Goal: Information Seeking & Learning: Learn about a topic

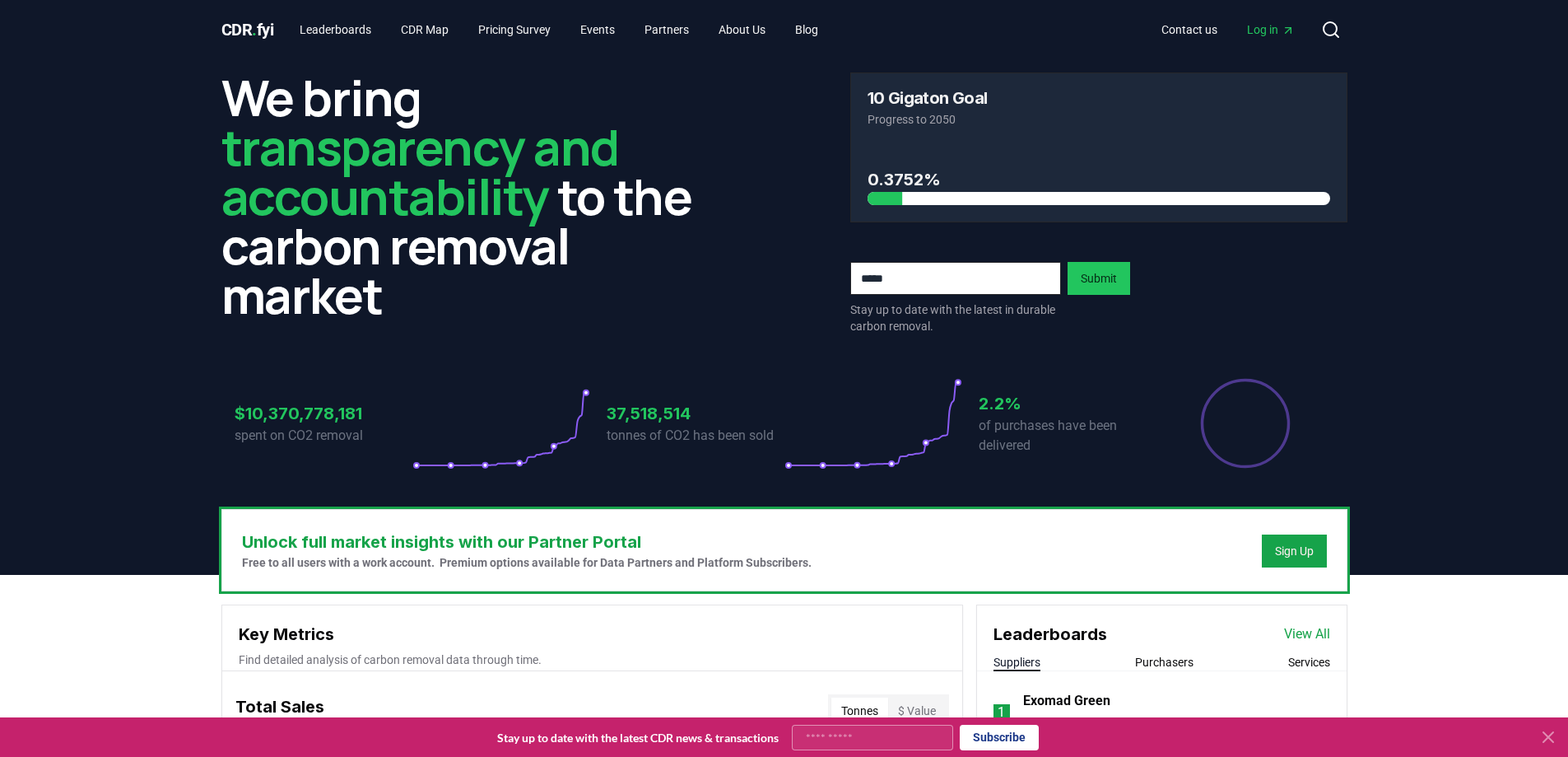
click at [1254, 438] on icon "Percentage of sales delivered" at bounding box center [1246, 423] width 92 height 92
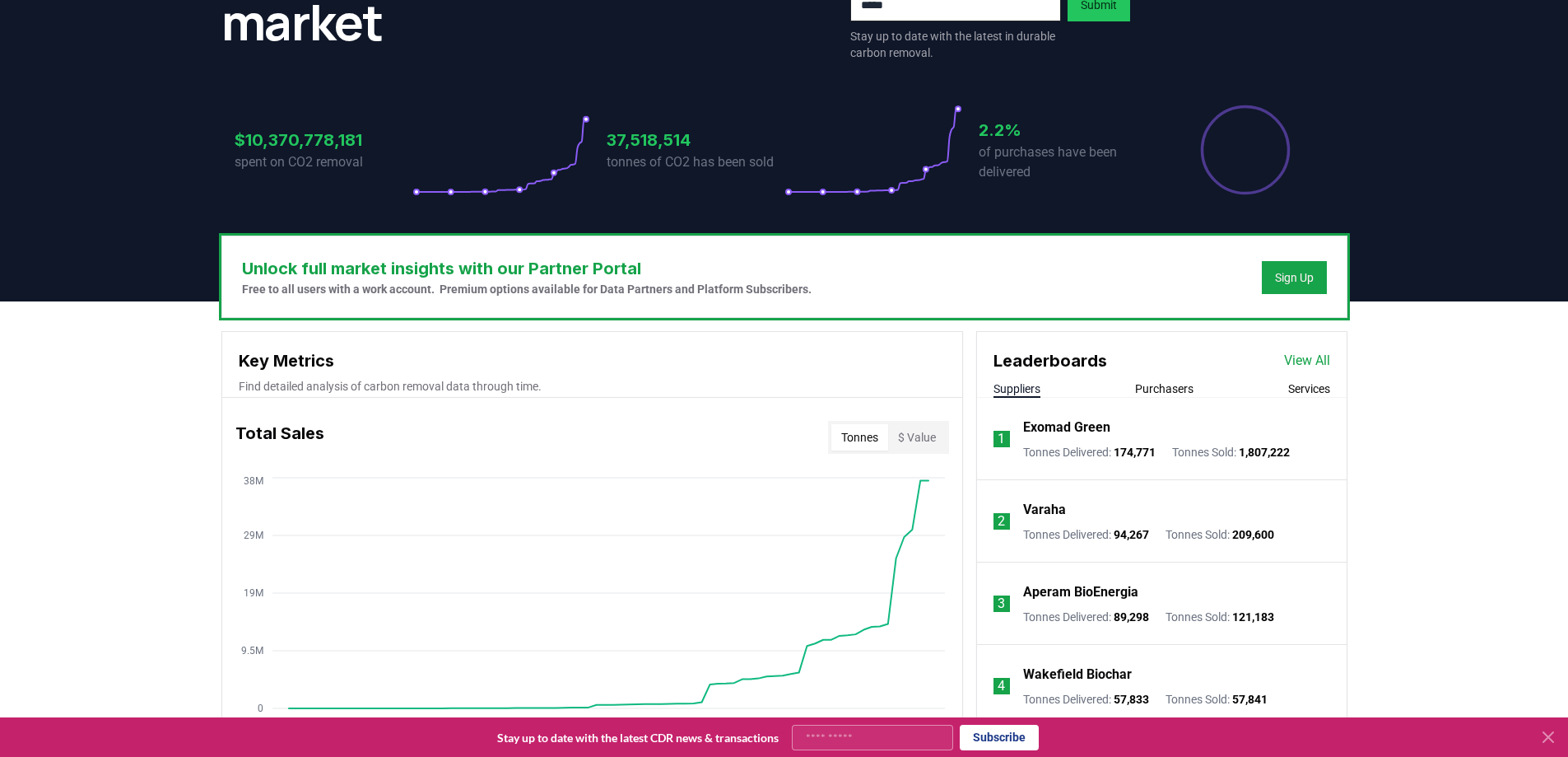
scroll to position [277, 0]
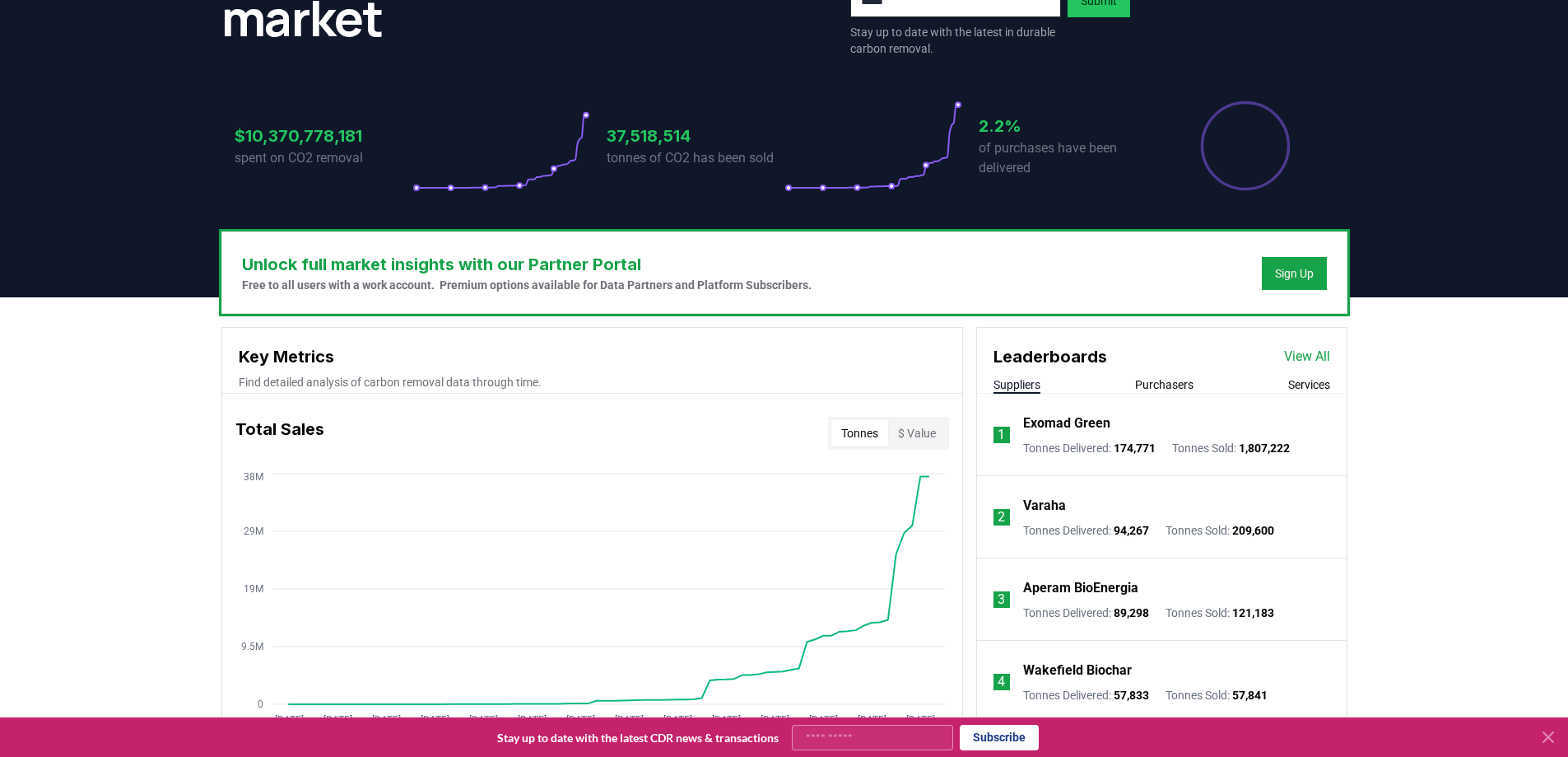
click at [1310, 357] on link "View All" at bounding box center [1307, 356] width 46 height 20
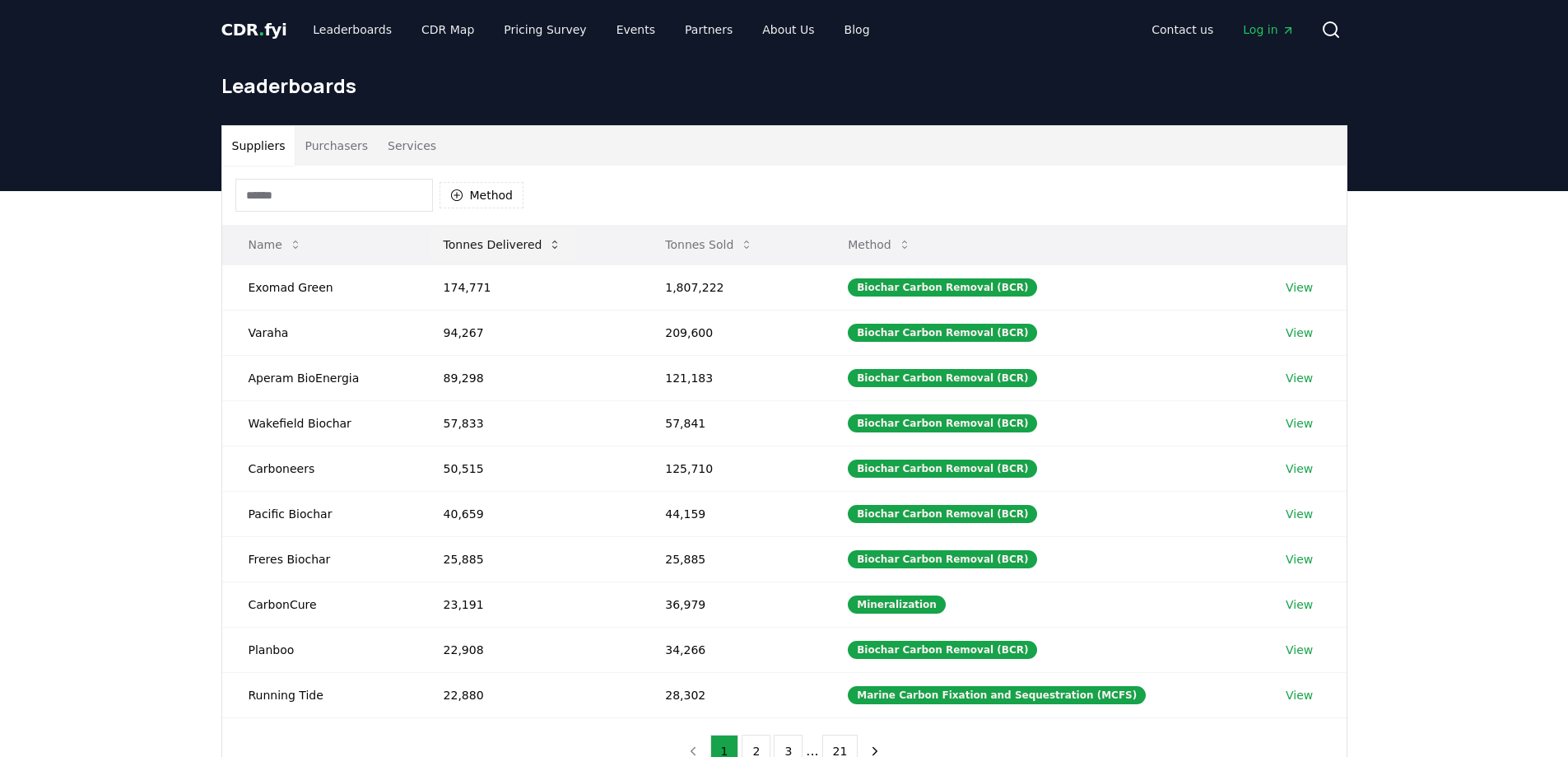
click at [531, 235] on button "Tonnes Delivered" at bounding box center [503, 244] width 145 height 33
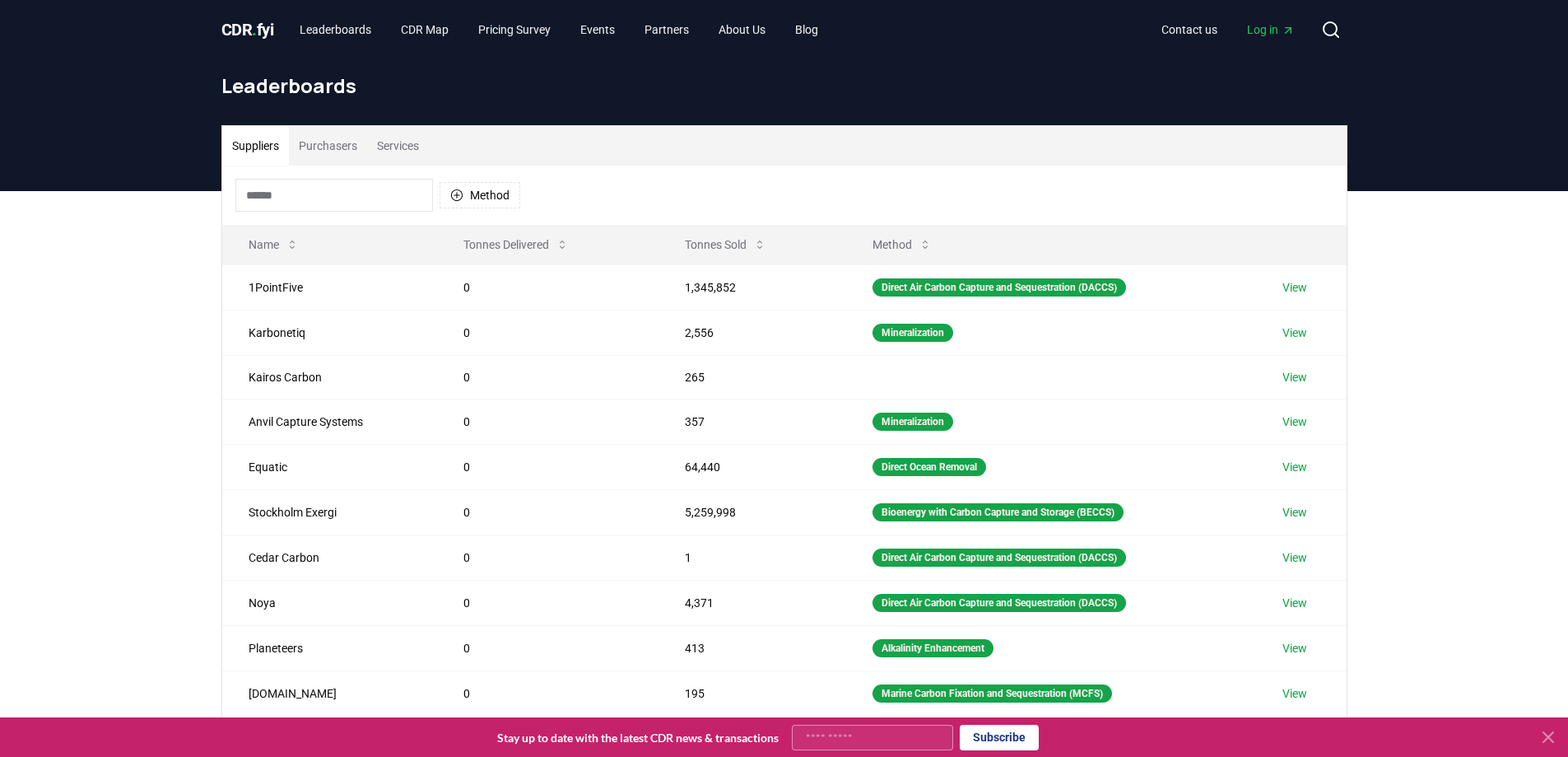
click at [1547, 738] on icon at bounding box center [1548, 736] width 10 height 10
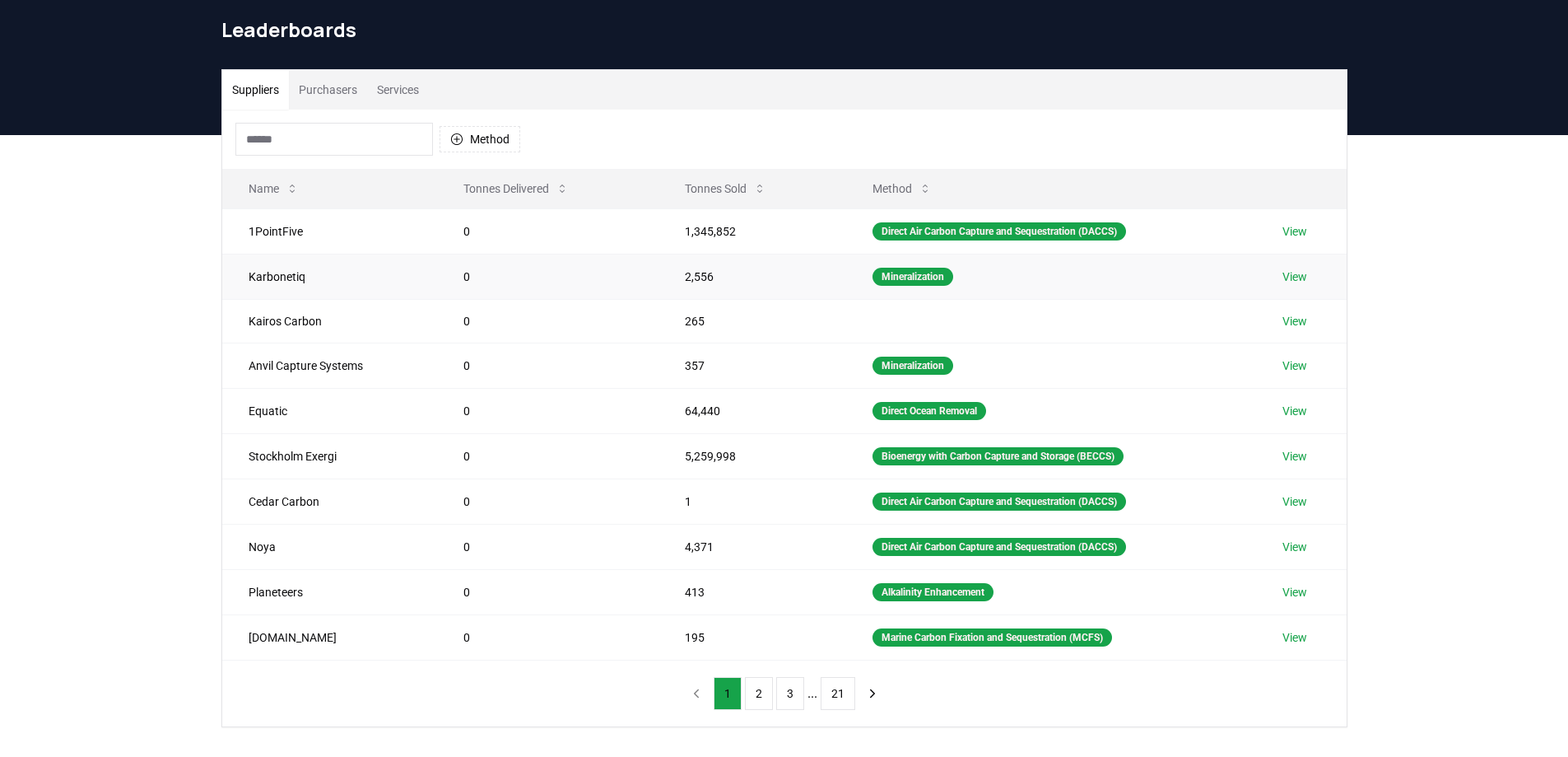
scroll to position [78, 0]
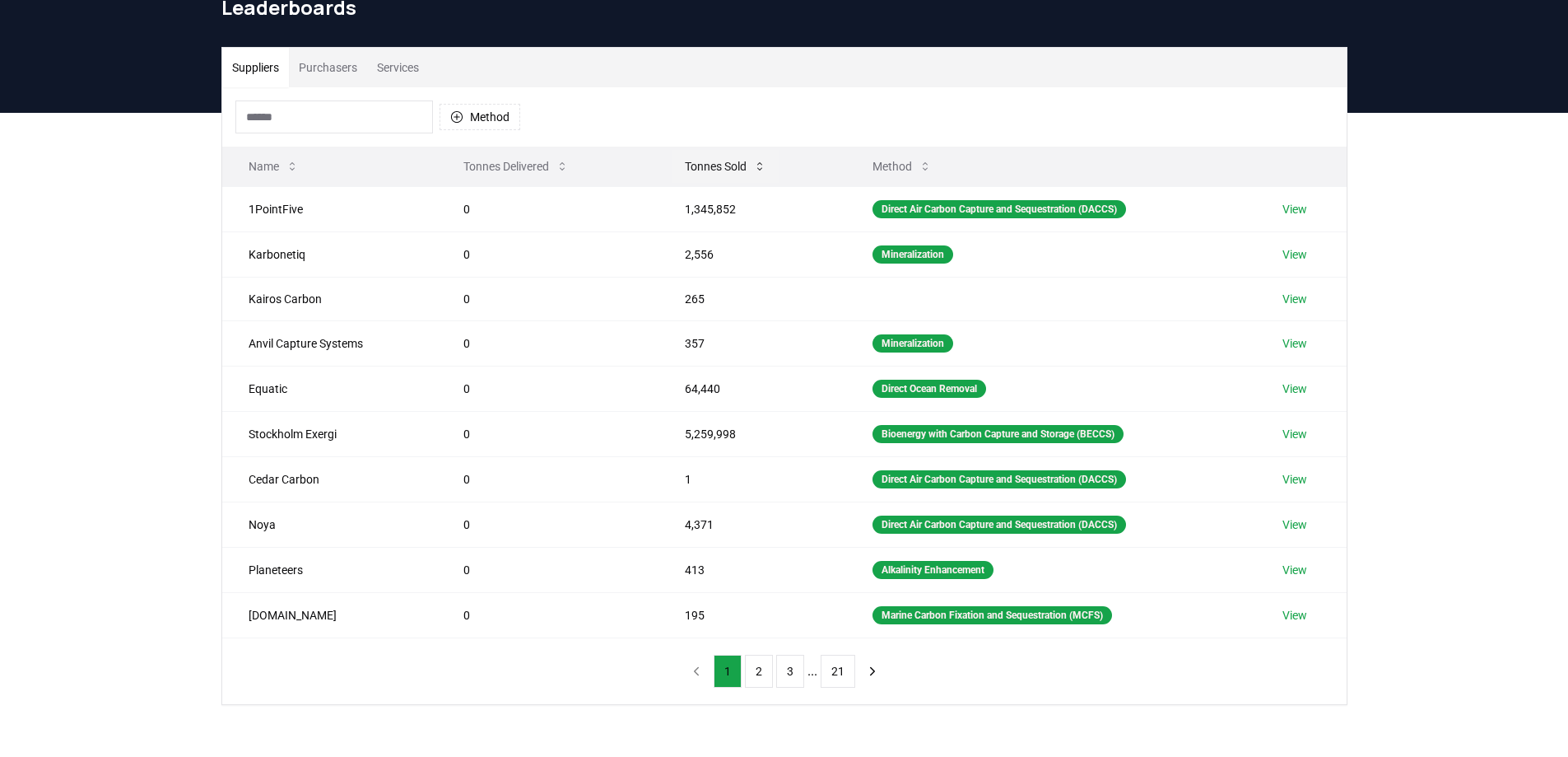
click at [707, 163] on button "Tonnes Sold" at bounding box center [725, 166] width 108 height 33
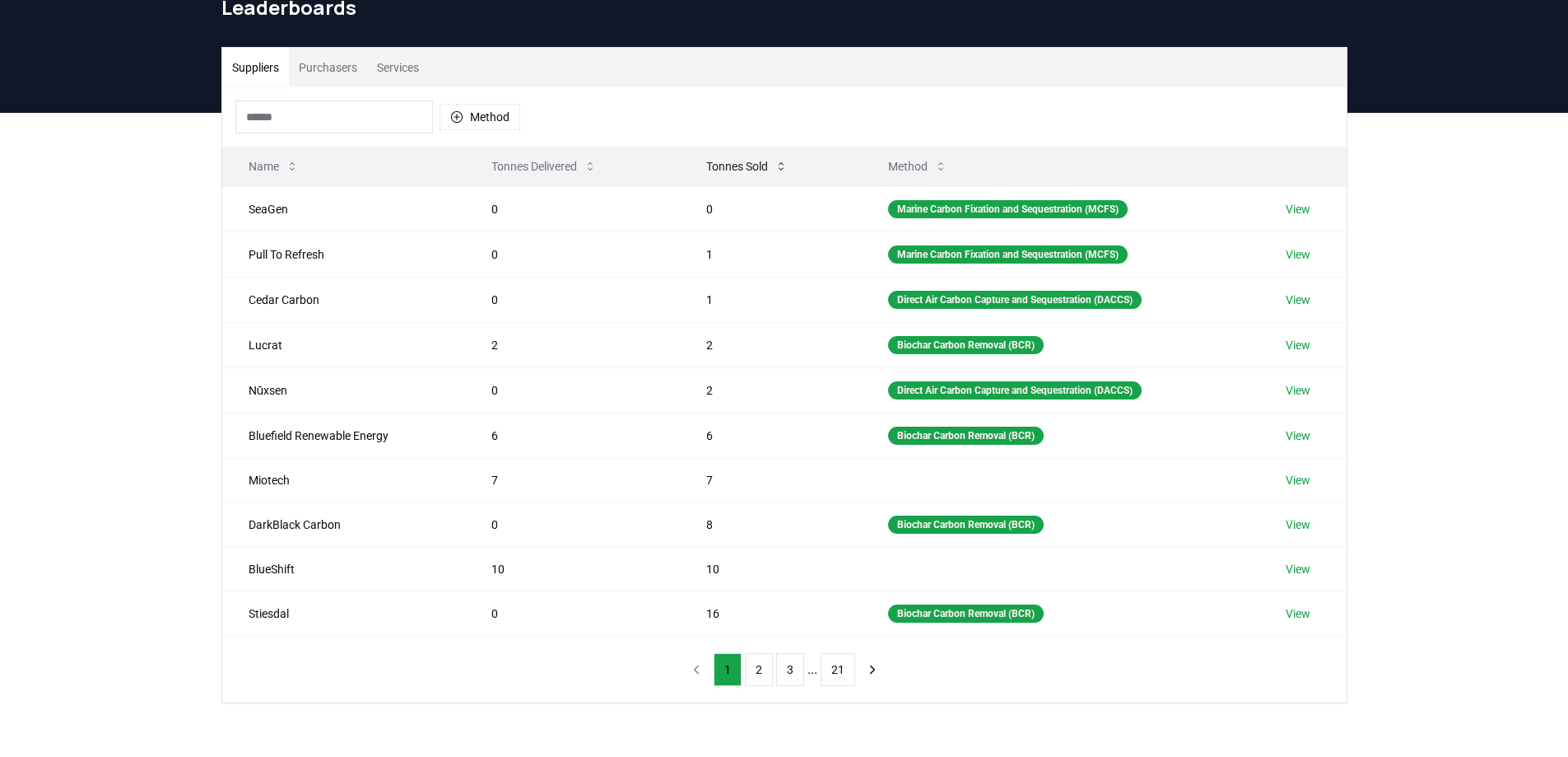
click at [707, 163] on button "Tonnes Sold" at bounding box center [747, 166] width 108 height 33
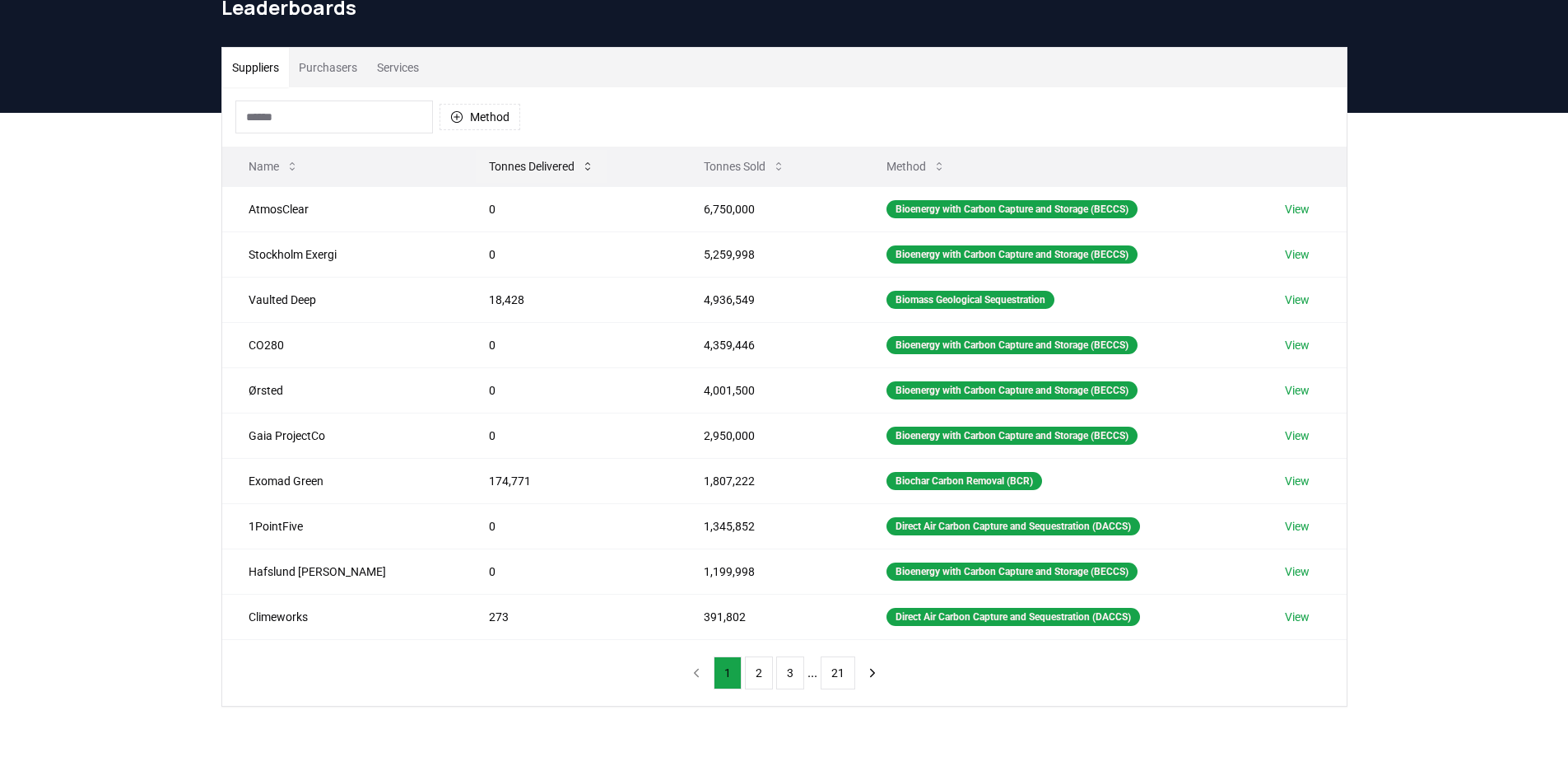
click at [582, 167] on icon at bounding box center [588, 167] width 13 height 13
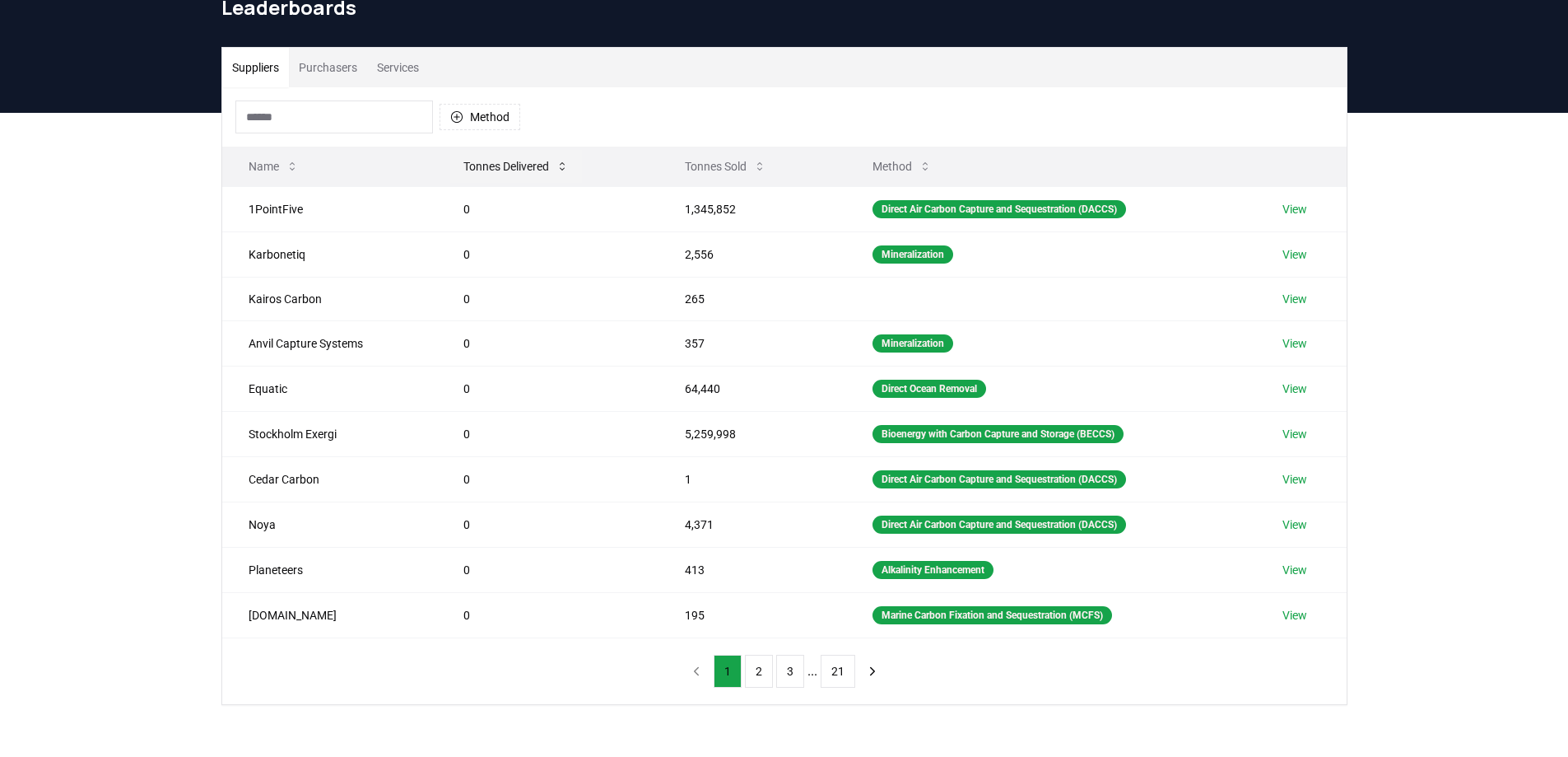
click at [540, 168] on button "Tonnes Delivered" at bounding box center [516, 166] width 132 height 33
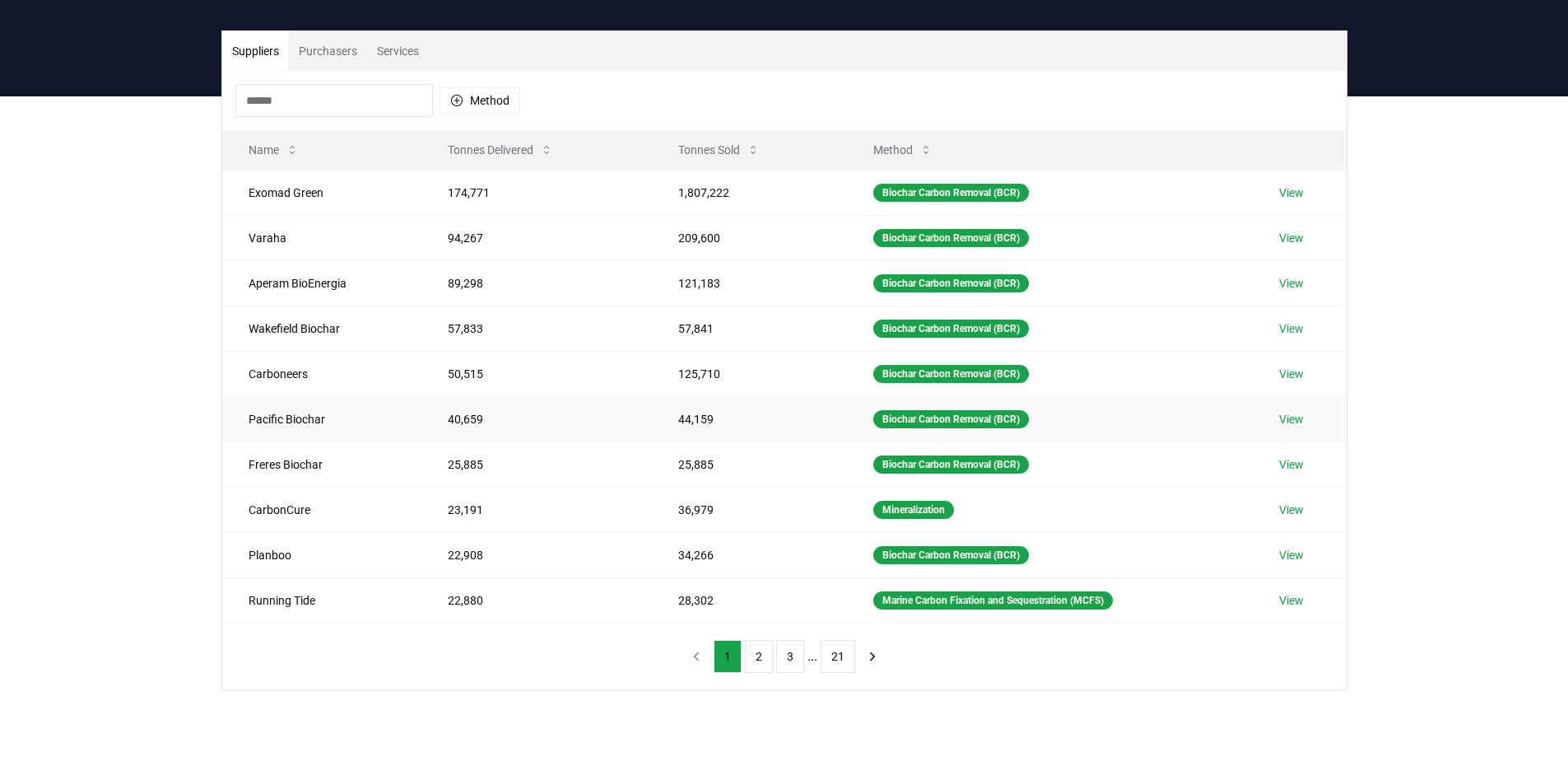
scroll to position [96, 0]
click at [873, 661] on icon "next page" at bounding box center [873, 656] width 15 height 15
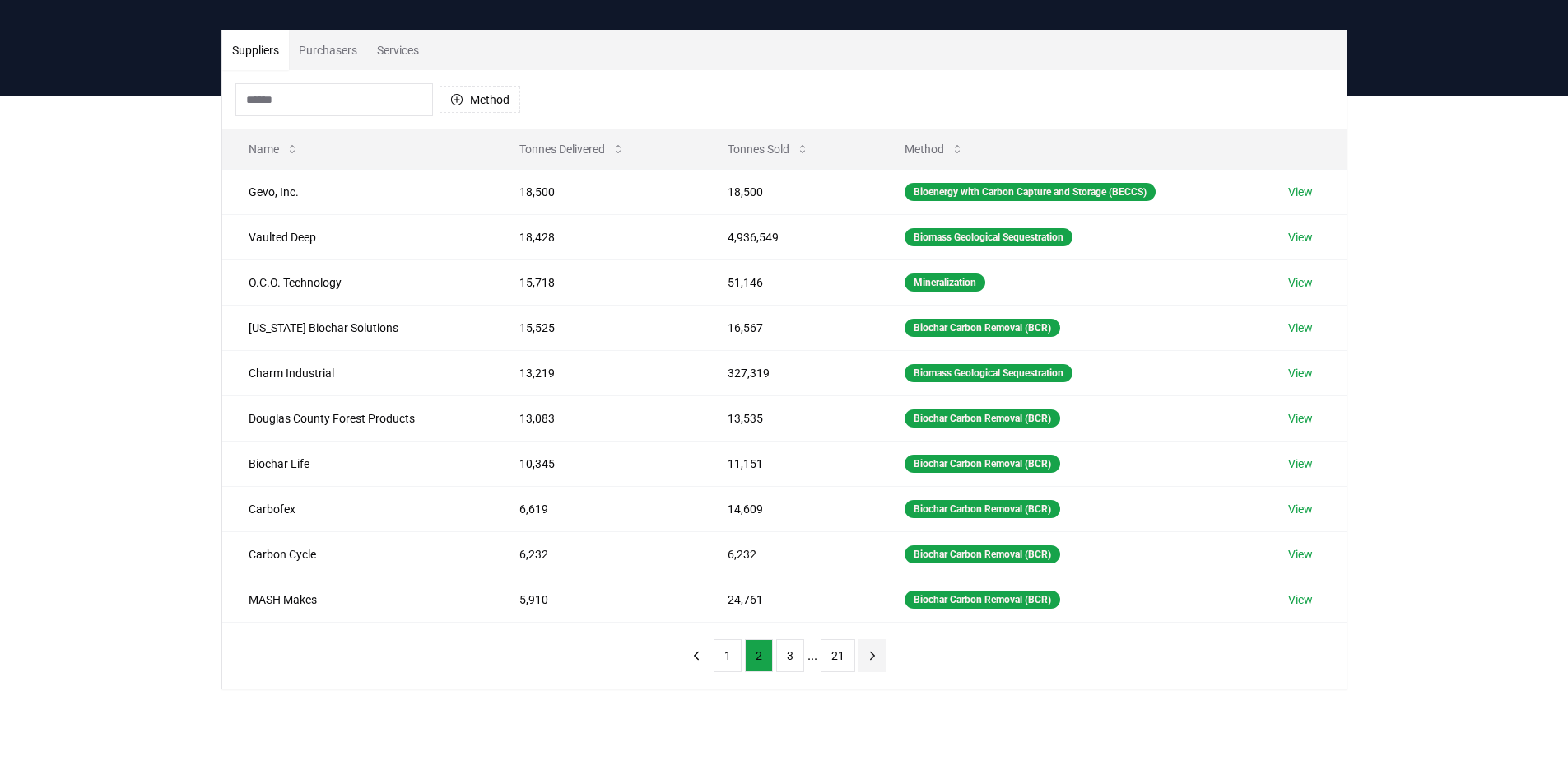
click at [873, 661] on icon "next page" at bounding box center [873, 656] width 15 height 15
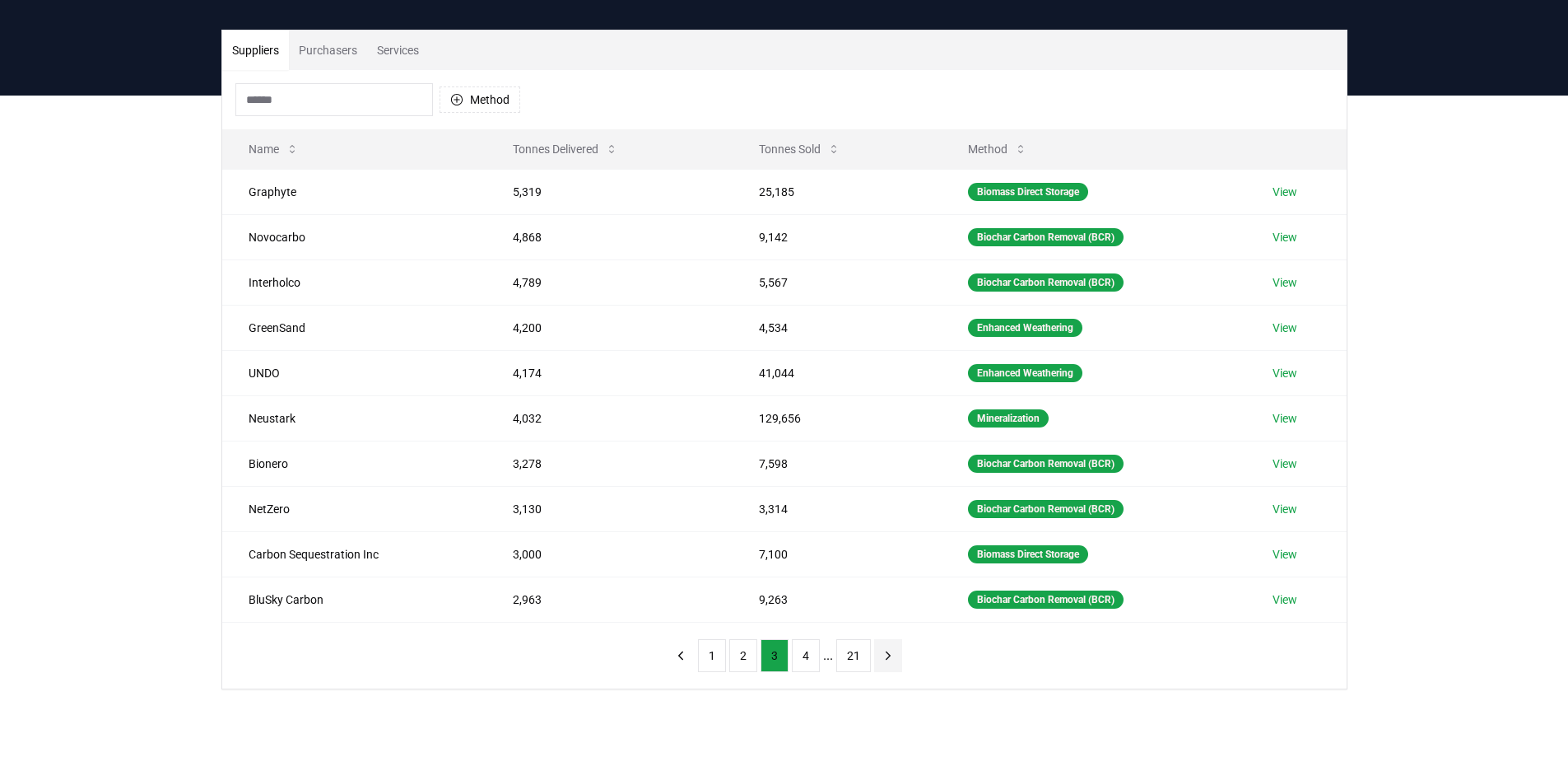
click at [874, 661] on button "next page" at bounding box center [888, 655] width 28 height 33
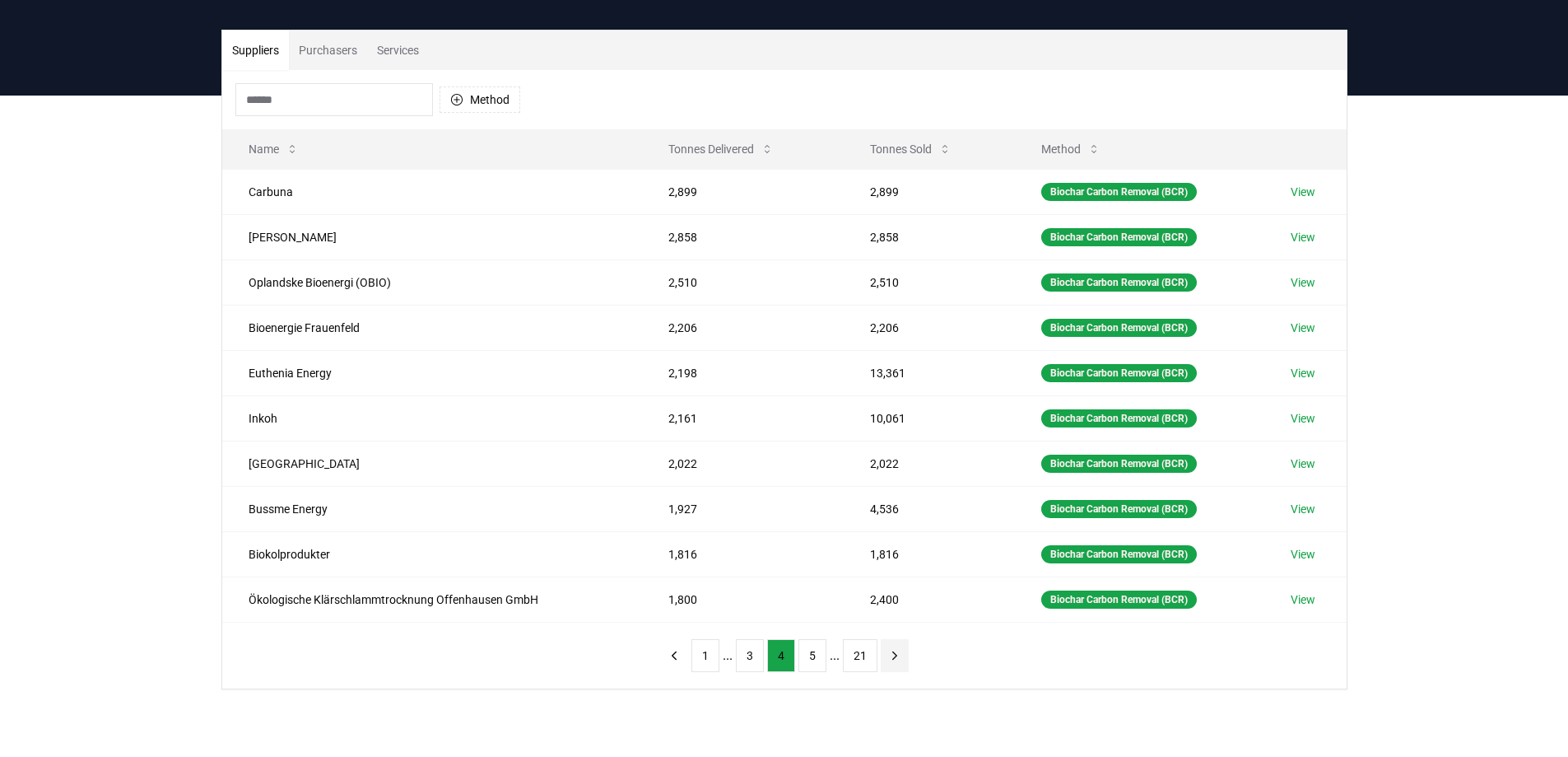
click at [884, 663] on button "next page" at bounding box center [895, 655] width 28 height 33
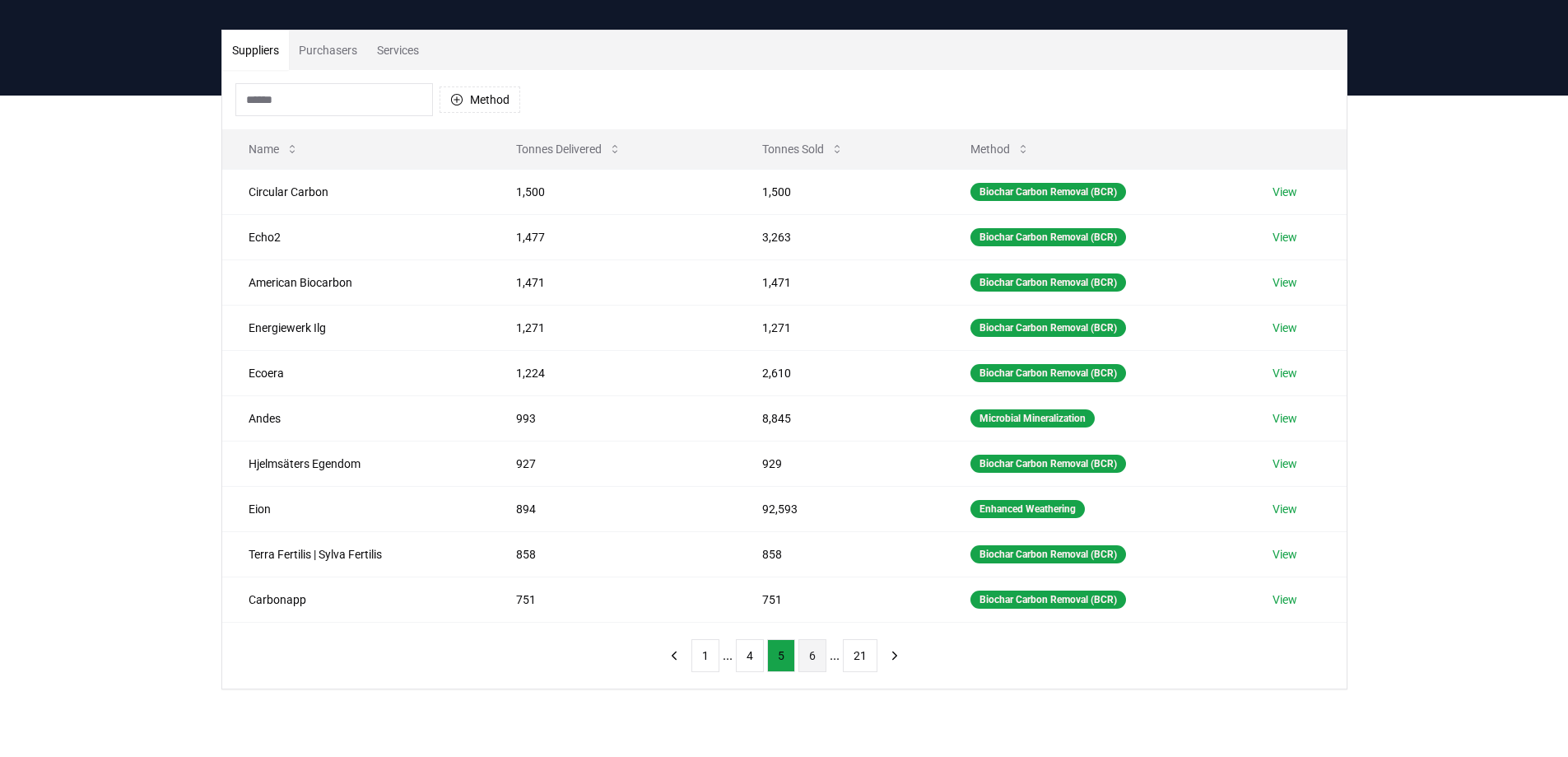
click at [818, 661] on button "6" at bounding box center [813, 655] width 28 height 33
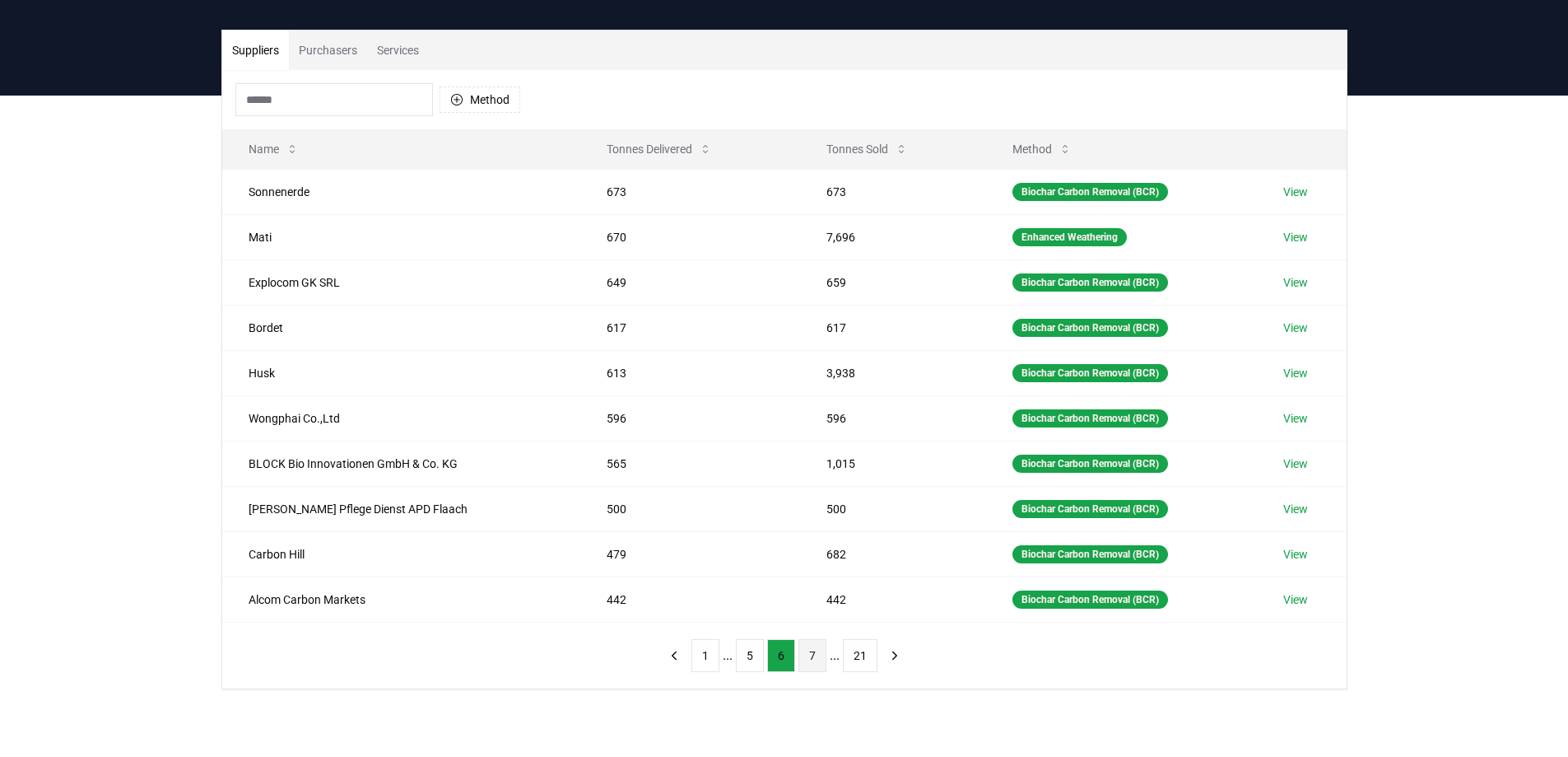
click at [816, 663] on button "7" at bounding box center [813, 655] width 28 height 33
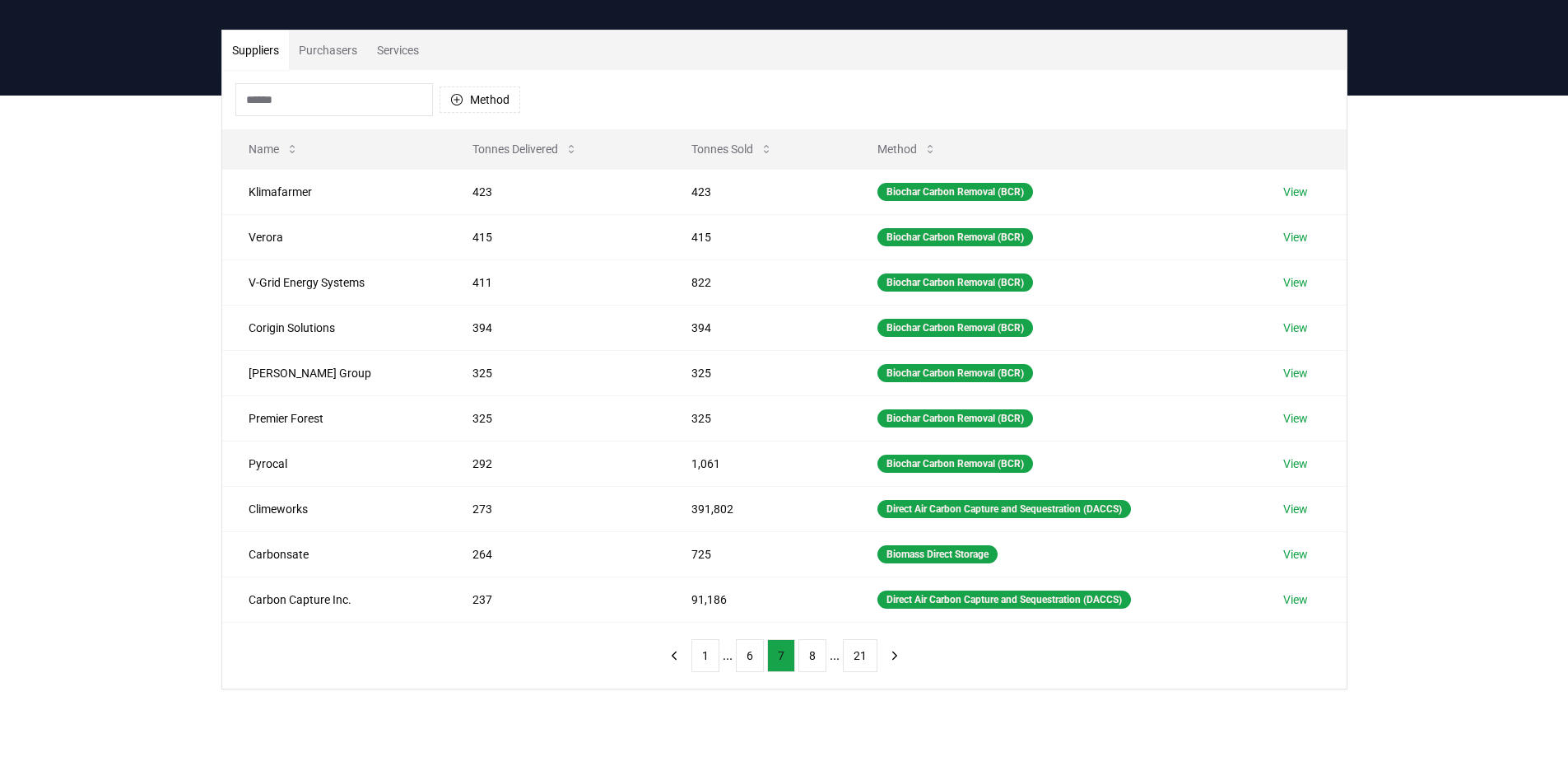
click at [816, 663] on button "8" at bounding box center [813, 655] width 28 height 33
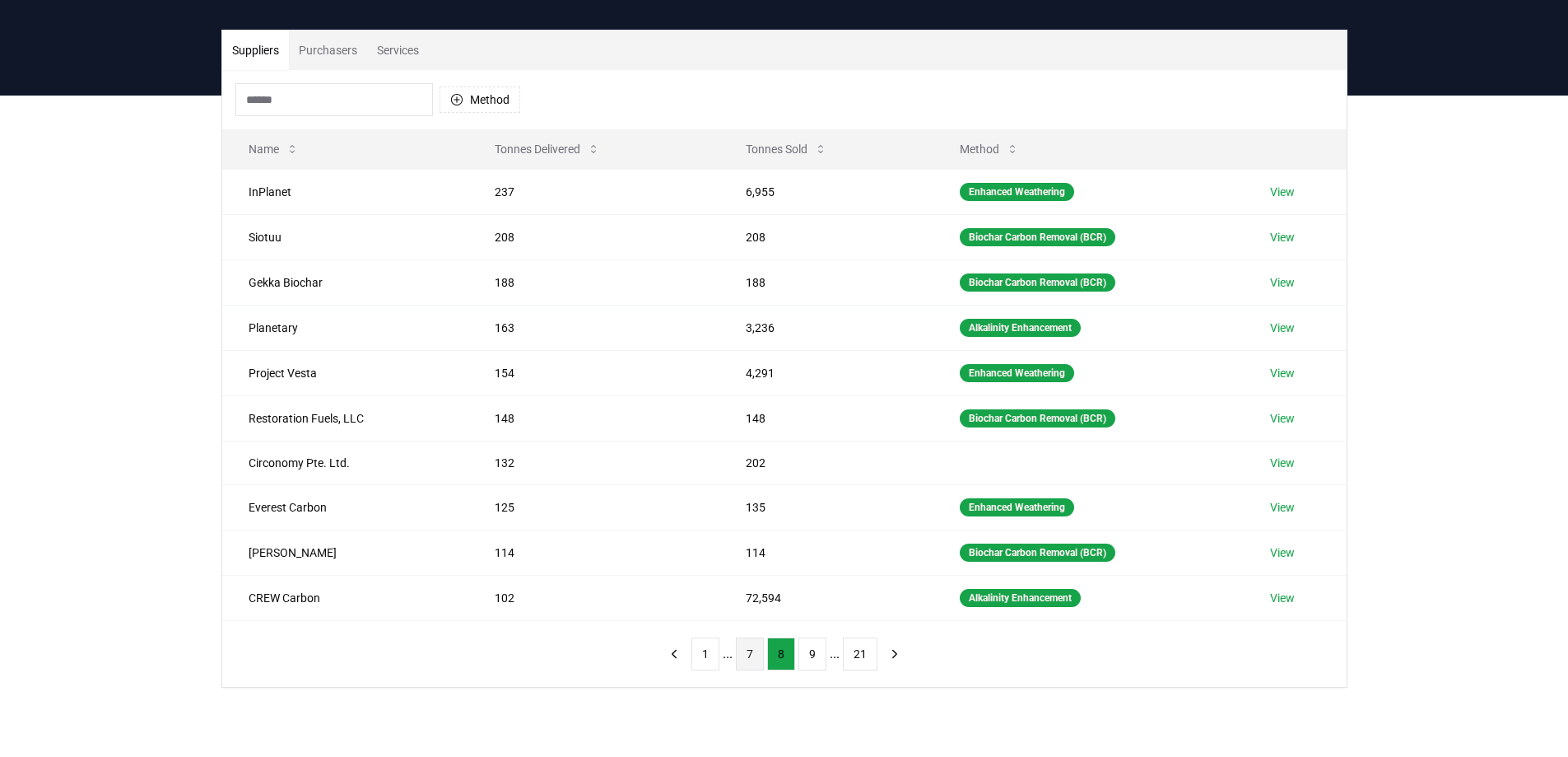
click at [816, 663] on button "9" at bounding box center [813, 653] width 28 height 33
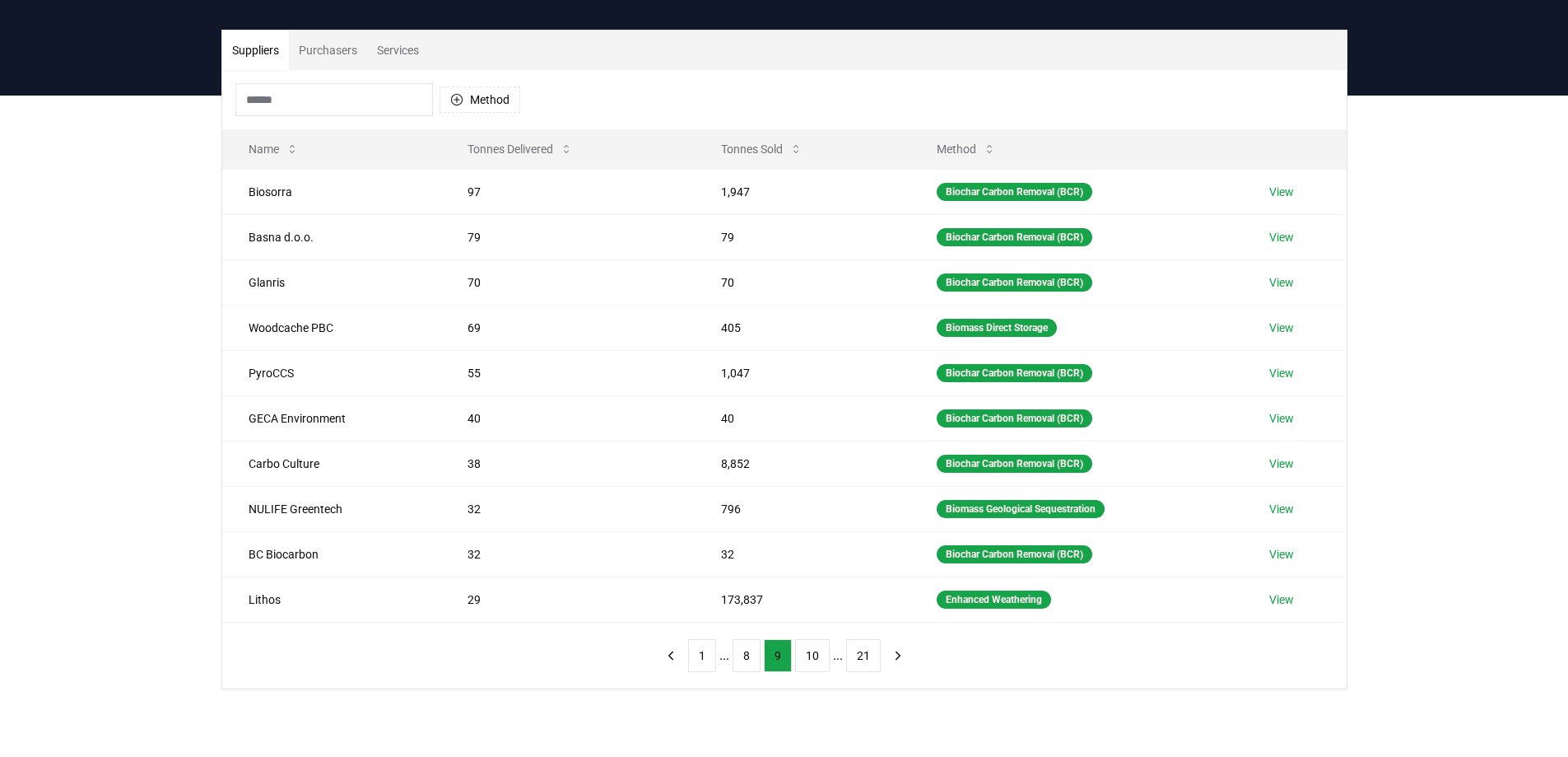
click at [816, 663] on button "10" at bounding box center [812, 655] width 35 height 33
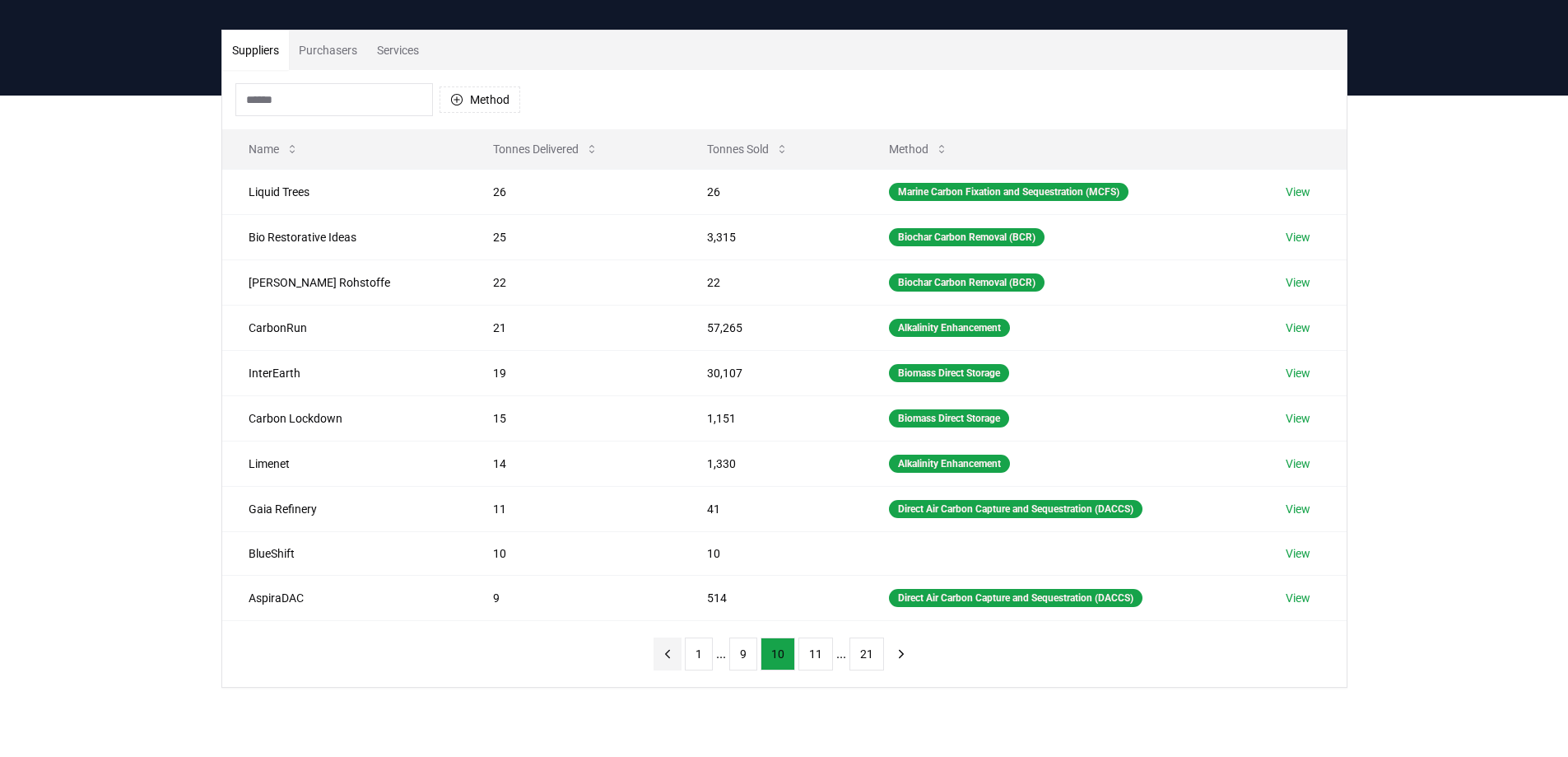
click at [675, 659] on icon "previous page" at bounding box center [668, 654] width 15 height 15
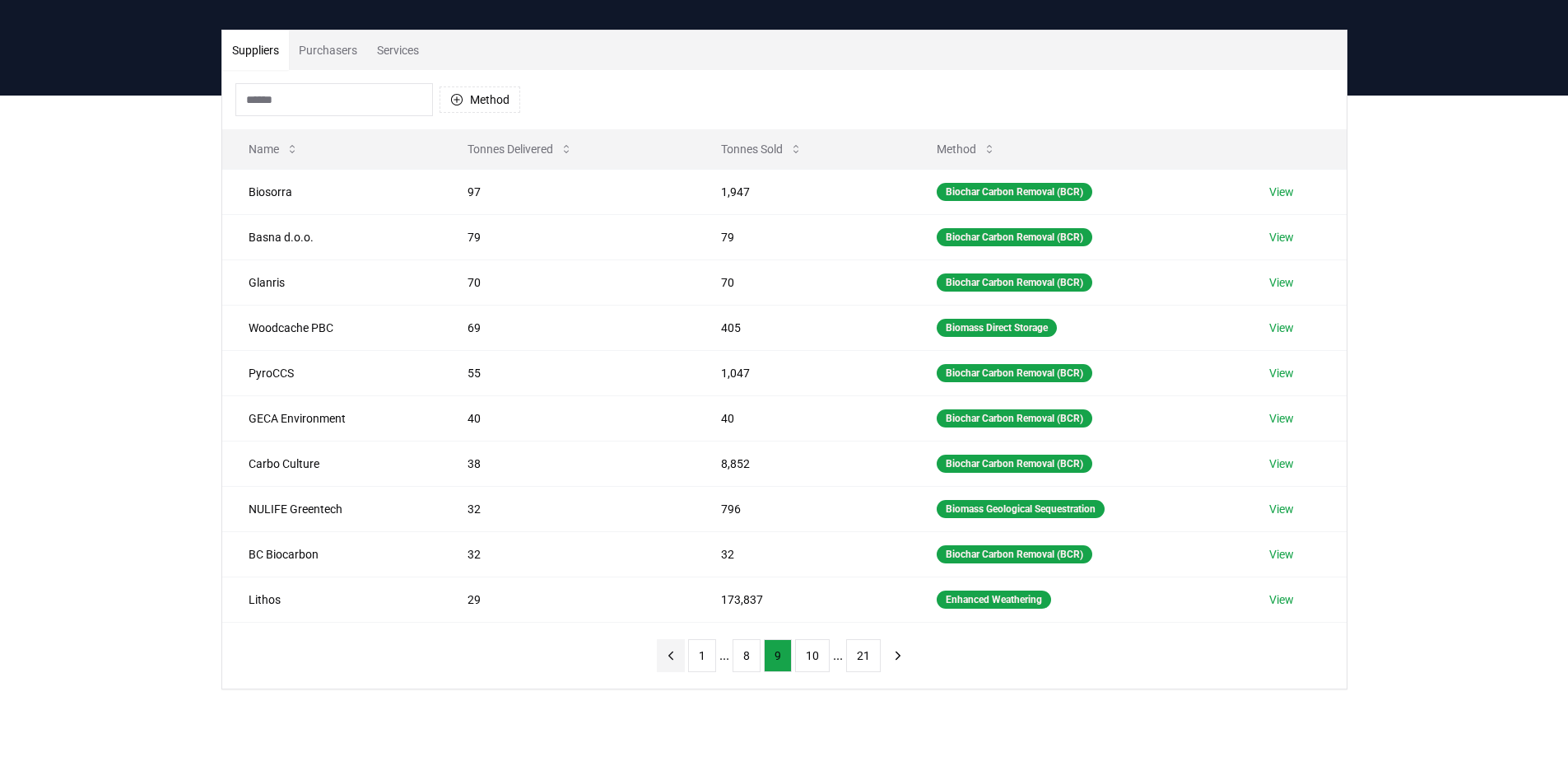
click at [678, 659] on icon "previous page" at bounding box center [671, 656] width 15 height 15
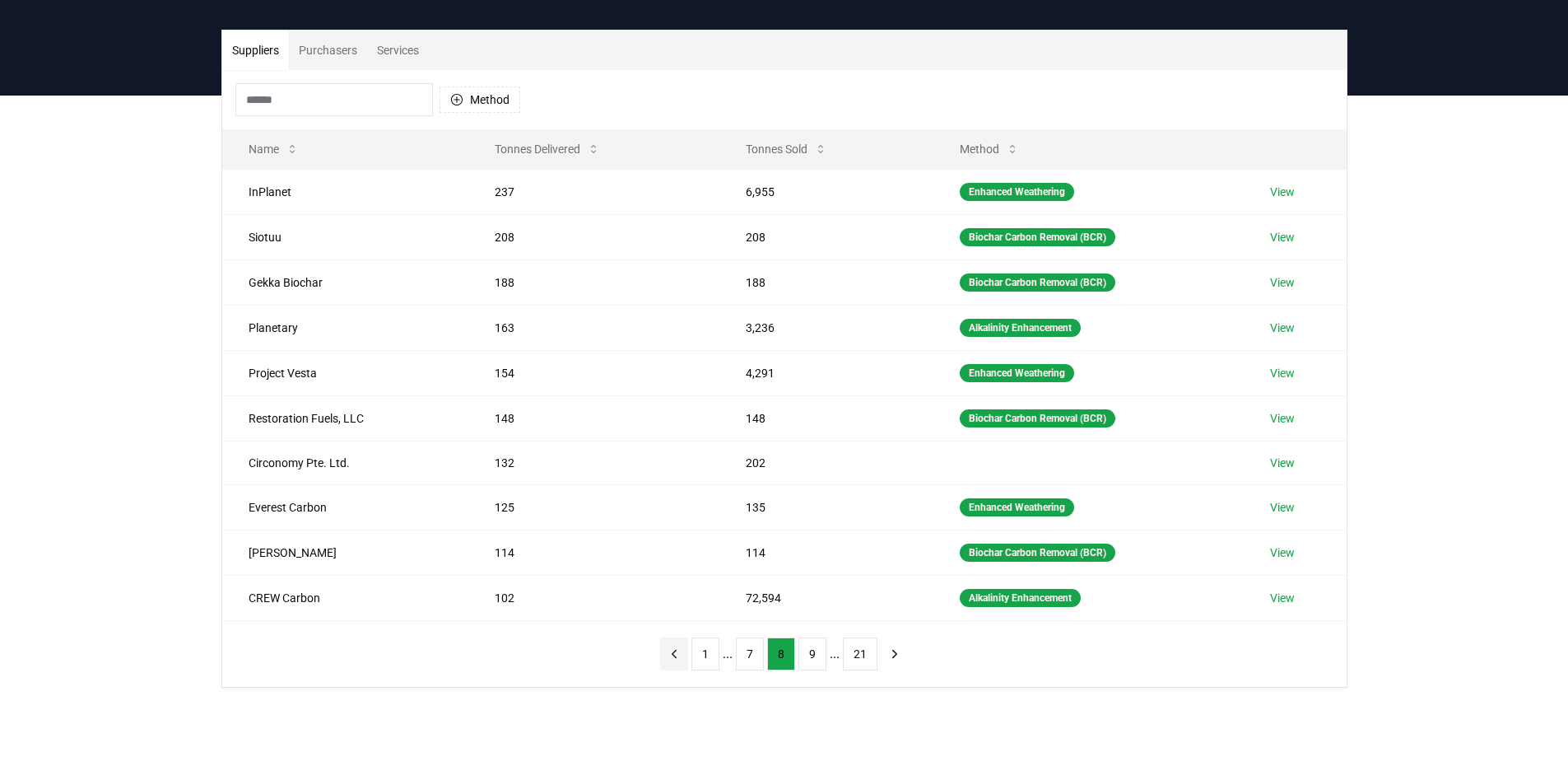
click at [678, 659] on icon "previous page" at bounding box center [674, 654] width 15 height 15
click at [676, 657] on icon "previous page" at bounding box center [673, 653] width 4 height 7
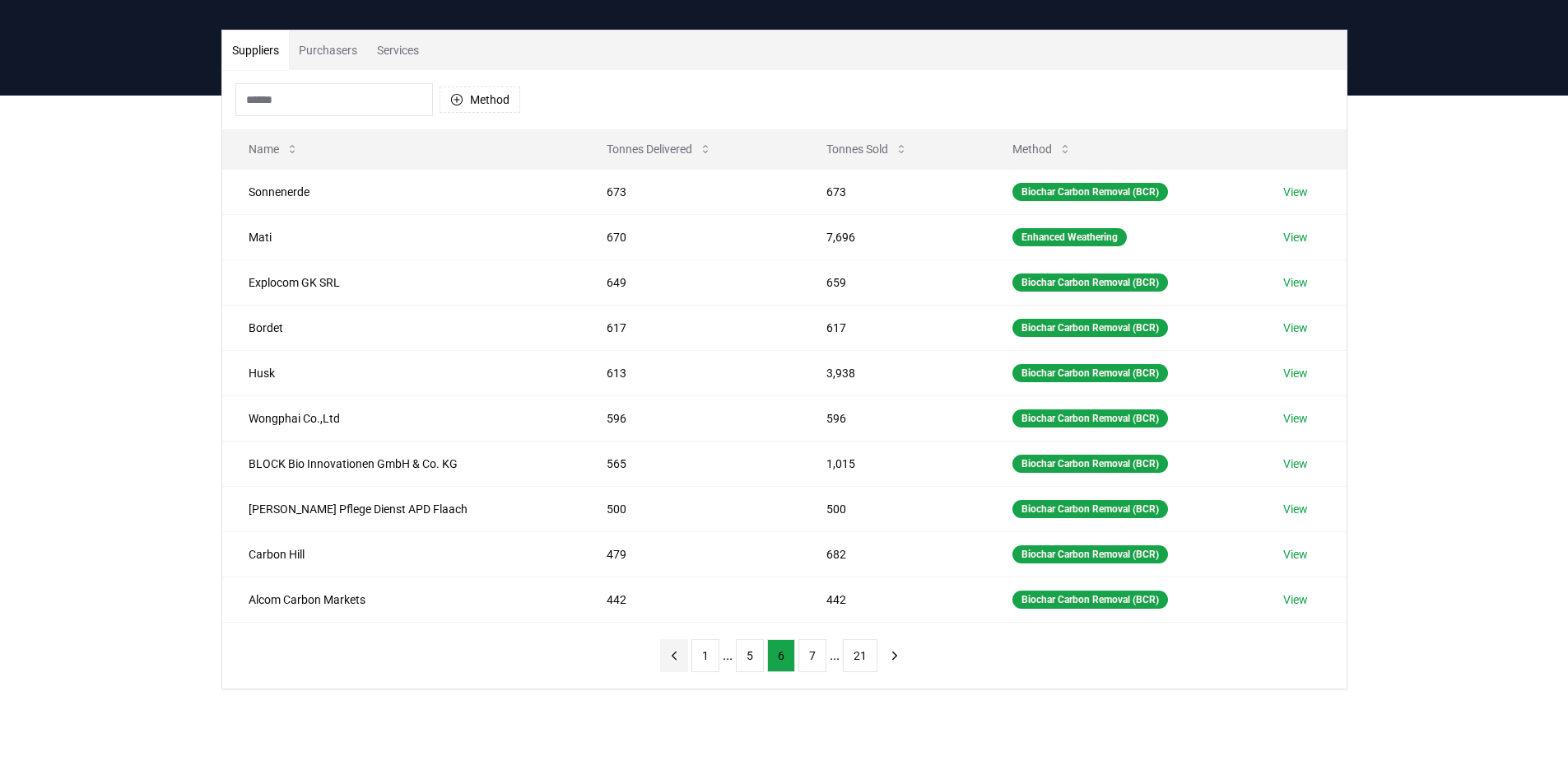
click at [676, 659] on icon "previous page" at bounding box center [673, 655] width 4 height 7
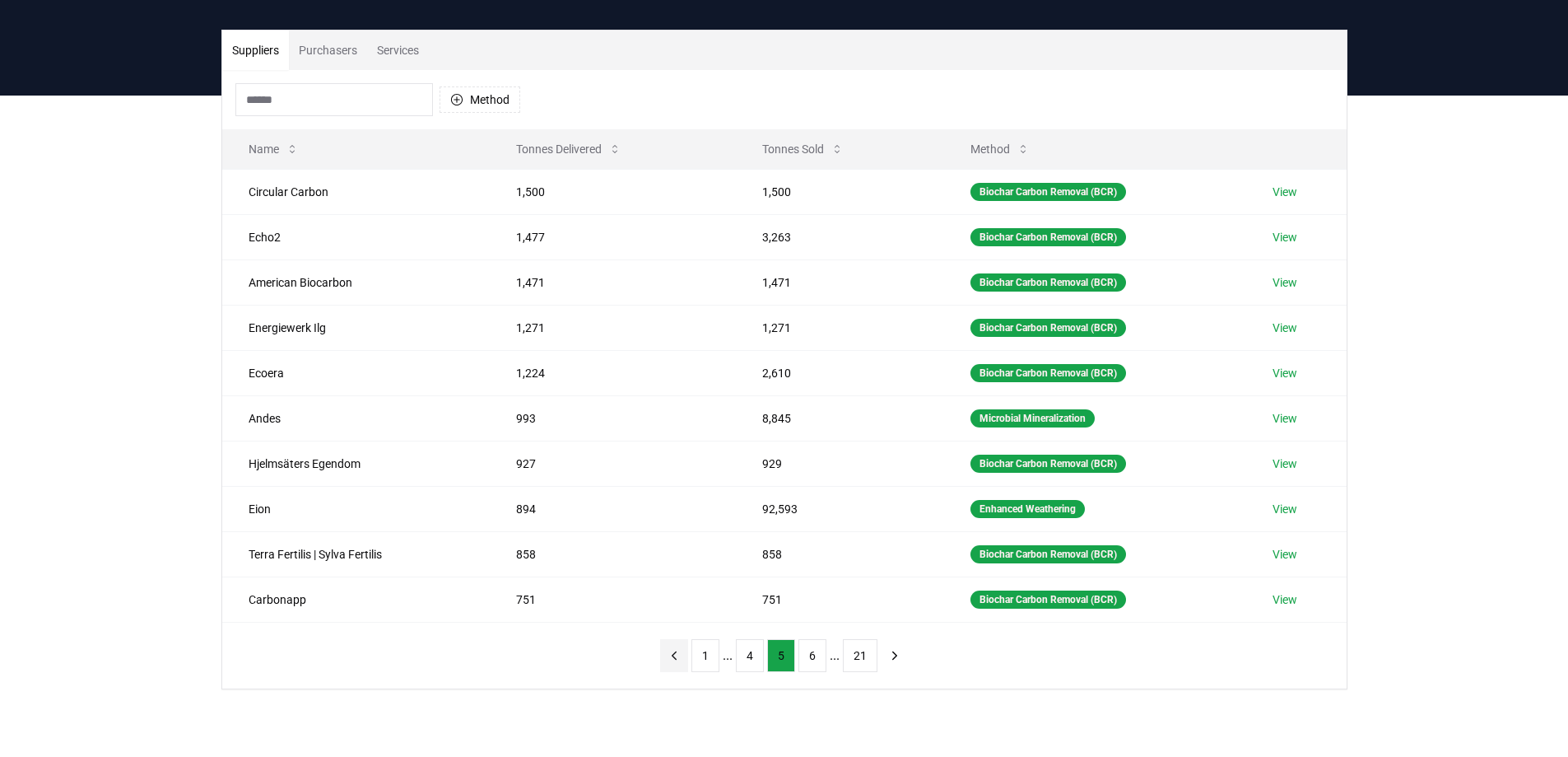
click at [676, 659] on icon "previous page" at bounding box center [673, 655] width 4 height 7
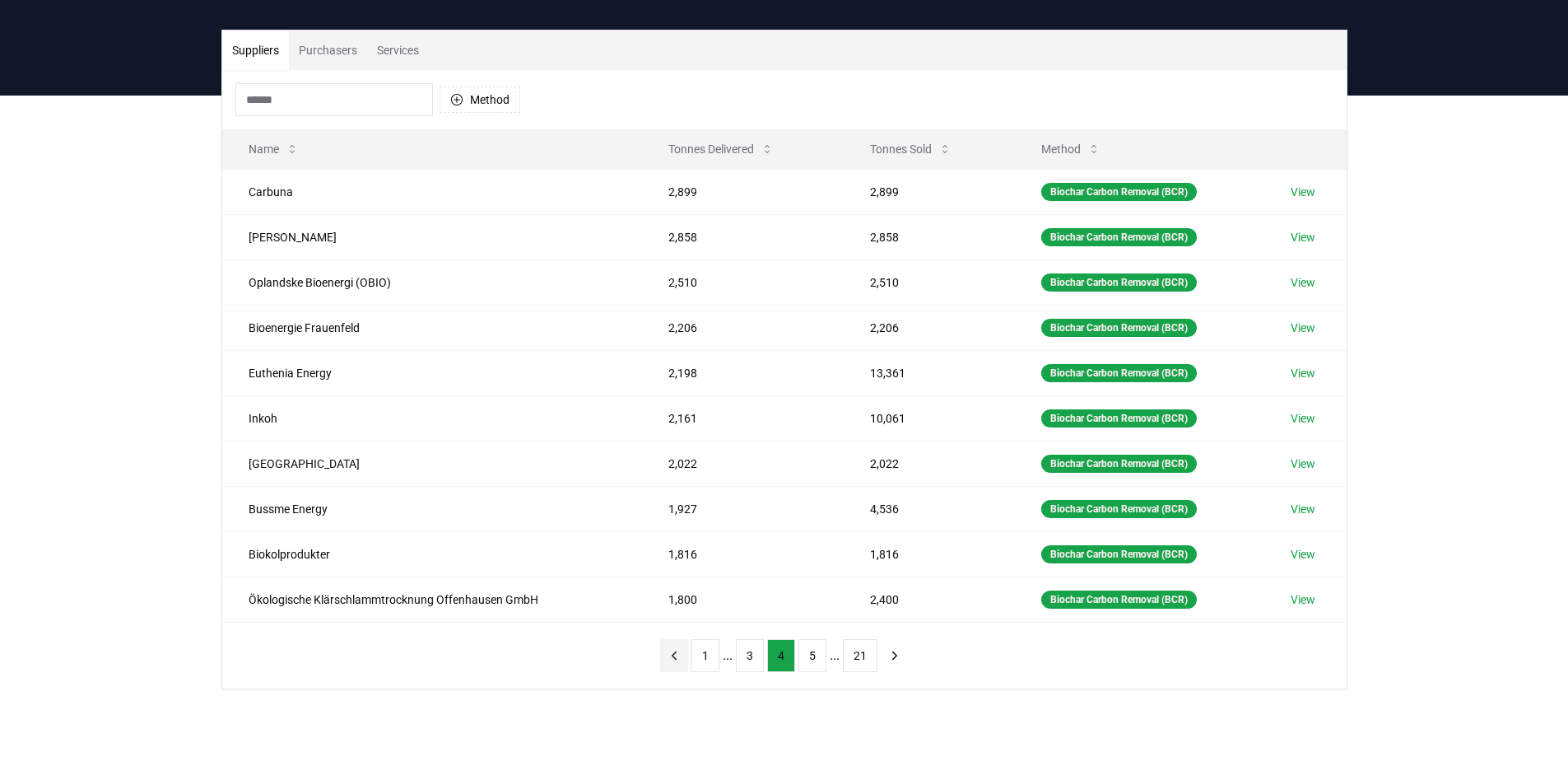
click at [676, 659] on icon "previous page" at bounding box center [673, 655] width 4 height 7
click at [678, 659] on icon "previous page" at bounding box center [674, 656] width 15 height 15
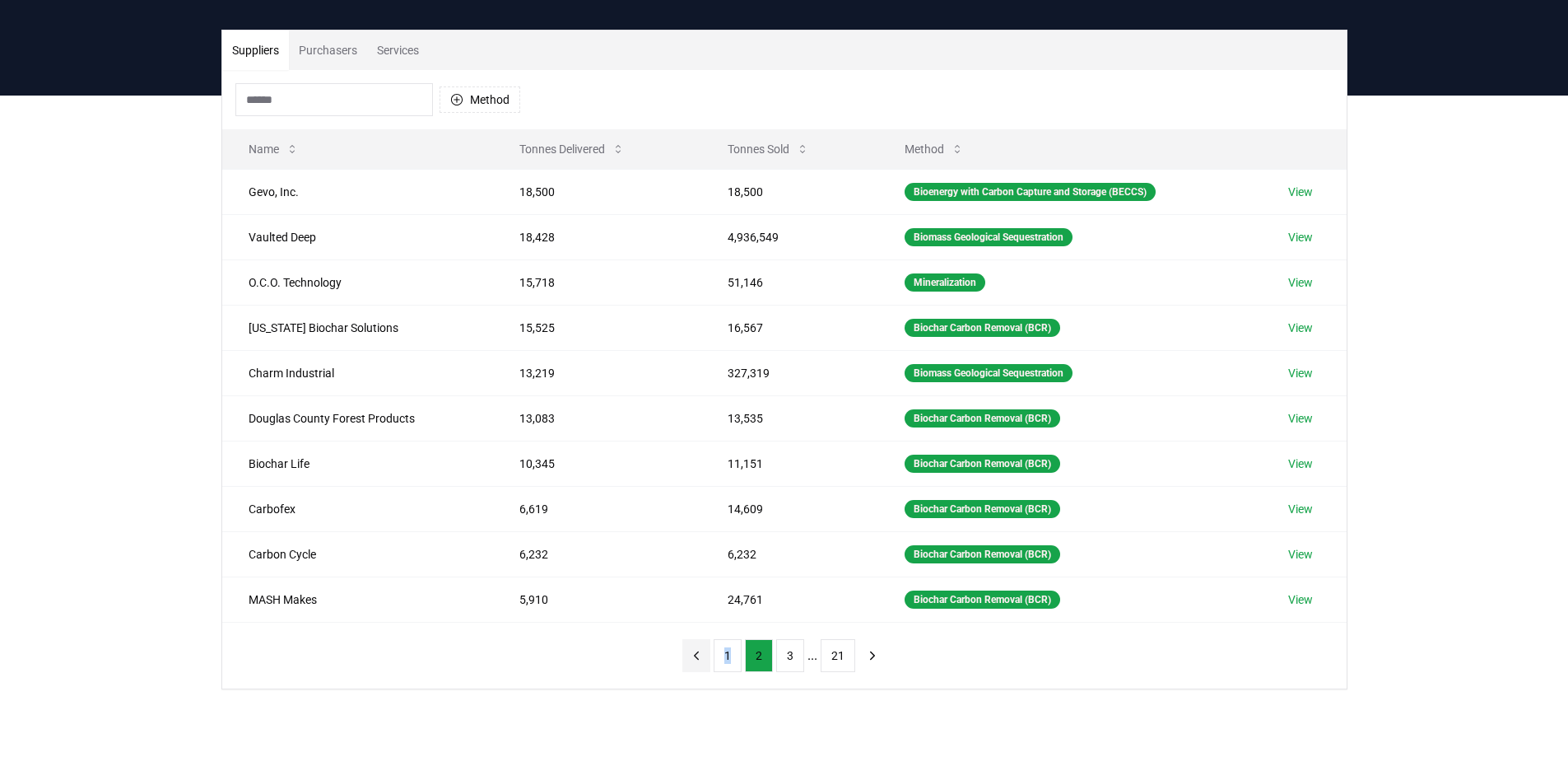
click at [678, 659] on div "1 2 3 ... 21" at bounding box center [784, 655] width 237 height 66
click at [725, 656] on button "1" at bounding box center [728, 655] width 28 height 33
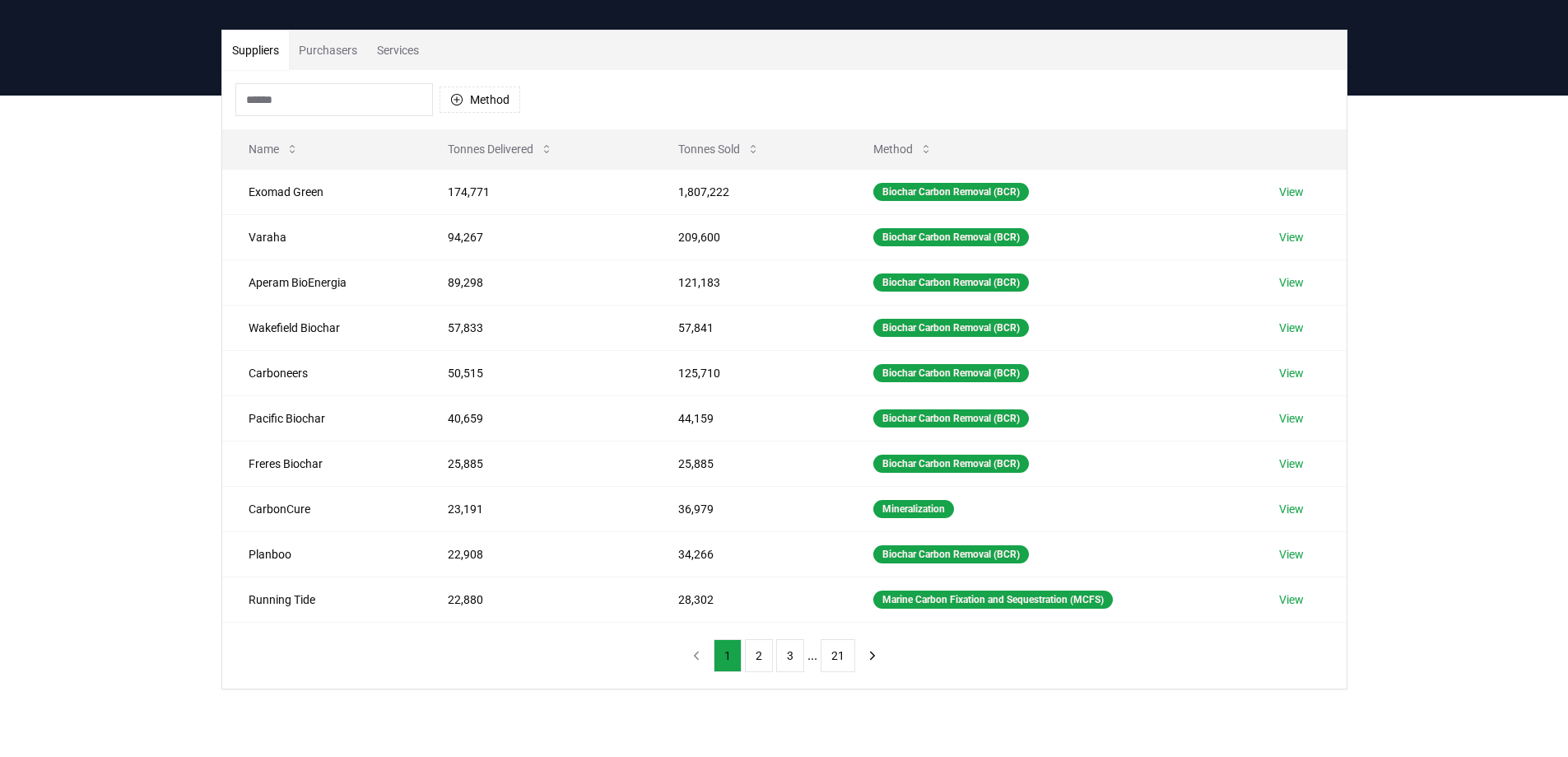
click at [602, 654] on div "Method Name Tonnes Delivered Tonnes Sold Method Exomad Green 174,771 1,807,222 …" at bounding box center [784, 379] width 1125 height 618
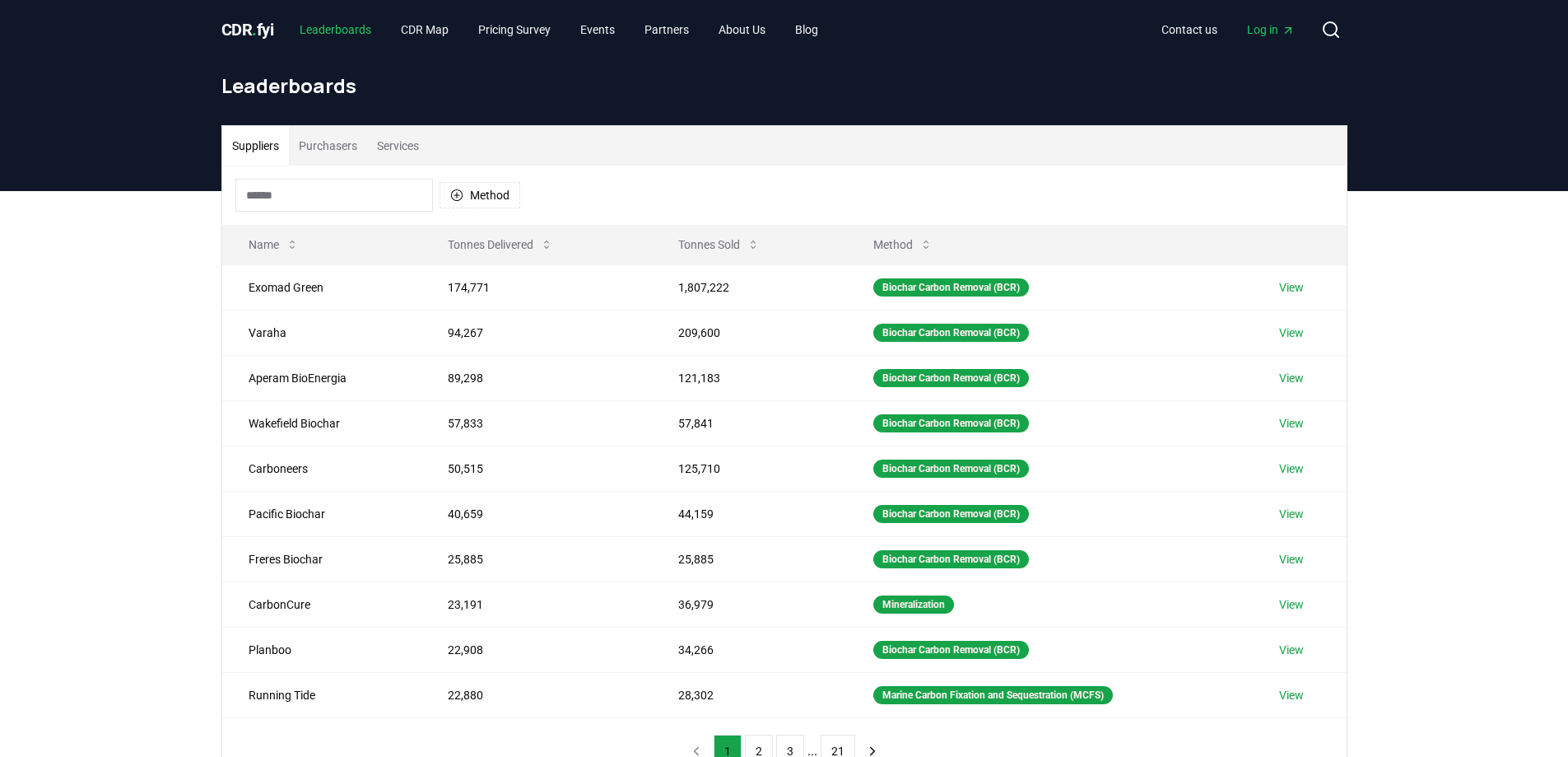
click at [337, 38] on link "Leaderboards" at bounding box center [335, 30] width 98 height 30
click at [244, 26] on span "CDR . fyi" at bounding box center [247, 29] width 52 height 20
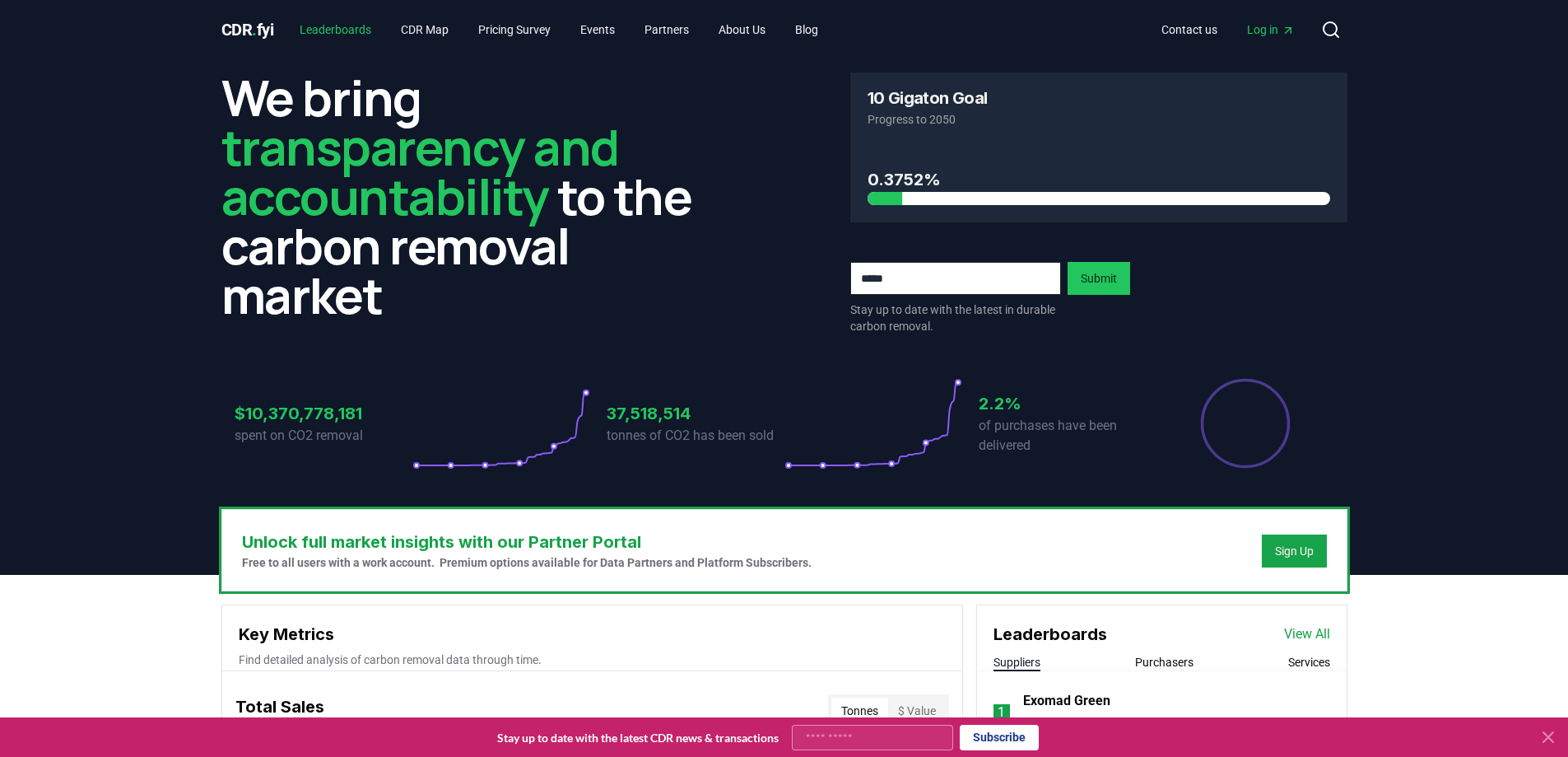
click at [365, 25] on link "Leaderboards" at bounding box center [335, 30] width 98 height 30
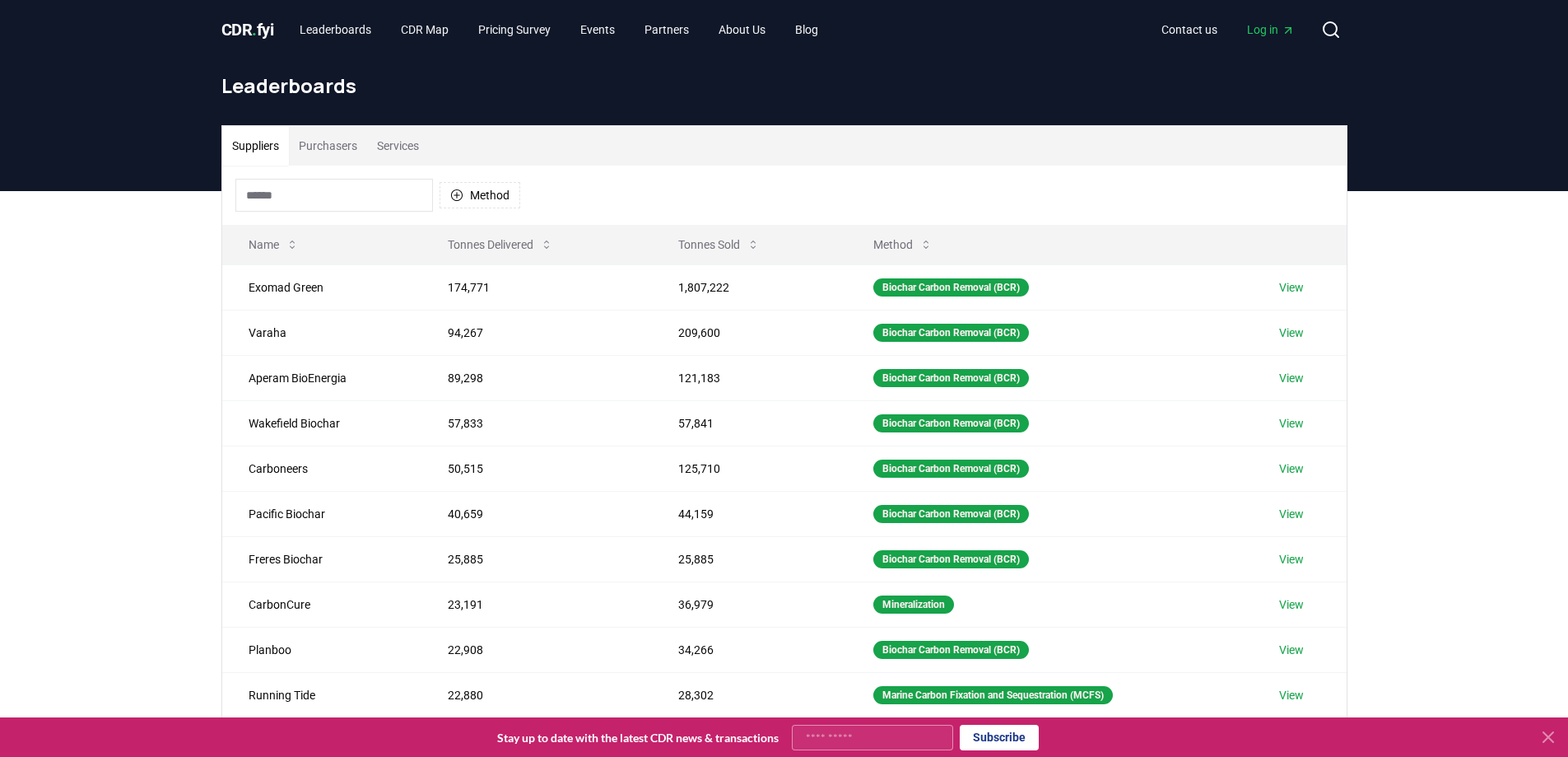
click at [1556, 734] on icon at bounding box center [1548, 736] width 20 height 20
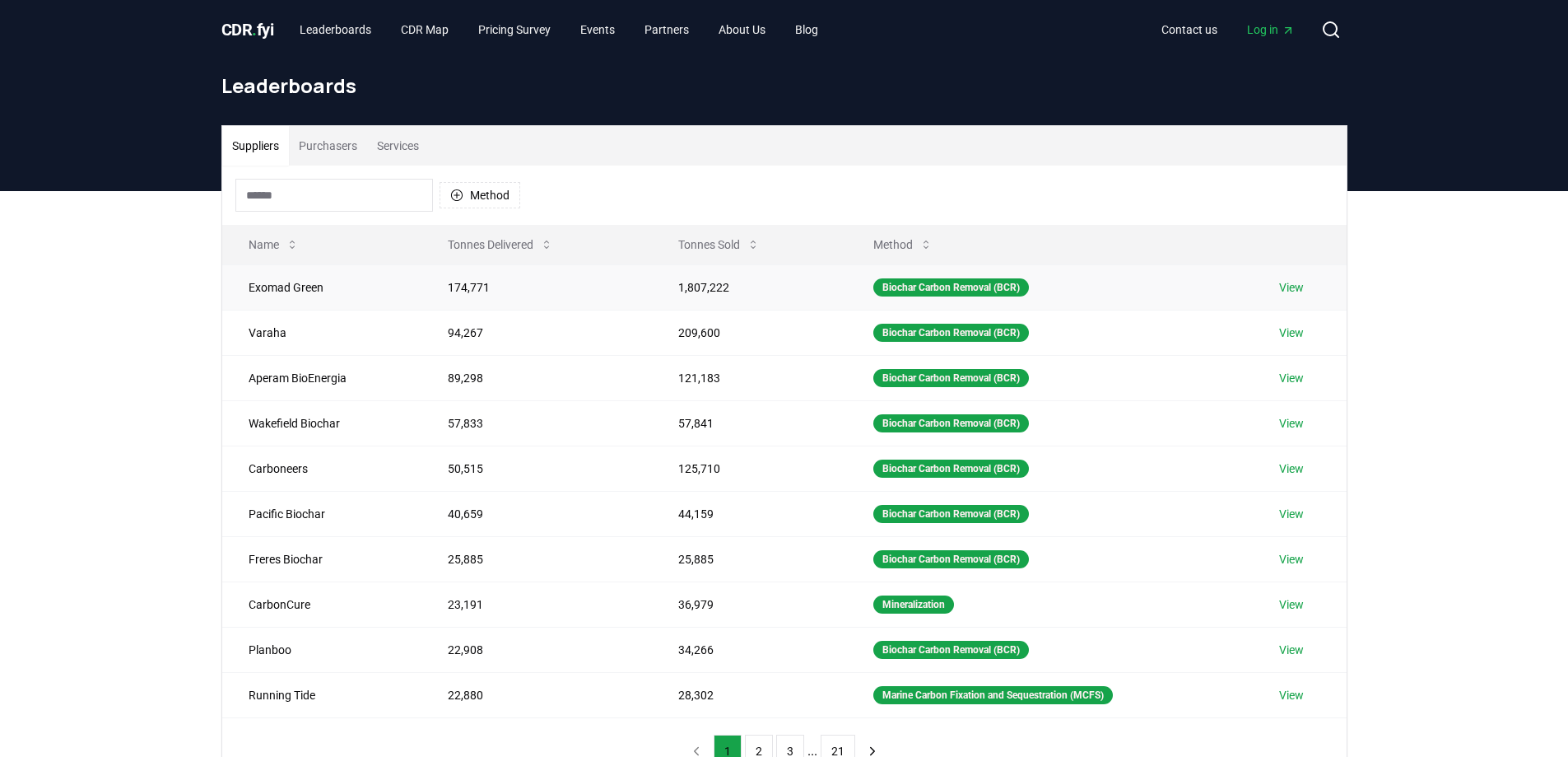
click at [1293, 288] on link "View" at bounding box center [1292, 288] width 24 height 17
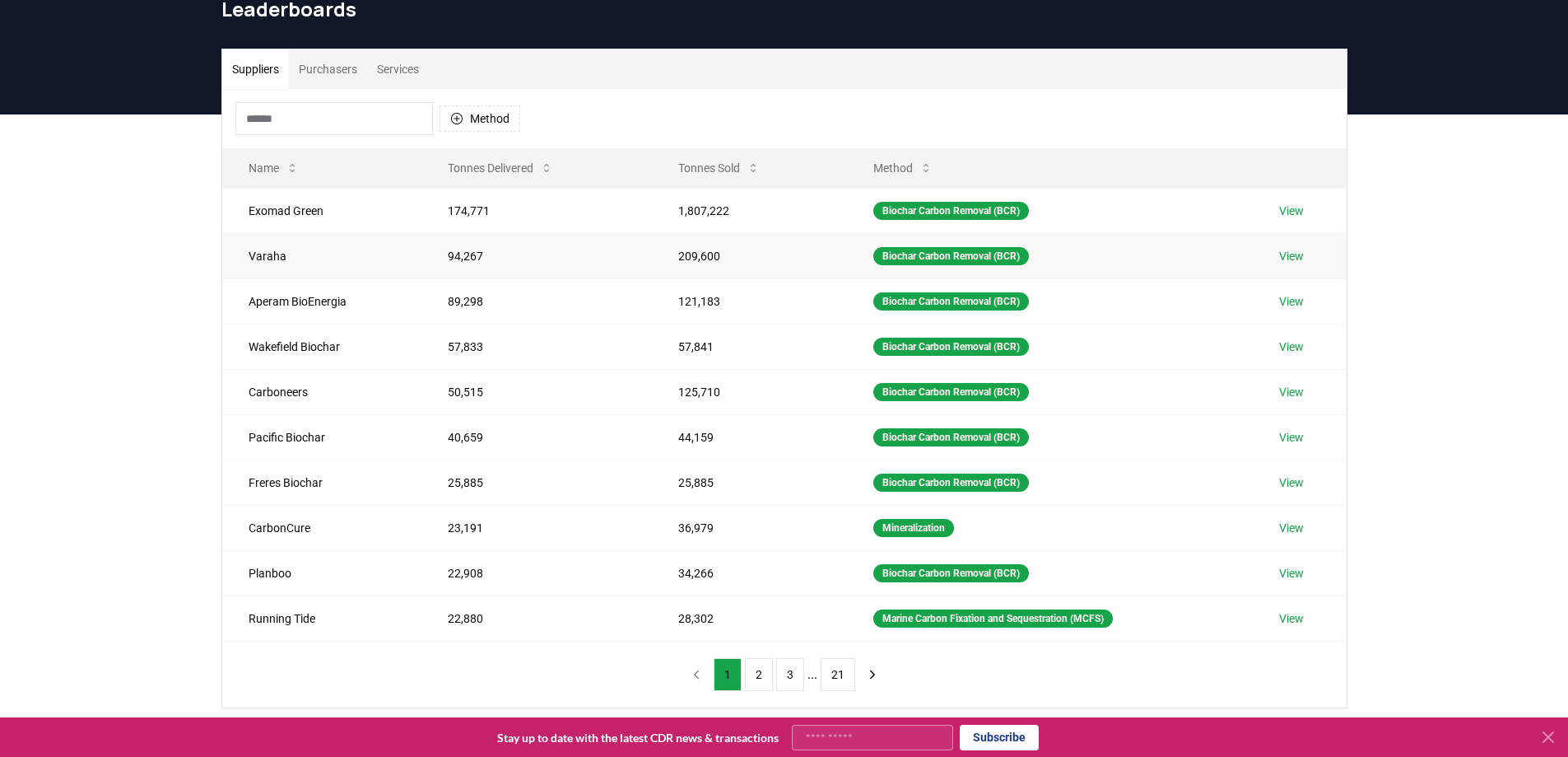
scroll to position [78, 0]
drag, startPoint x: 235, startPoint y: 169, endPoint x: 555, endPoint y: 388, distance: 387.8
click at [555, 388] on table "Name Tonnes Delivered Tonnes Sold Method Exomad Green 174,771 1,807,222 Biochar…" at bounding box center [784, 393] width 1125 height 493
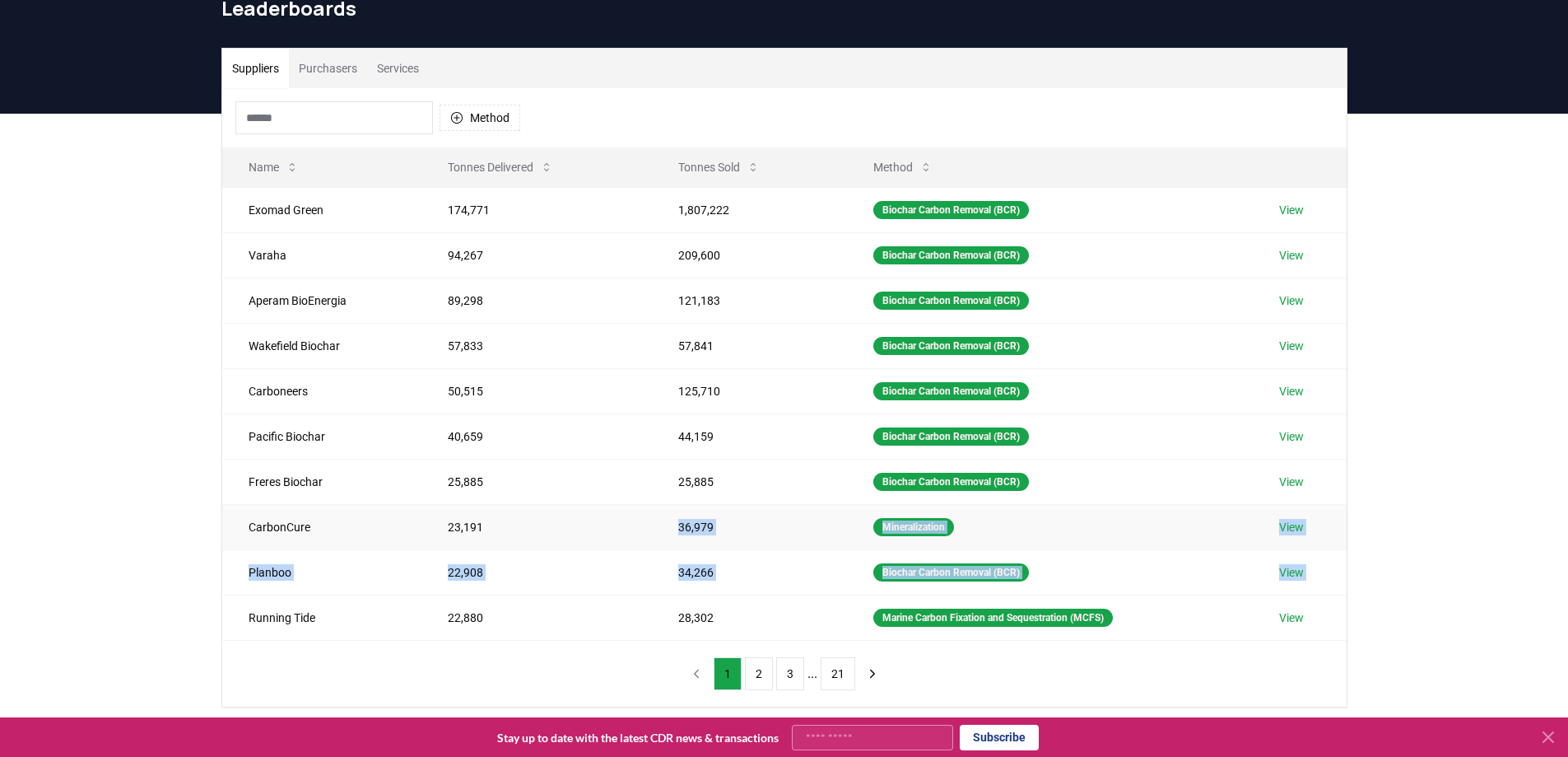
drag, startPoint x: 231, startPoint y: 637, endPoint x: 607, endPoint y: 515, distance: 395.3
click at [607, 515] on tbody "Exomad Green 174,771 1,807,222 Biochar Carbon Removal (BCR) View Varaha 94,267 …" at bounding box center [784, 413] width 1125 height 453
click at [1021, 671] on div "Method Name Tonnes Delivered Tonnes Sold Method Exomad Green 174,771 1,807,222 …" at bounding box center [784, 397] width 1125 height 618
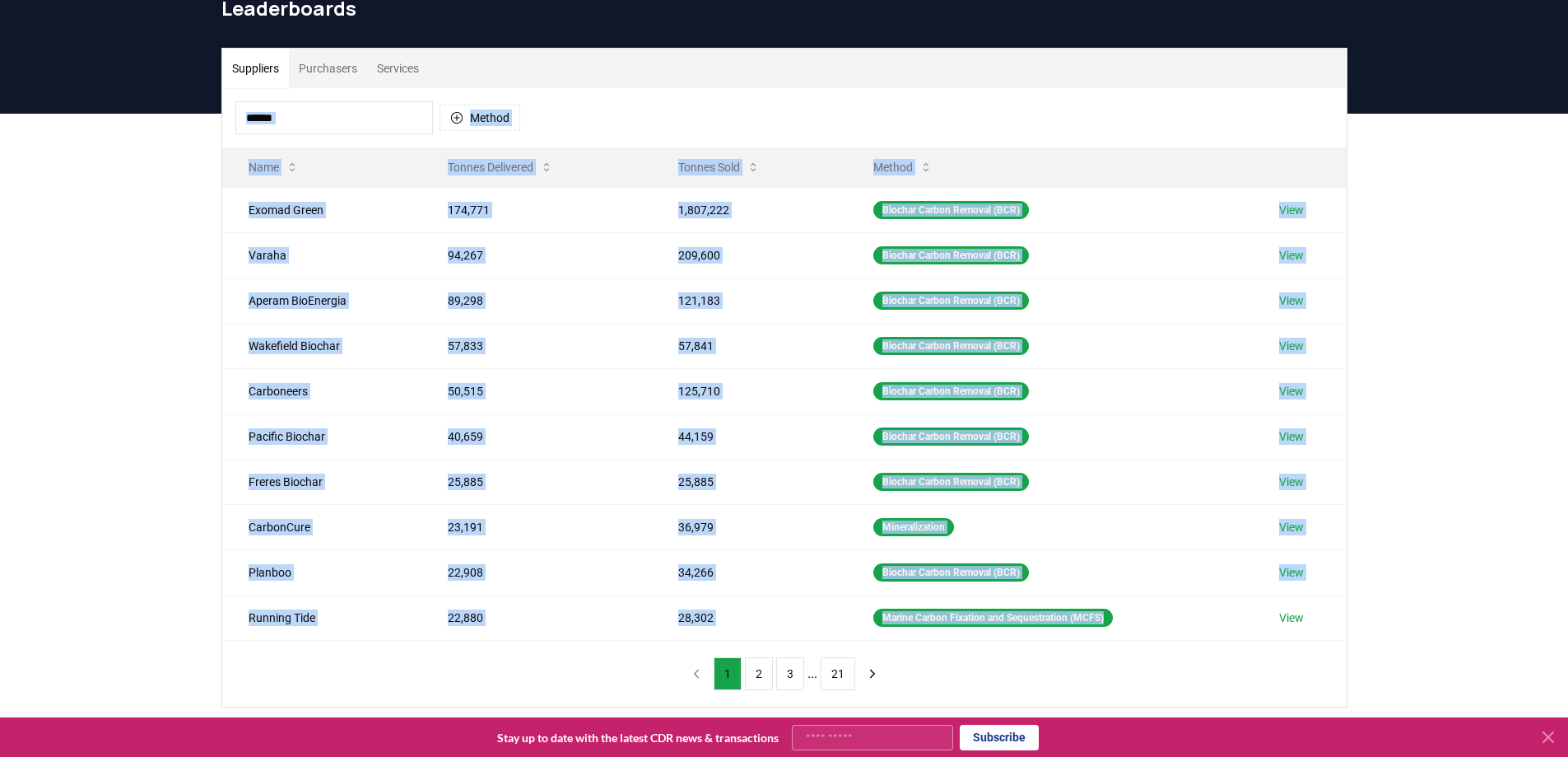
drag, startPoint x: 1191, startPoint y: 627, endPoint x: 228, endPoint y: 160, distance: 1070.3
click at [229, 143] on div "Method Name Tonnes Delivered Tonnes Sold Method Exomad Green 174,771 1,807,222 …" at bounding box center [784, 397] width 1125 height 618
copy div "Method Name Tonnes Delivered Tonnes Sold Method Exomad Green 174,771 1,807,222 …"
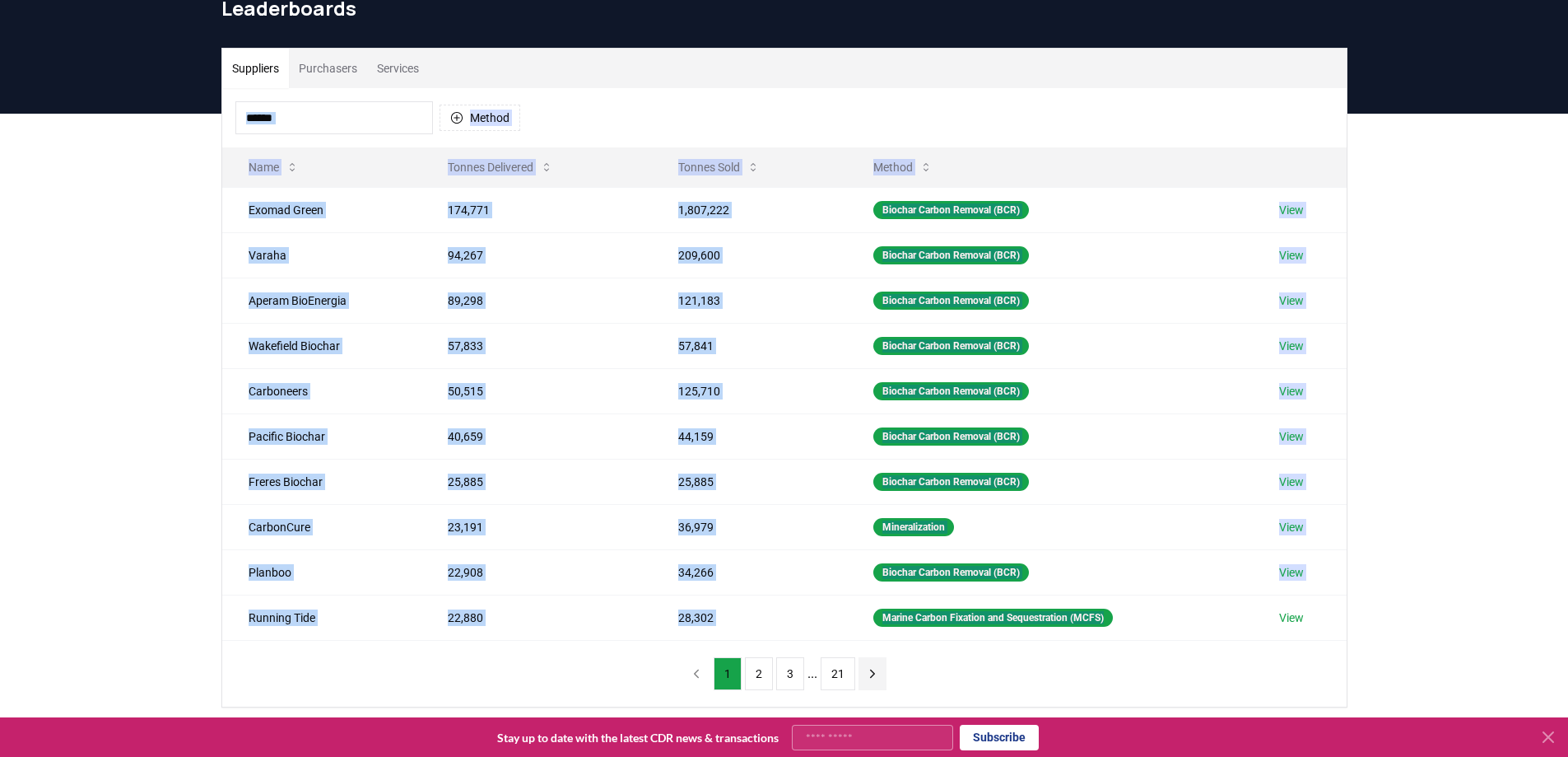
click at [868, 675] on icon "next page" at bounding box center [873, 674] width 15 height 15
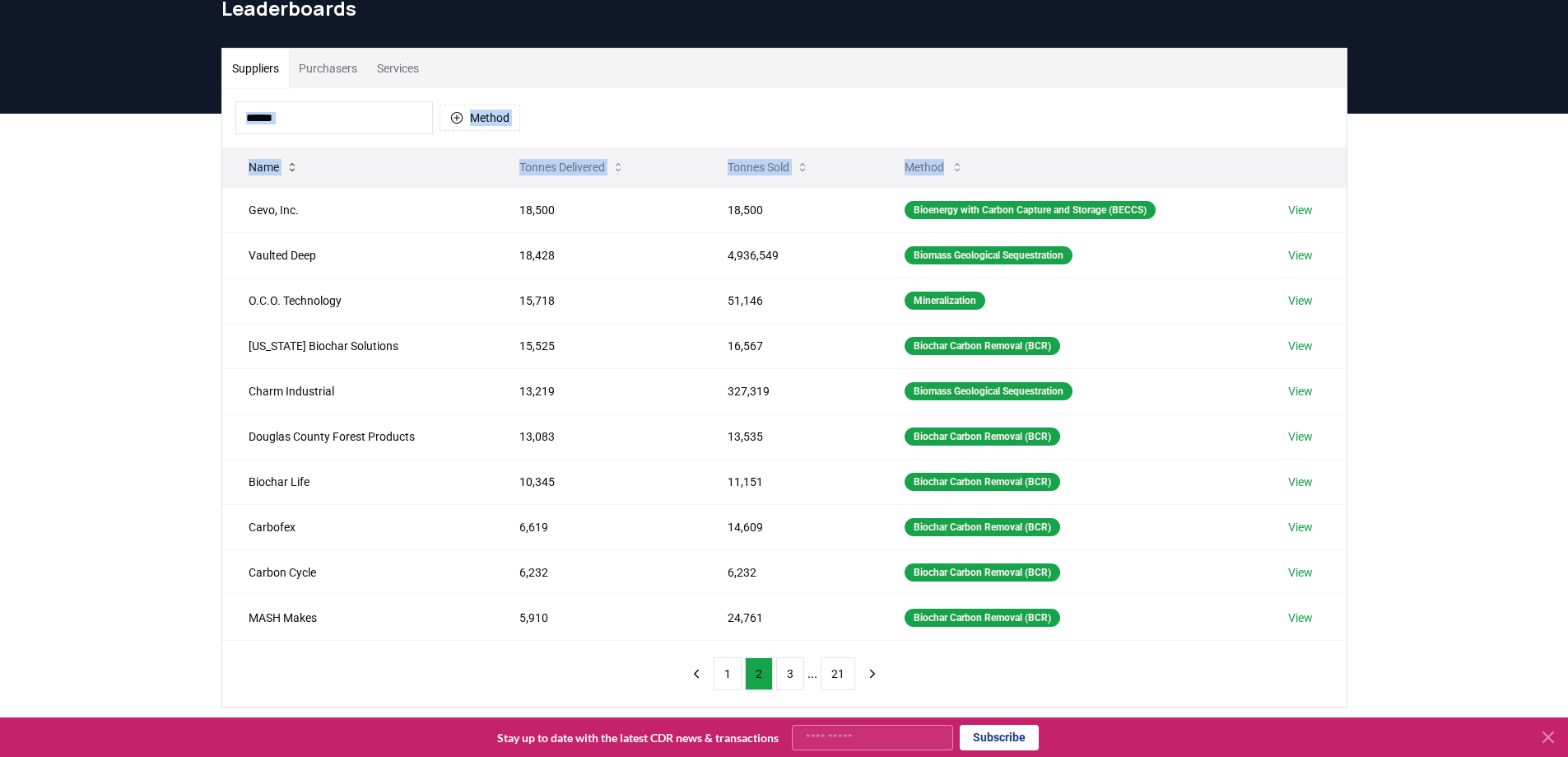
click at [236, 169] on button "Name" at bounding box center [274, 167] width 77 height 33
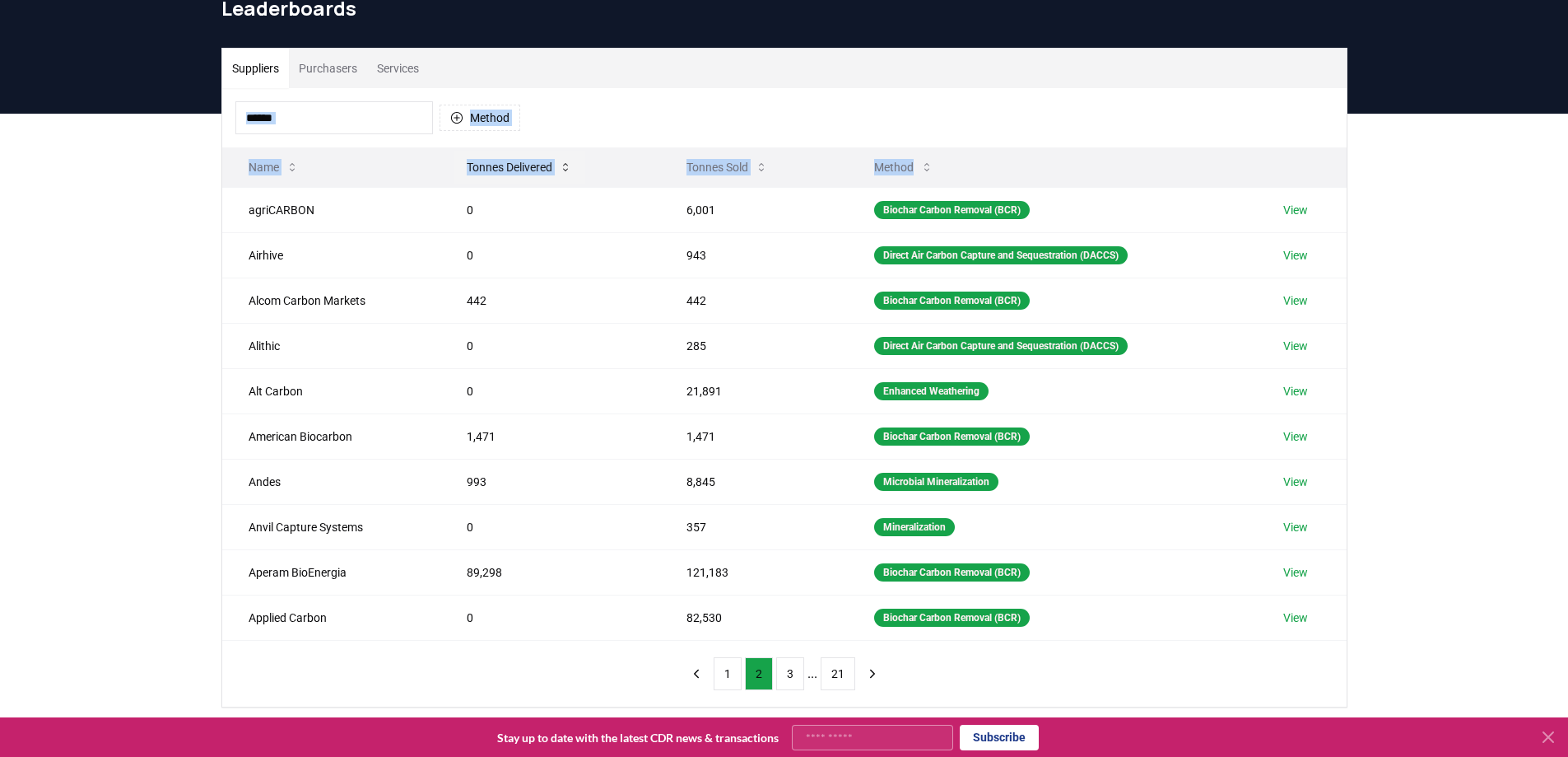
click at [472, 174] on button "Tonnes Delivered" at bounding box center [519, 167] width 132 height 33
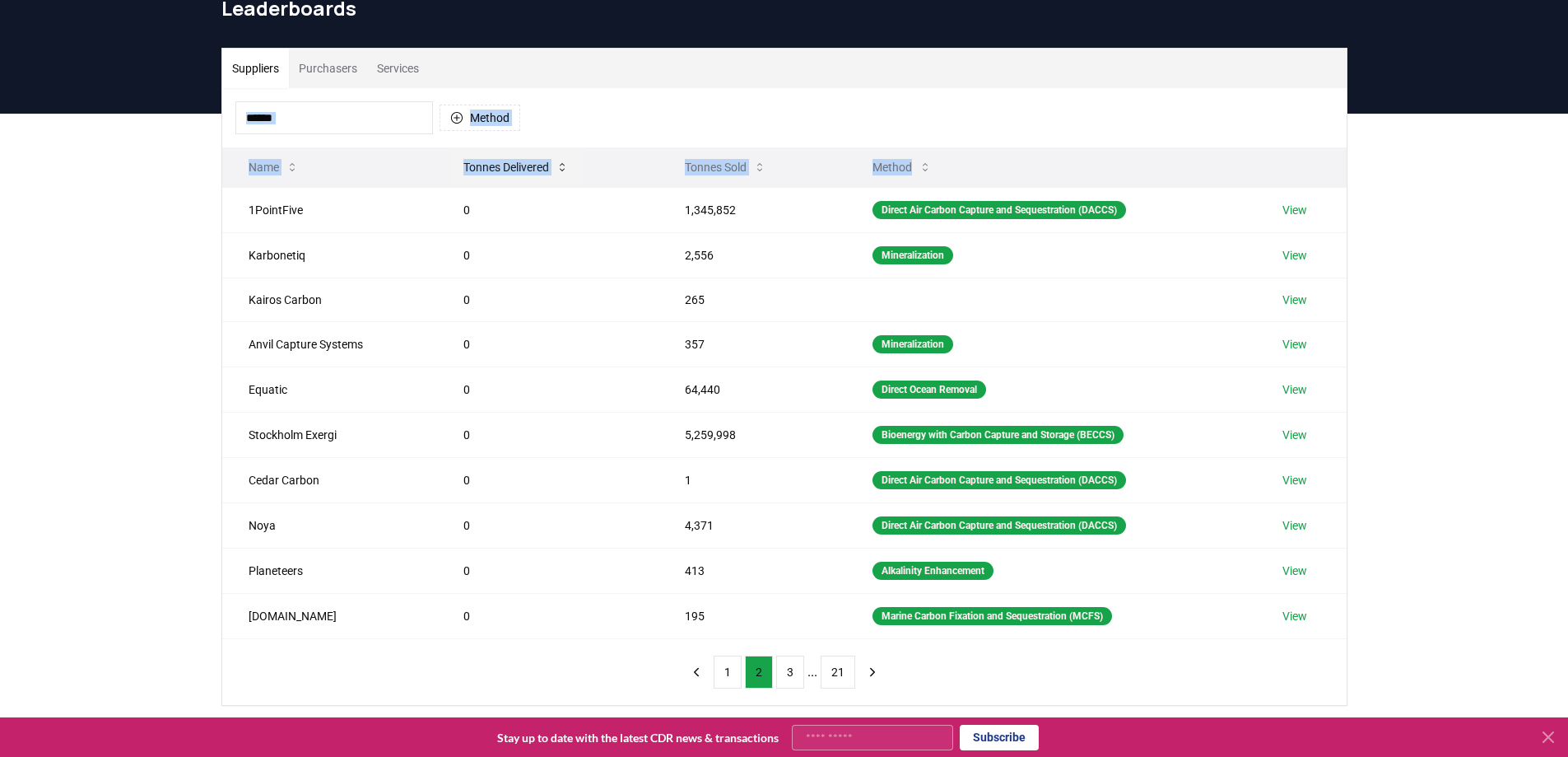
click at [505, 161] on button "Tonnes Delivered" at bounding box center [516, 167] width 132 height 33
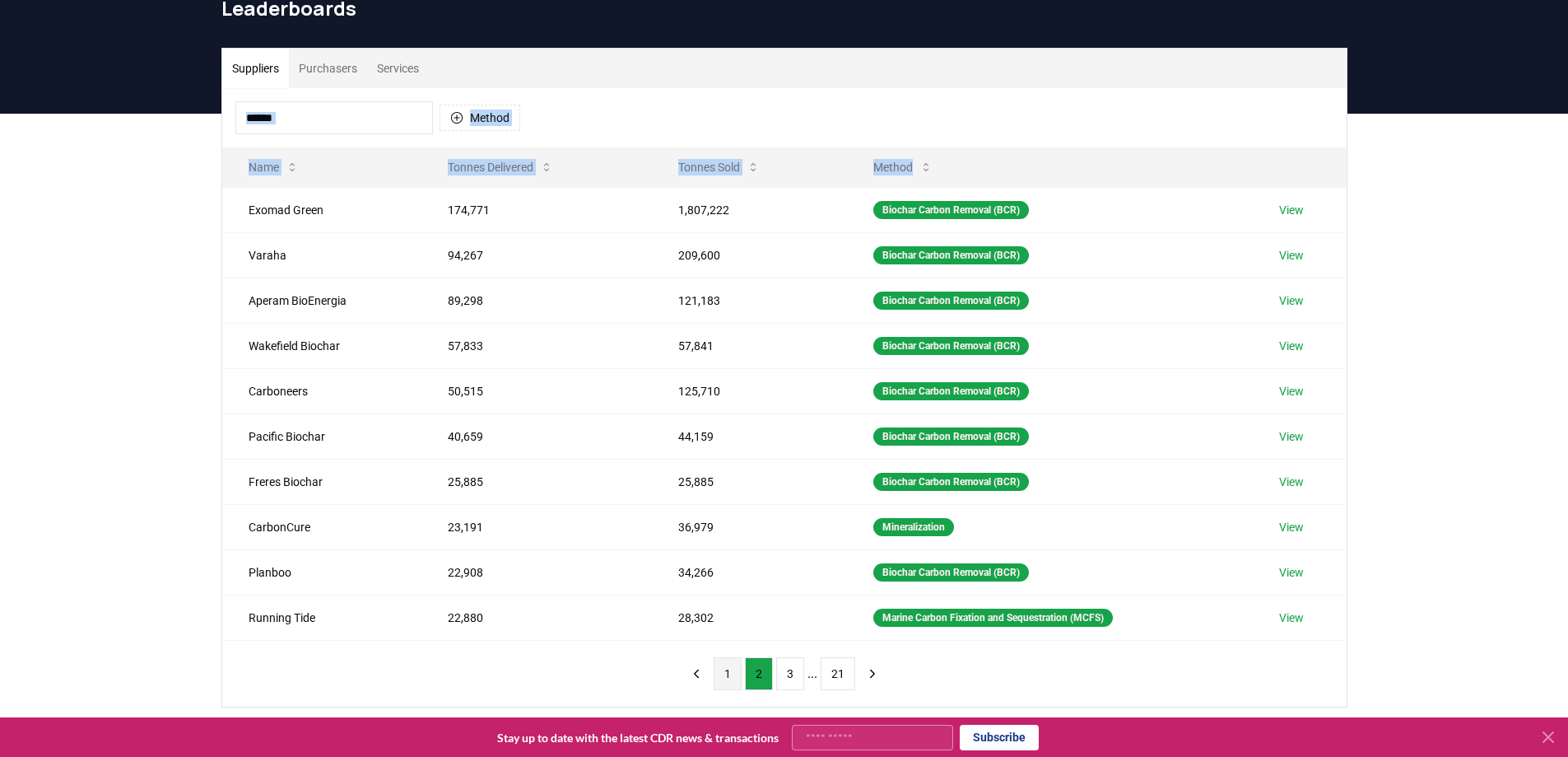
click at [729, 668] on button "1" at bounding box center [728, 673] width 28 height 33
click at [765, 681] on button "2" at bounding box center [759, 673] width 28 height 33
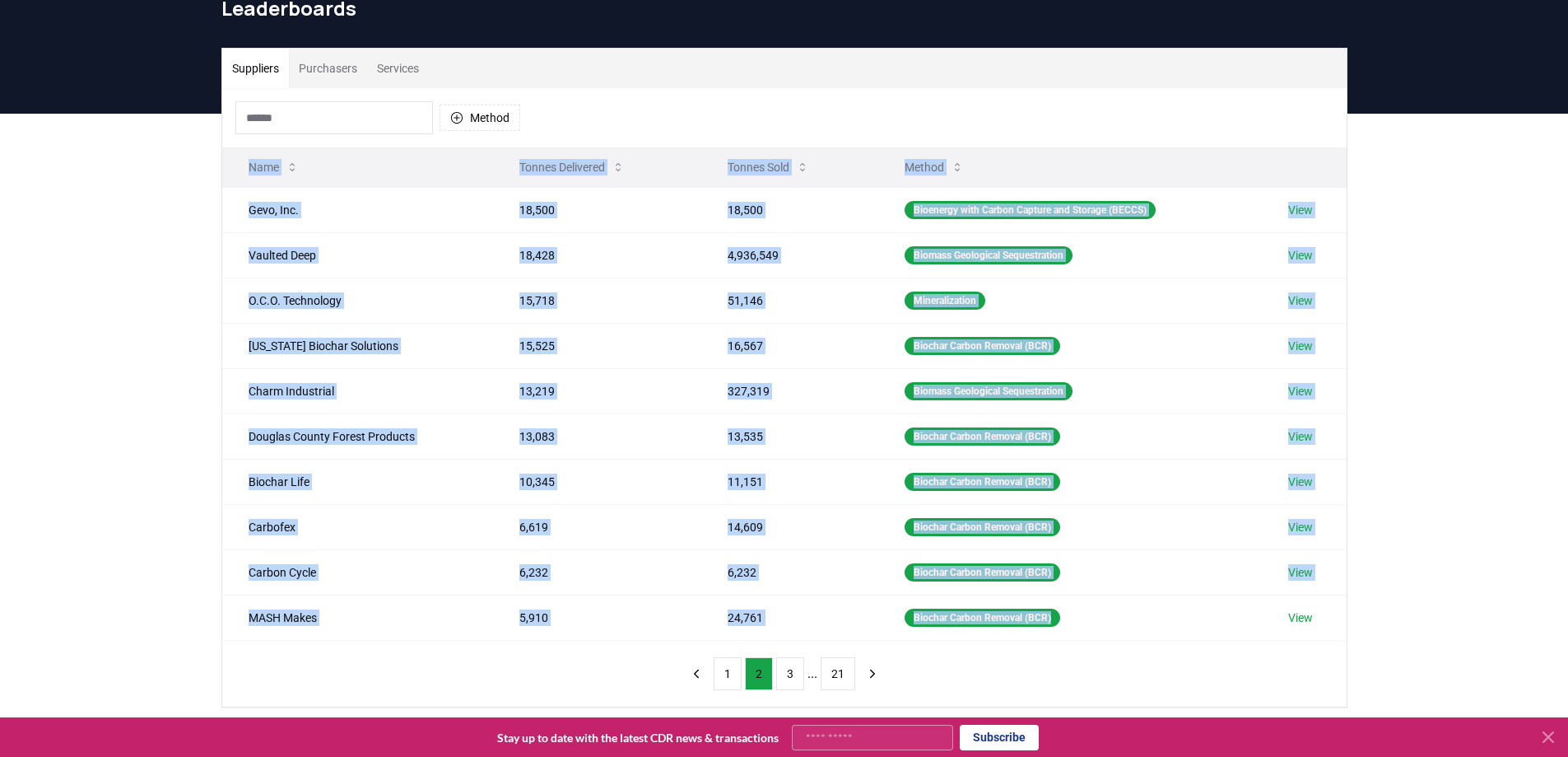
drag, startPoint x: 1197, startPoint y: 636, endPoint x: 233, endPoint y: 167, distance: 1072.0
click at [233, 167] on table "Name Tonnes Delivered Tonnes Sold Method Gevo, Inc. 18,500 18,500 Bioenergy wit…" at bounding box center [784, 393] width 1125 height 493
copy table "Name Tonnes Delivered Tonnes Sold Method Gevo, Inc. 18,500 18,500 Bioenergy wit…"
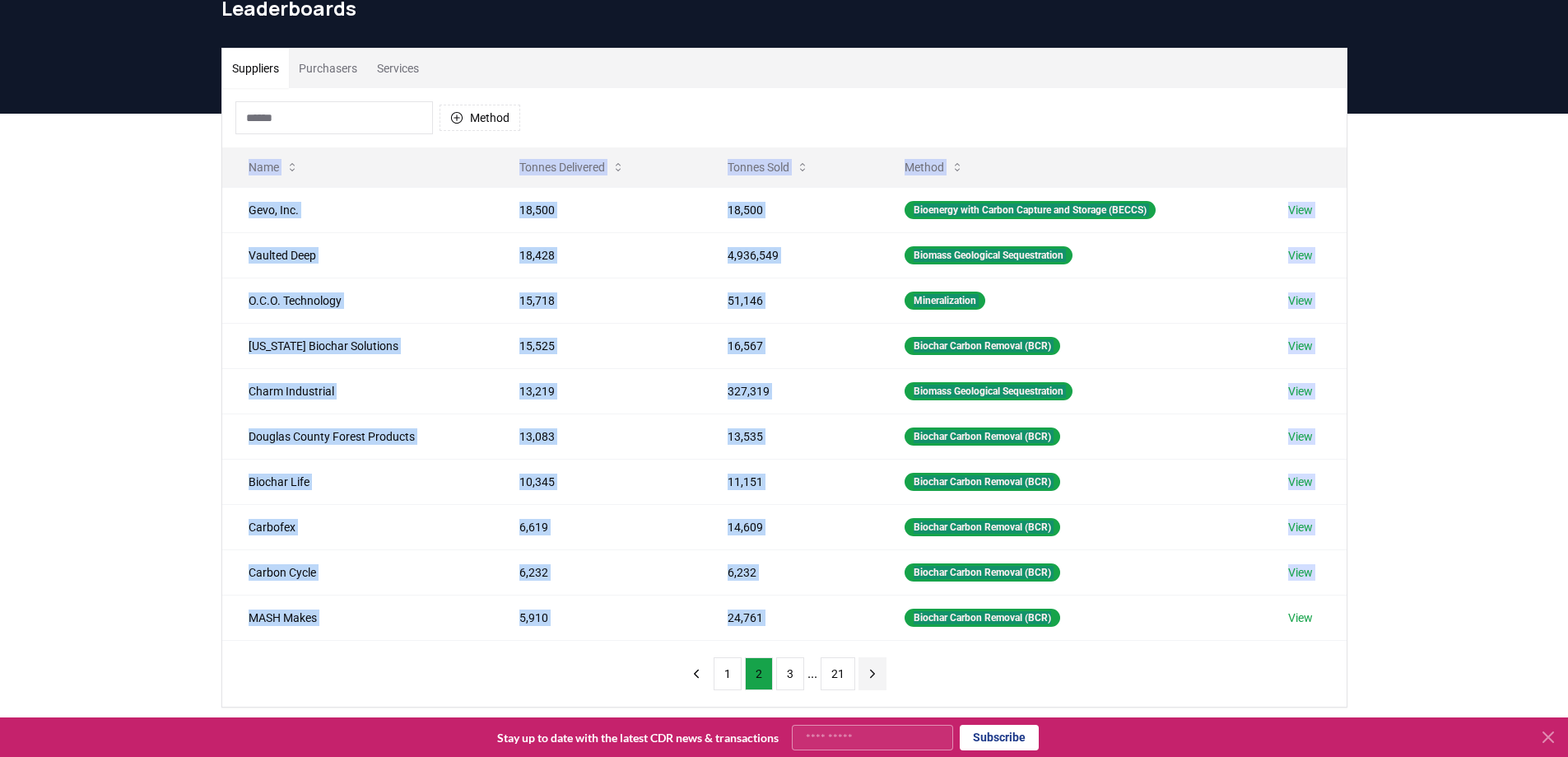
click at [880, 679] on button "next page" at bounding box center [873, 673] width 28 height 33
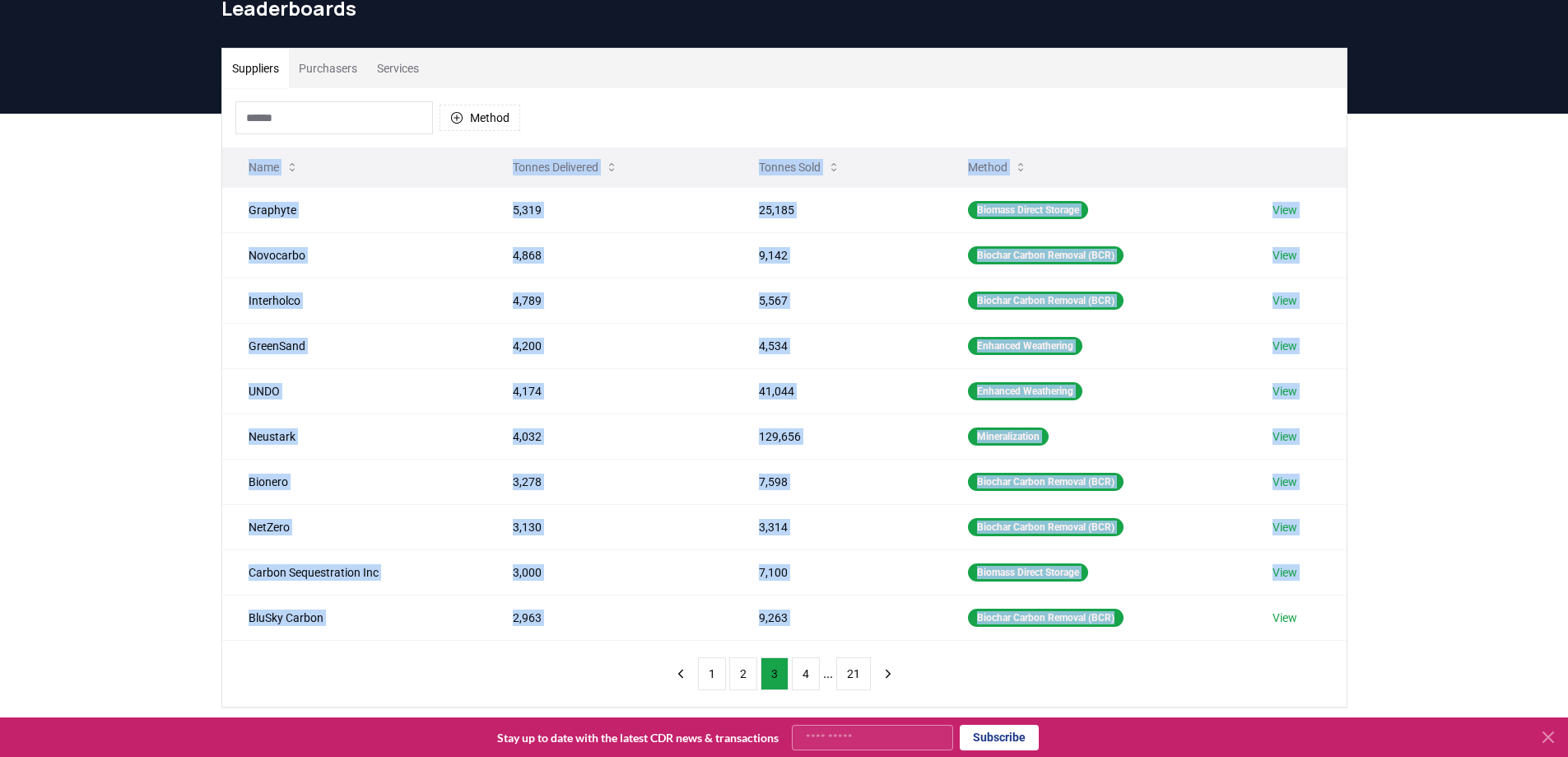
drag, startPoint x: 1180, startPoint y: 631, endPoint x: 234, endPoint y: 153, distance: 1059.9
click at [234, 153] on table "Name Tonnes Delivered Tonnes Sold Method Graphyte 5,319 25,185 Biomass Direct S…" at bounding box center [784, 393] width 1125 height 493
copy table "Name Tonnes Delivered Tonnes Sold Method Graphyte 5,319 25,185 Biomass Direct S…"
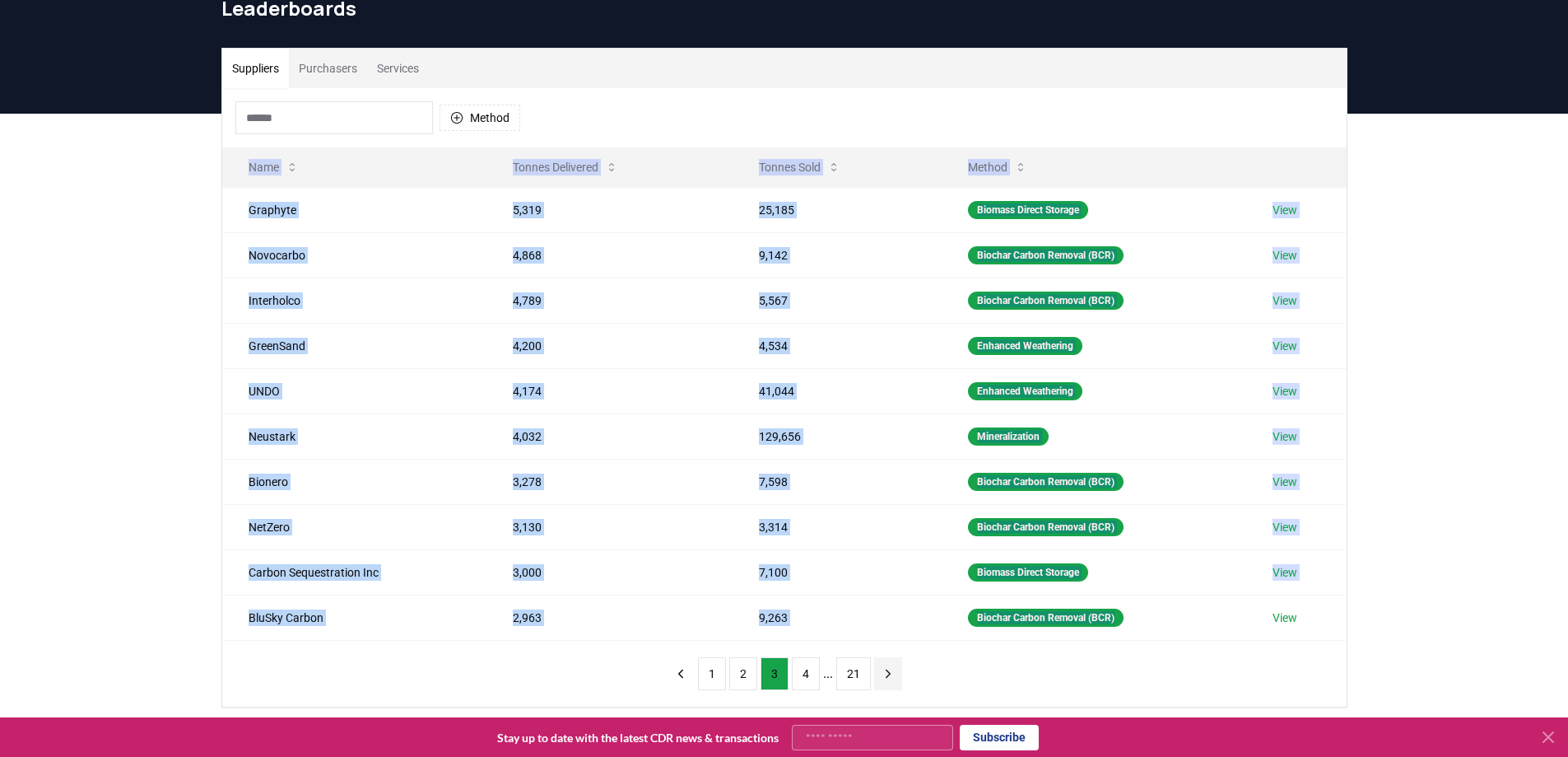
click at [887, 672] on icon "next page" at bounding box center [888, 674] width 15 height 15
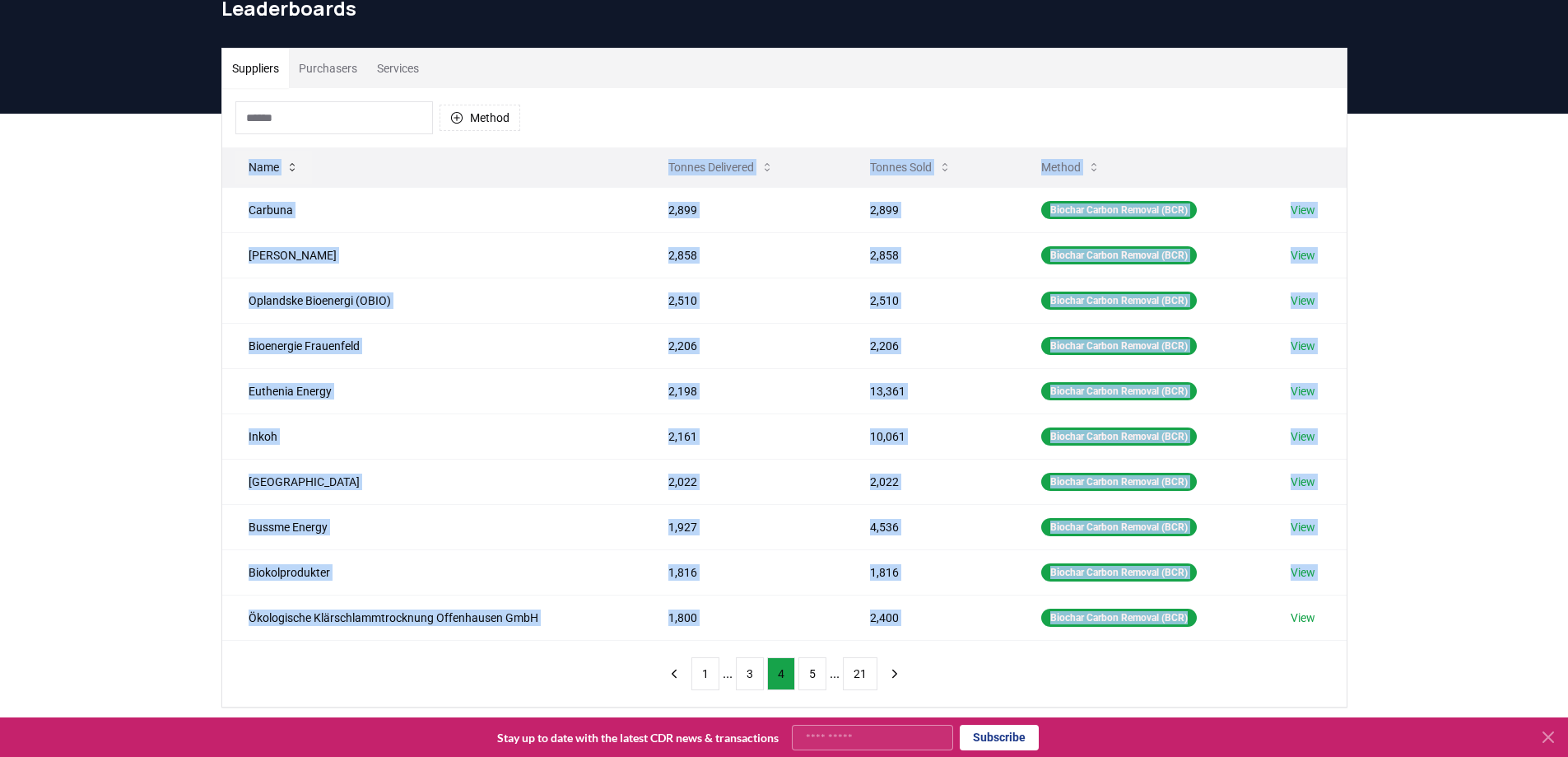
drag, startPoint x: 1227, startPoint y: 625, endPoint x: 236, endPoint y: 159, distance: 1095.1
click at [236, 159] on table "Name Tonnes Delivered Tonnes Sold Method Carbuna 2,899 2,899 Biochar Carbon Rem…" at bounding box center [784, 393] width 1125 height 493
copy table "Name Tonnes Delivered Tonnes Sold Method Carbuna 2,899 2,899 Biochar Carbon Rem…"
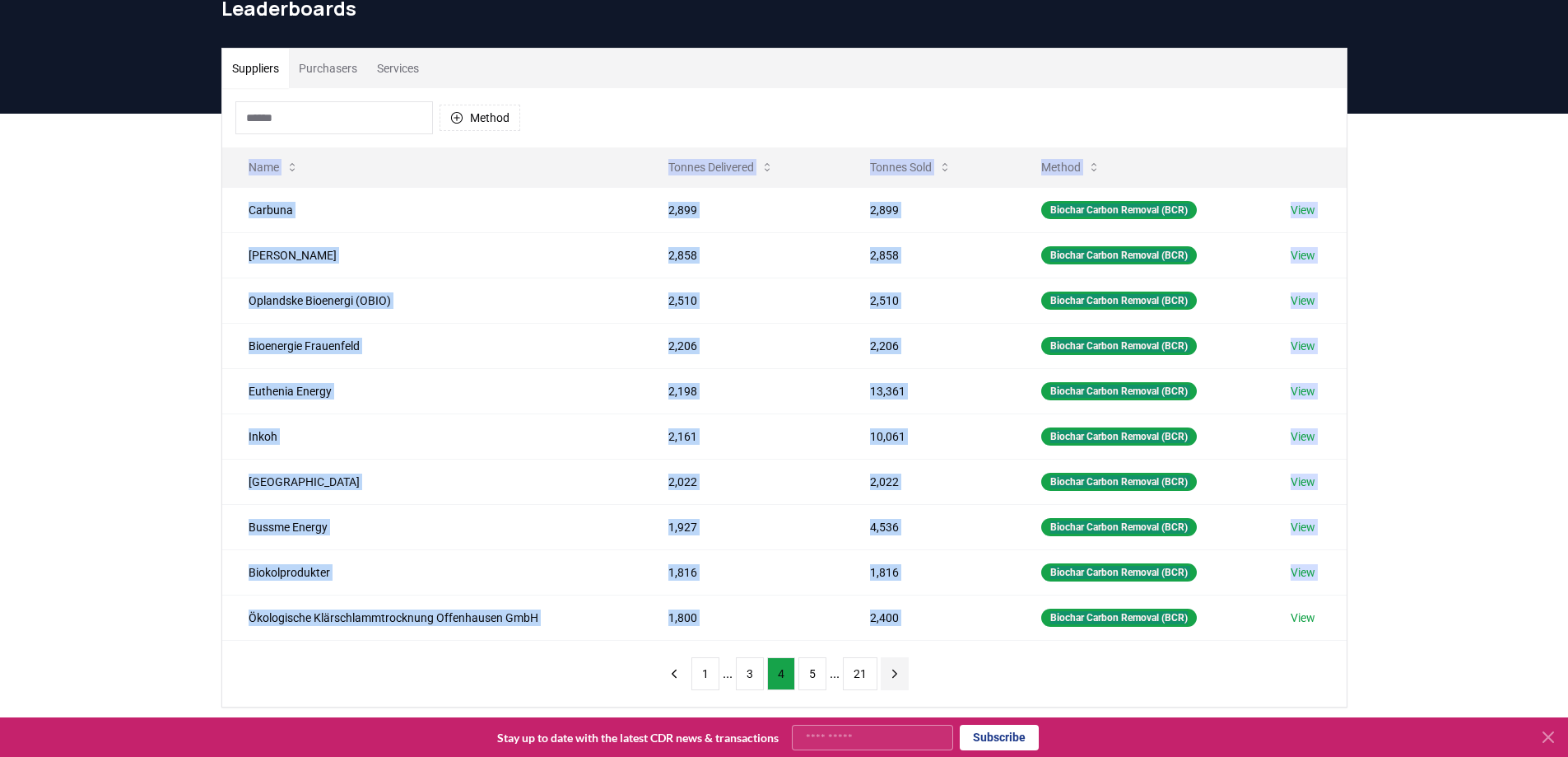
click at [893, 676] on icon "next page" at bounding box center [895, 674] width 15 height 15
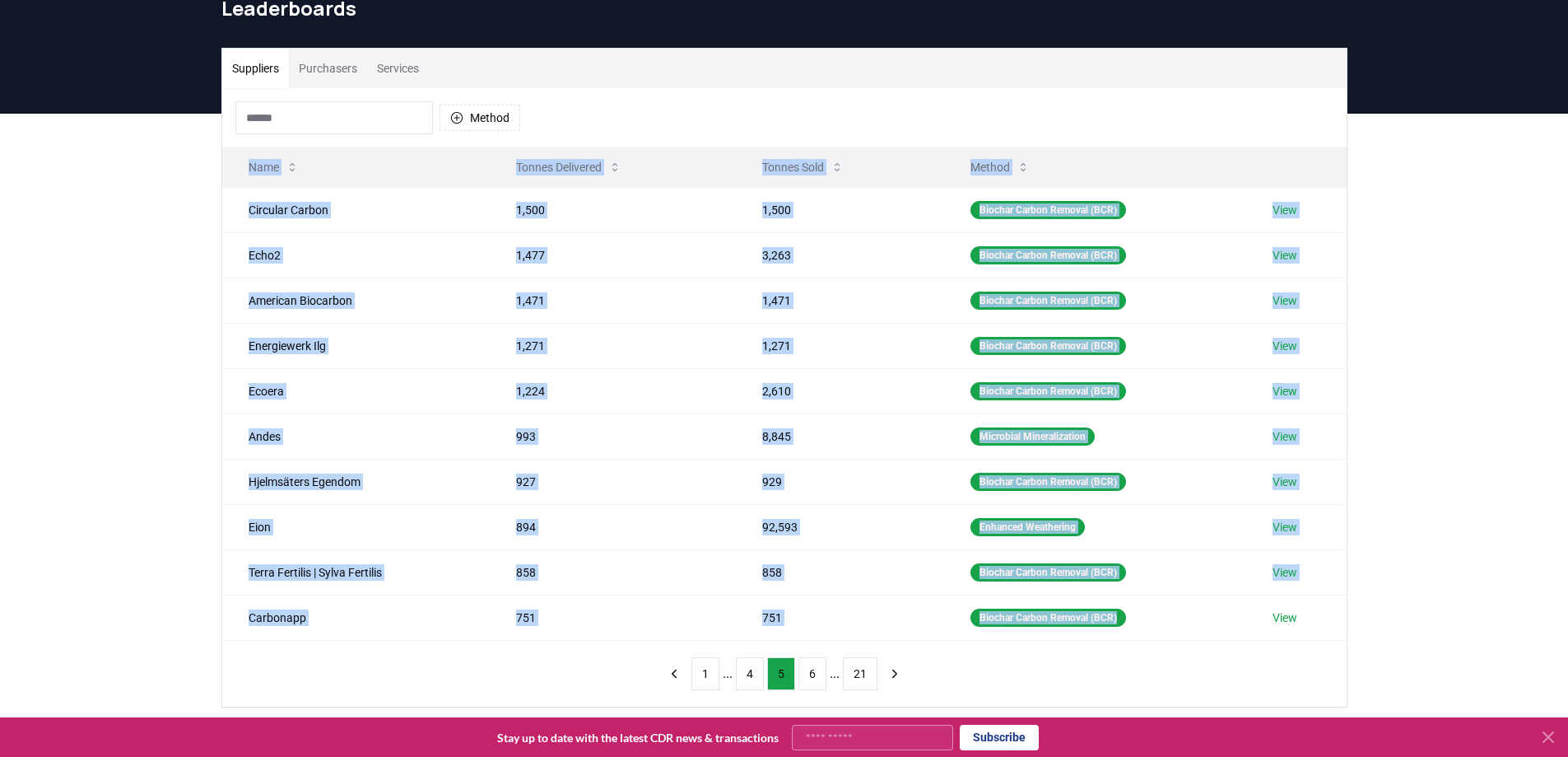
drag, startPoint x: 914, startPoint y: 527, endPoint x: 225, endPoint y: 155, distance: 783.0
click at [225, 155] on table "Name Tonnes Delivered Tonnes Sold Method Circular Carbon 1,500 1,500 Biochar Ca…" at bounding box center [784, 393] width 1125 height 493
copy table "Name Tonnes Delivered Tonnes Sold Method Circular Carbon 1,500 1,500 Biochar Ca…"
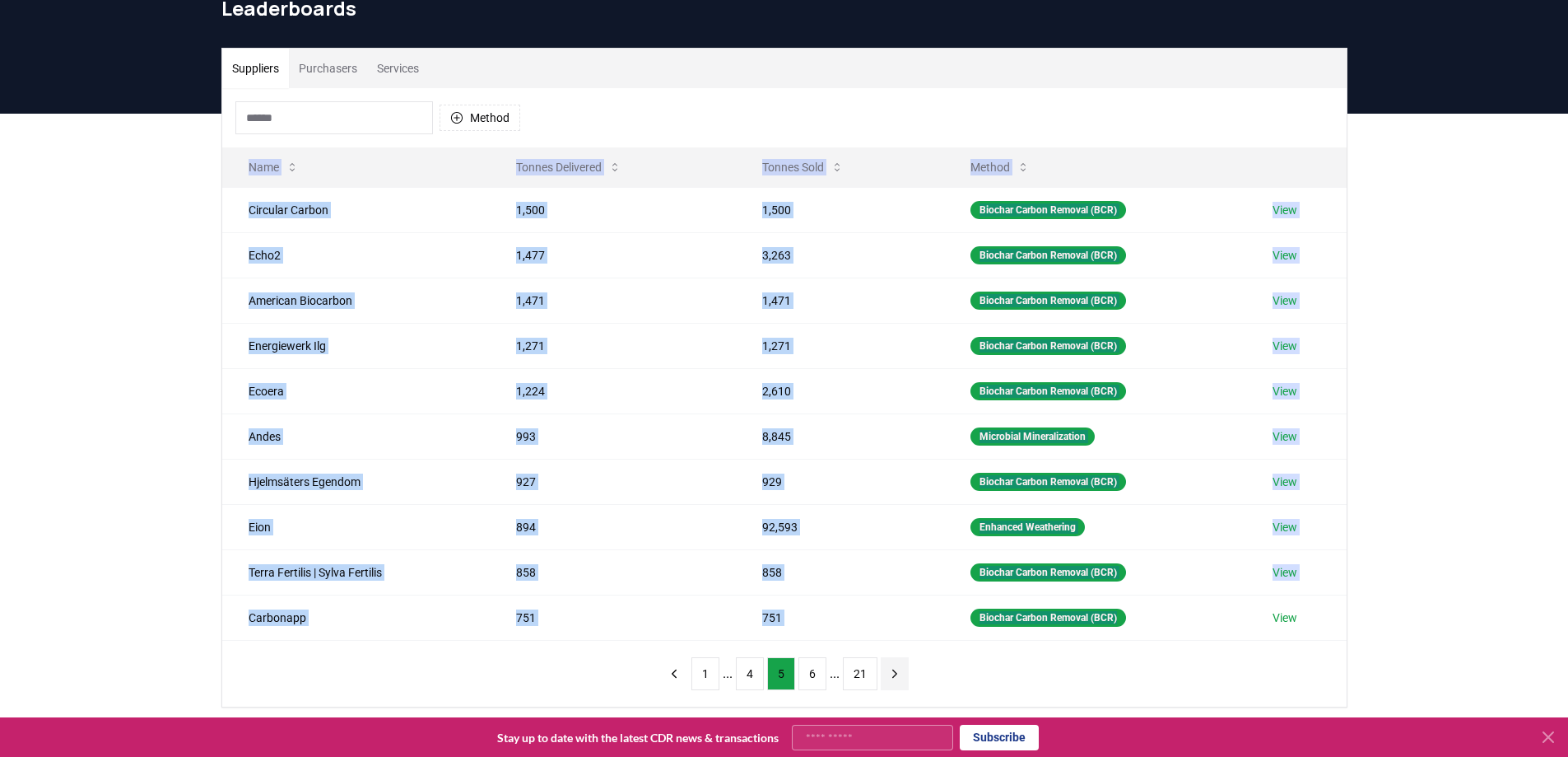
click at [896, 670] on icon "next page" at bounding box center [895, 674] width 15 height 15
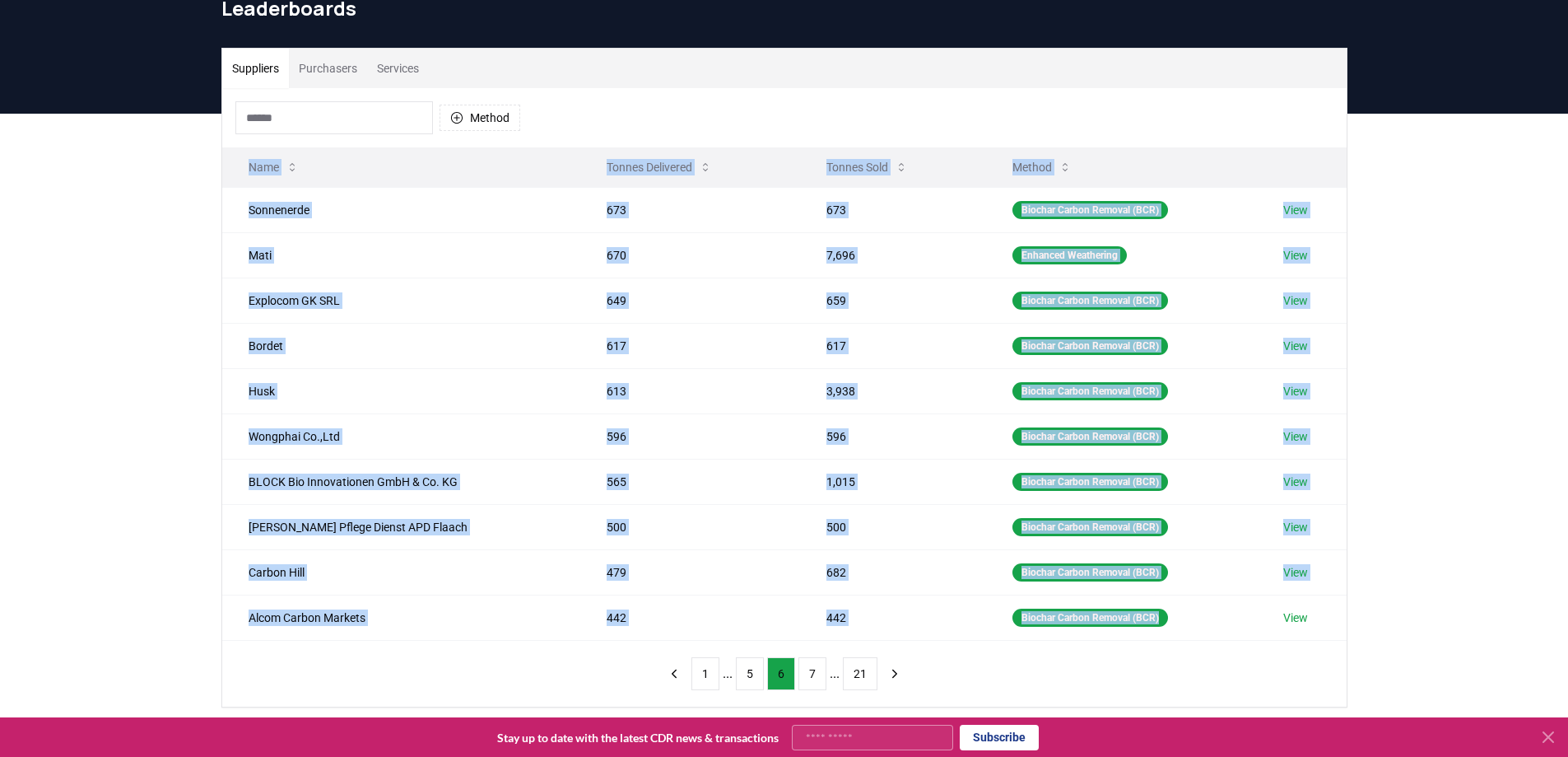
drag, startPoint x: 1206, startPoint y: 614, endPoint x: 223, endPoint y: 169, distance: 1079.0
click at [223, 169] on table "Name Tonnes Delivered Tonnes Sold Method Sonnenerde 673 673 Biochar Carbon Remo…" at bounding box center [784, 393] width 1125 height 493
copy table "Name Tonnes Delivered Tonnes Sold Method Sonnenerde 673 673 Biochar Carbon Remo…"
click at [898, 670] on icon "next page" at bounding box center [895, 674] width 15 height 15
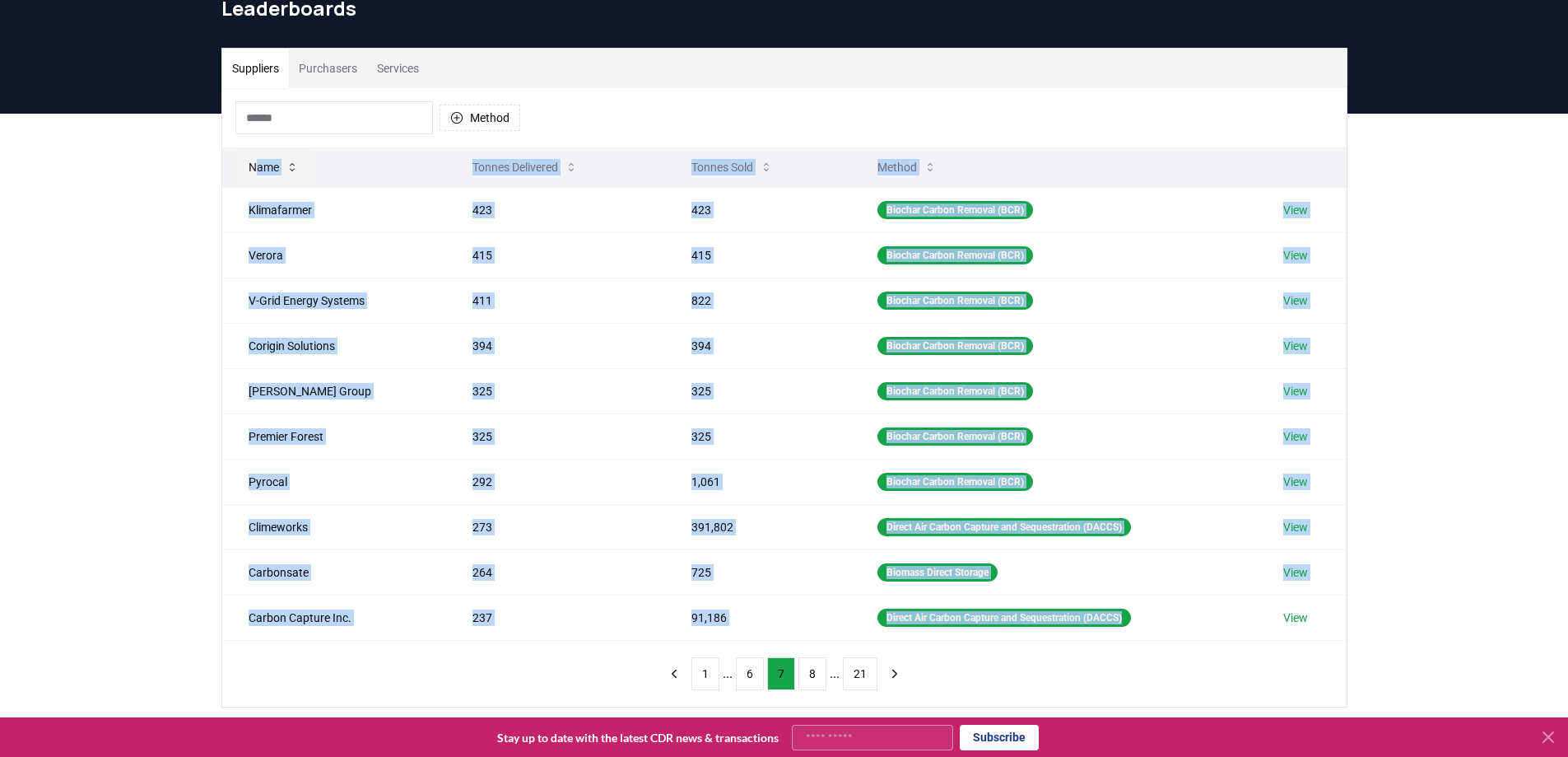
drag, startPoint x: 1172, startPoint y: 622, endPoint x: 254, endPoint y: 153, distance: 1030.9
click at [254, 153] on table "Name Tonnes Delivered Tonnes Sold Method Klimafarmer 423 423 Biochar Carbon Rem…" at bounding box center [784, 393] width 1125 height 493
copy table "Name Tonnes Delivered Tonnes Sold Method Klimafarmer 423 423 Biochar Carbon Rem…"
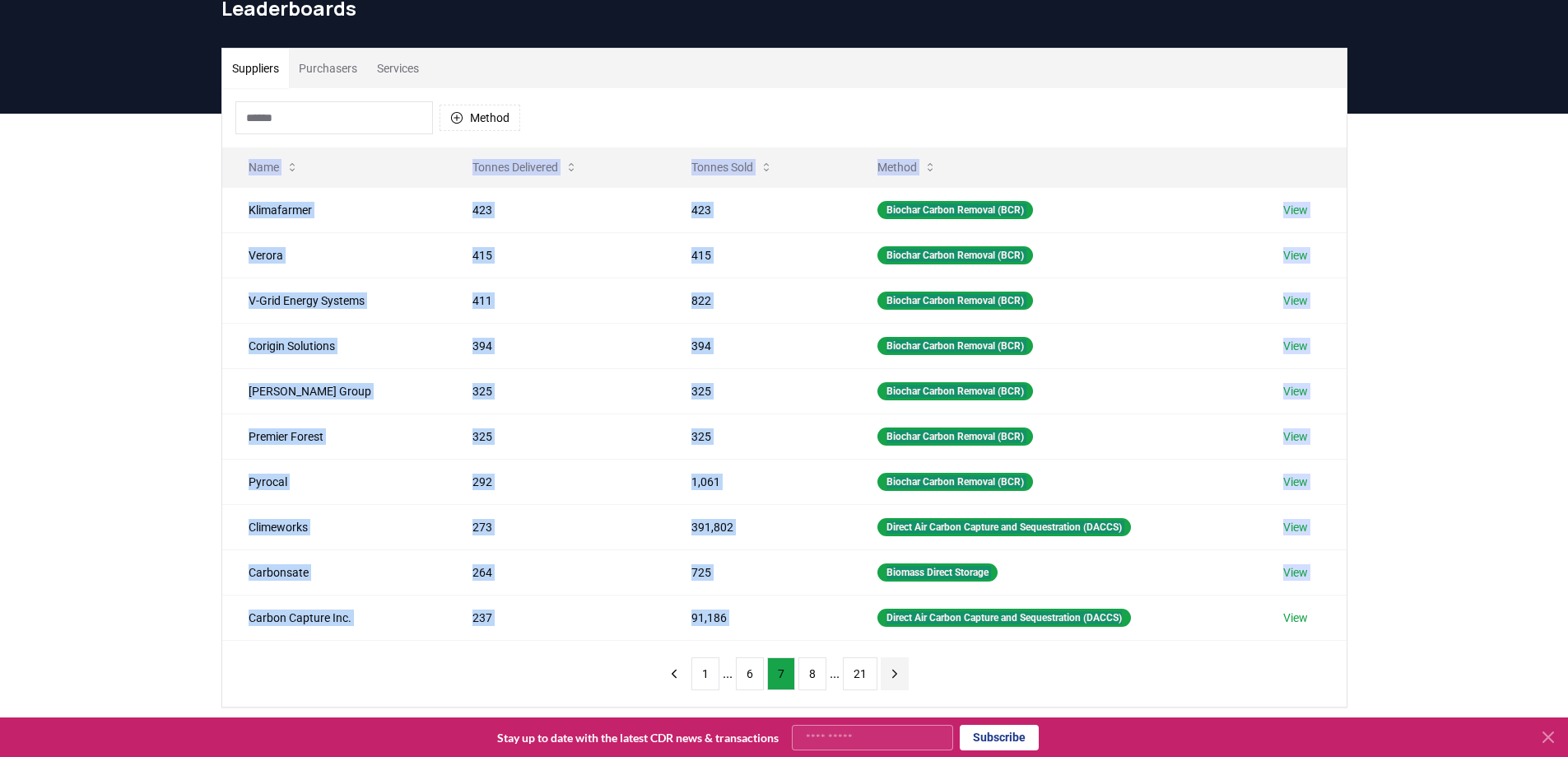
click at [895, 664] on button "next page" at bounding box center [895, 673] width 28 height 33
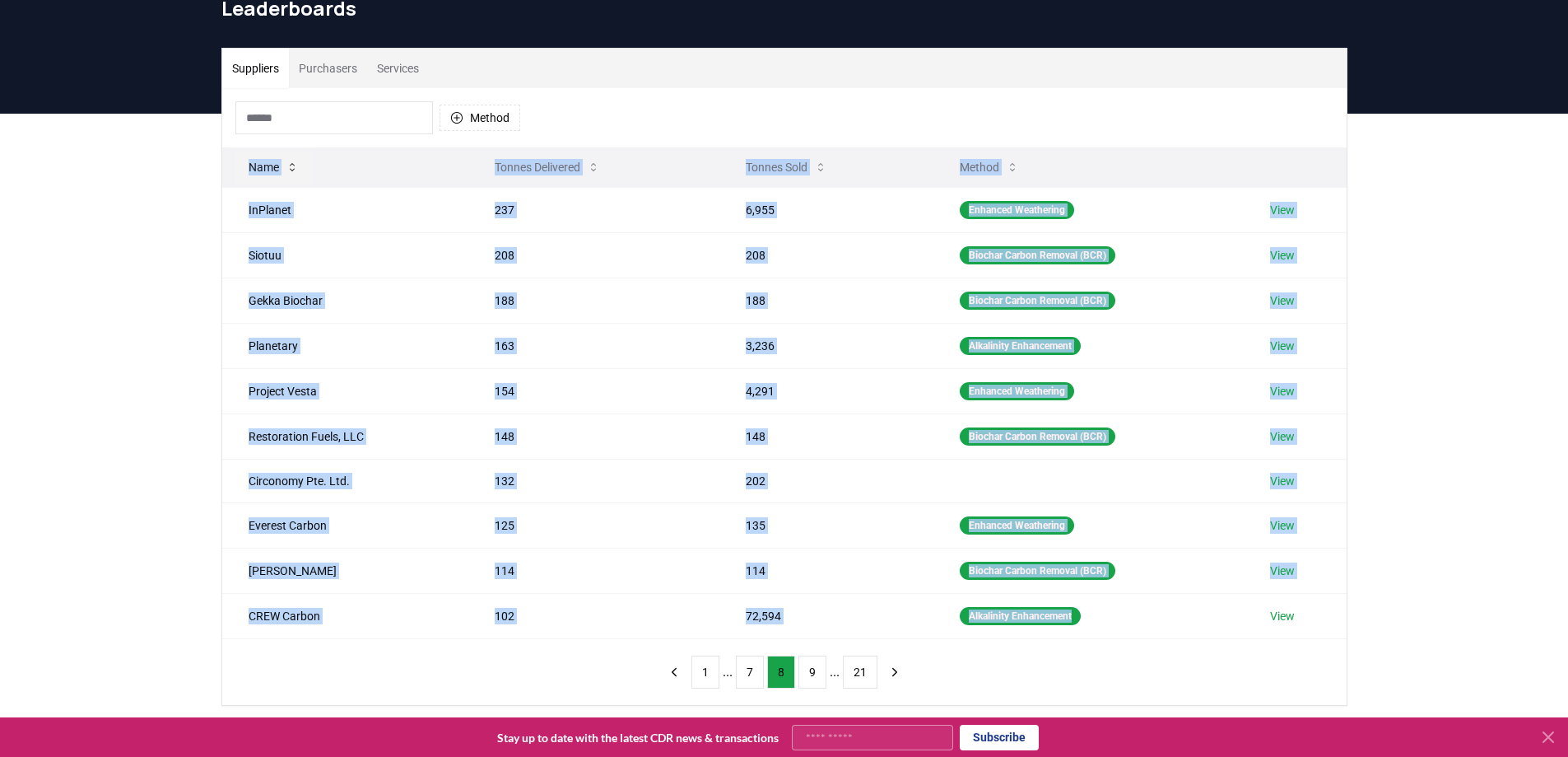
drag, startPoint x: 899, startPoint y: 519, endPoint x: 248, endPoint y: 159, distance: 743.9
click at [248, 159] on table "Name Tonnes Delivered Tonnes Sold Method InPlanet 237 6,955 Enhanced Weathering…" at bounding box center [784, 393] width 1125 height 492
copy table "Name Tonnes Delivered Tonnes Sold Method InPlanet 237 6,955 Enhanced Weathering…"
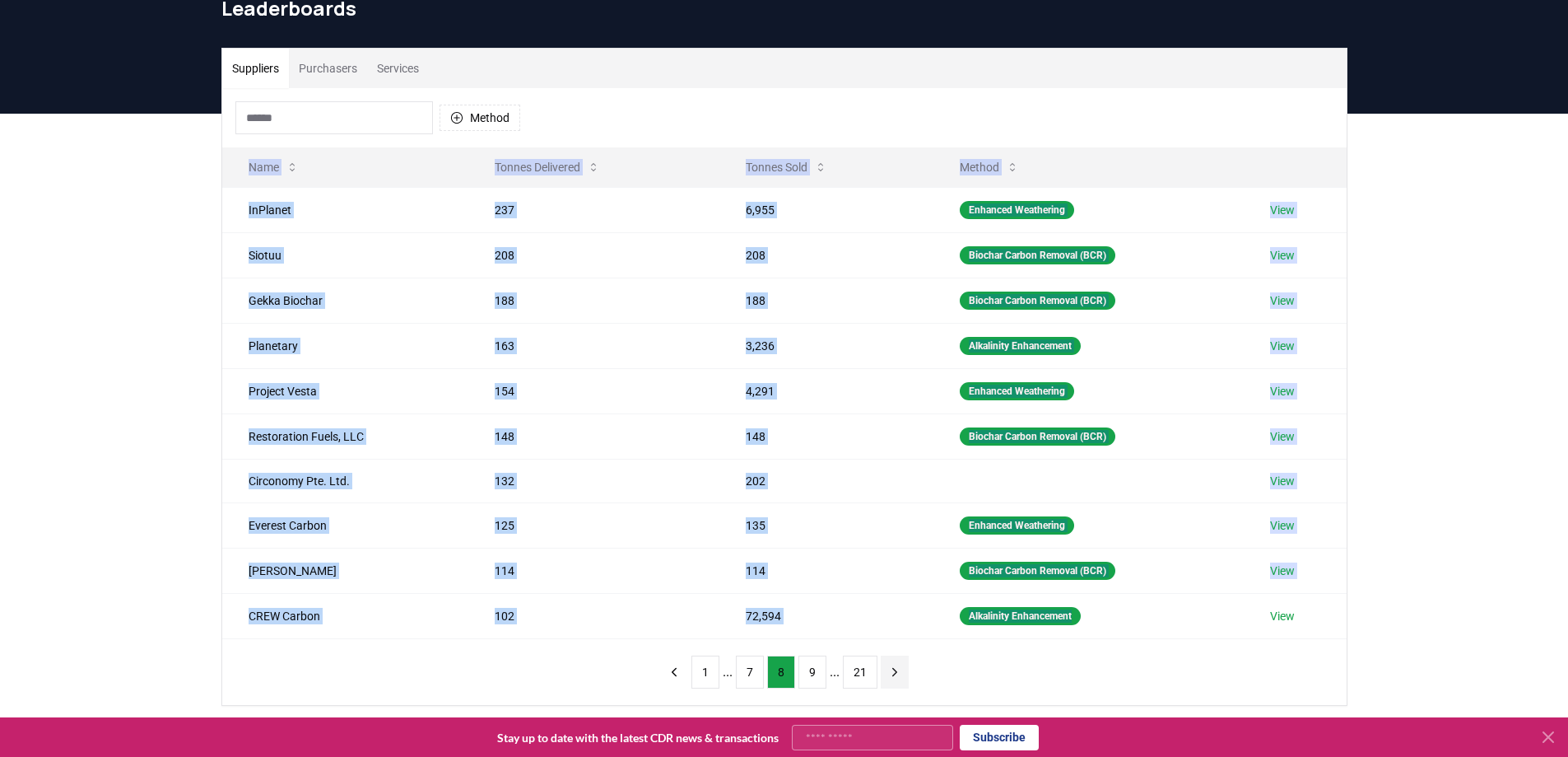
click at [895, 673] on icon "next page" at bounding box center [895, 672] width 15 height 15
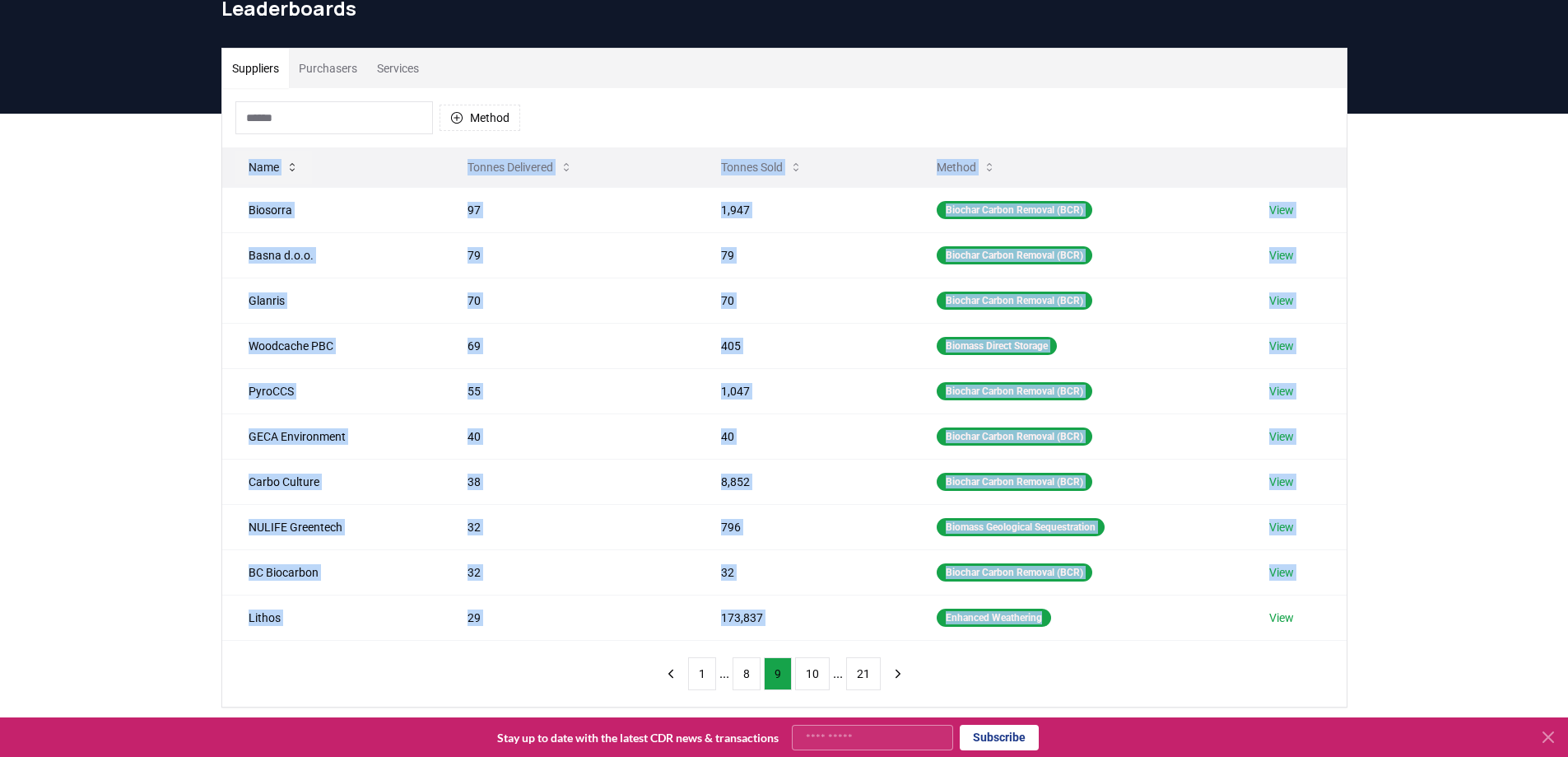
drag, startPoint x: 1147, startPoint y: 631, endPoint x: 248, endPoint y: 162, distance: 1014.0
click at [248, 162] on table "Name Tonnes Delivered Tonnes Sold Method Biosorra 97 1,947 Biochar Carbon Remov…" at bounding box center [784, 393] width 1125 height 493
copy table "Name Tonnes Delivered Tonnes Sold Method Biosorra 97 1,947 Biochar Carbon Remov…"
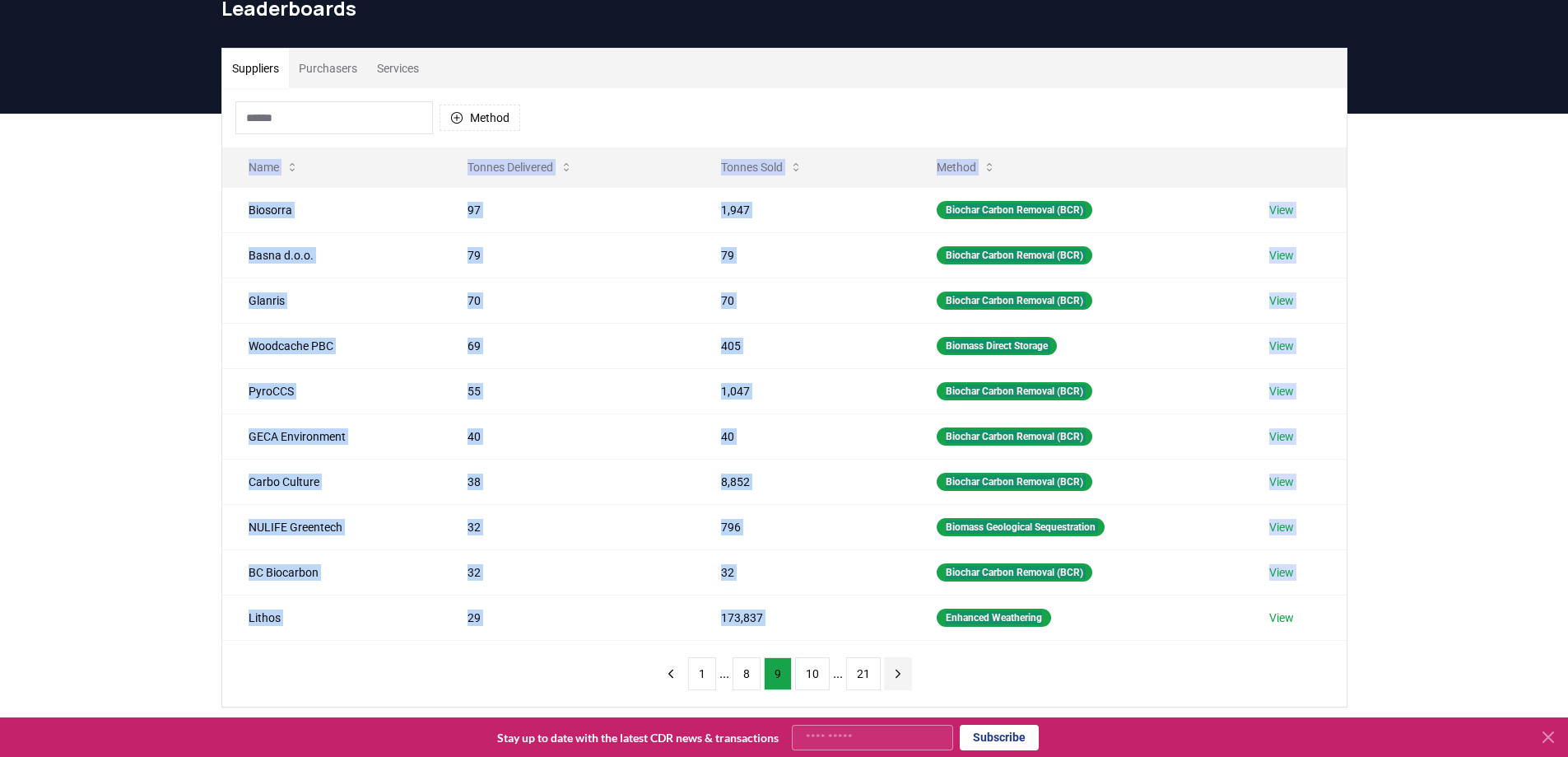
click at [899, 680] on icon "next page" at bounding box center [898, 674] width 15 height 15
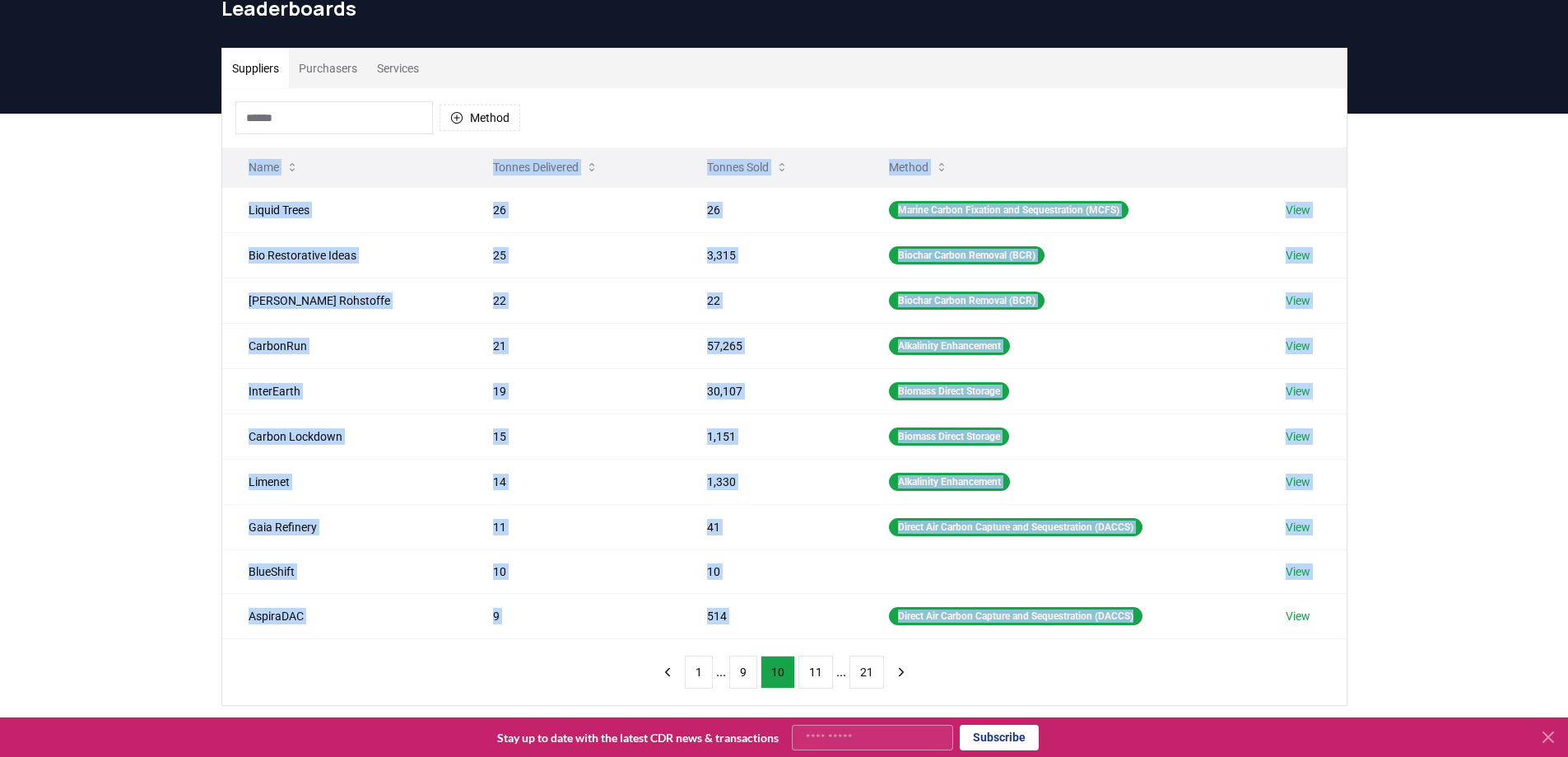
drag, startPoint x: 1180, startPoint y: 623, endPoint x: 233, endPoint y: 164, distance: 1052.4
click at [233, 164] on table "Name Tonnes Delivered Tonnes Sold Method Liquid Trees 26 26 Marine Carbon Fixat…" at bounding box center [784, 393] width 1125 height 492
copy table "Name Tonnes Delivered Tonnes Sold Method Liquid Trees 26 26 Marine Carbon Fixat…"
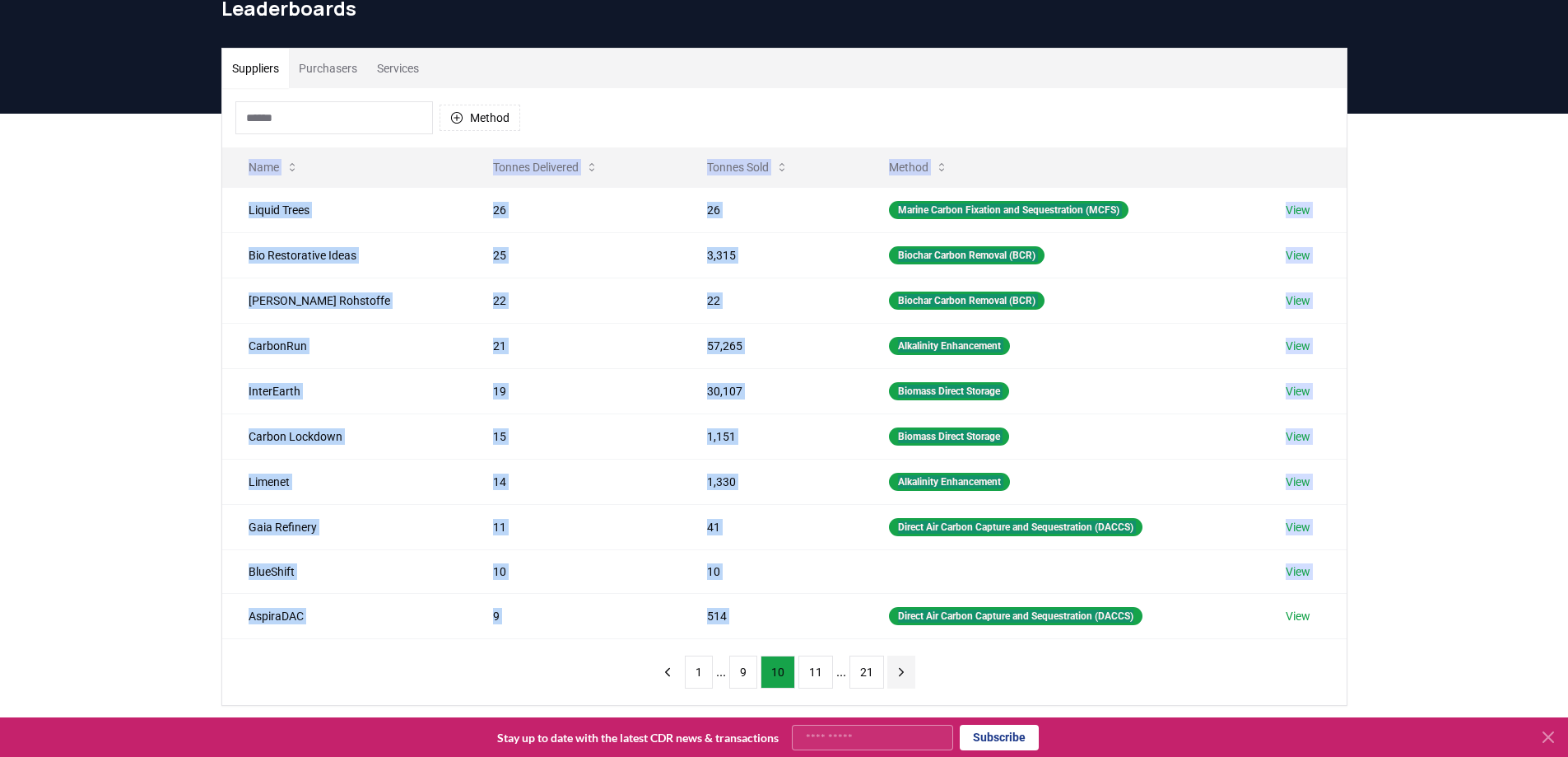
click at [894, 671] on icon "next page" at bounding box center [901, 672] width 15 height 15
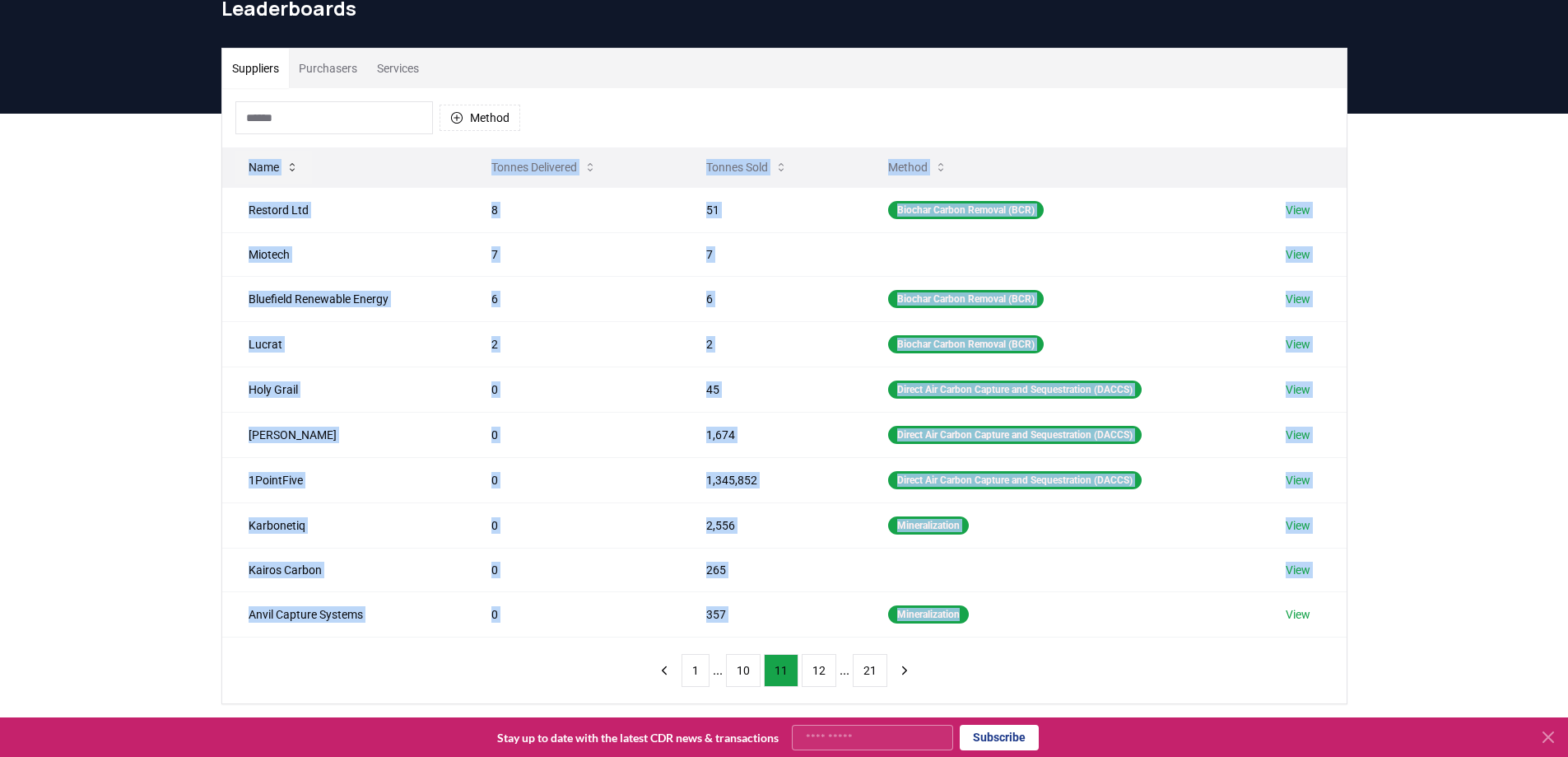
drag, startPoint x: 1139, startPoint y: 614, endPoint x: 239, endPoint y: 164, distance: 1006.2
click at [239, 164] on table "Name Tonnes Delivered Tonnes Sold Method Restord Ltd 8 51 Biochar Carbon Remova…" at bounding box center [784, 392] width 1125 height 490
click at [903, 670] on icon "next page" at bounding box center [905, 671] width 15 height 15
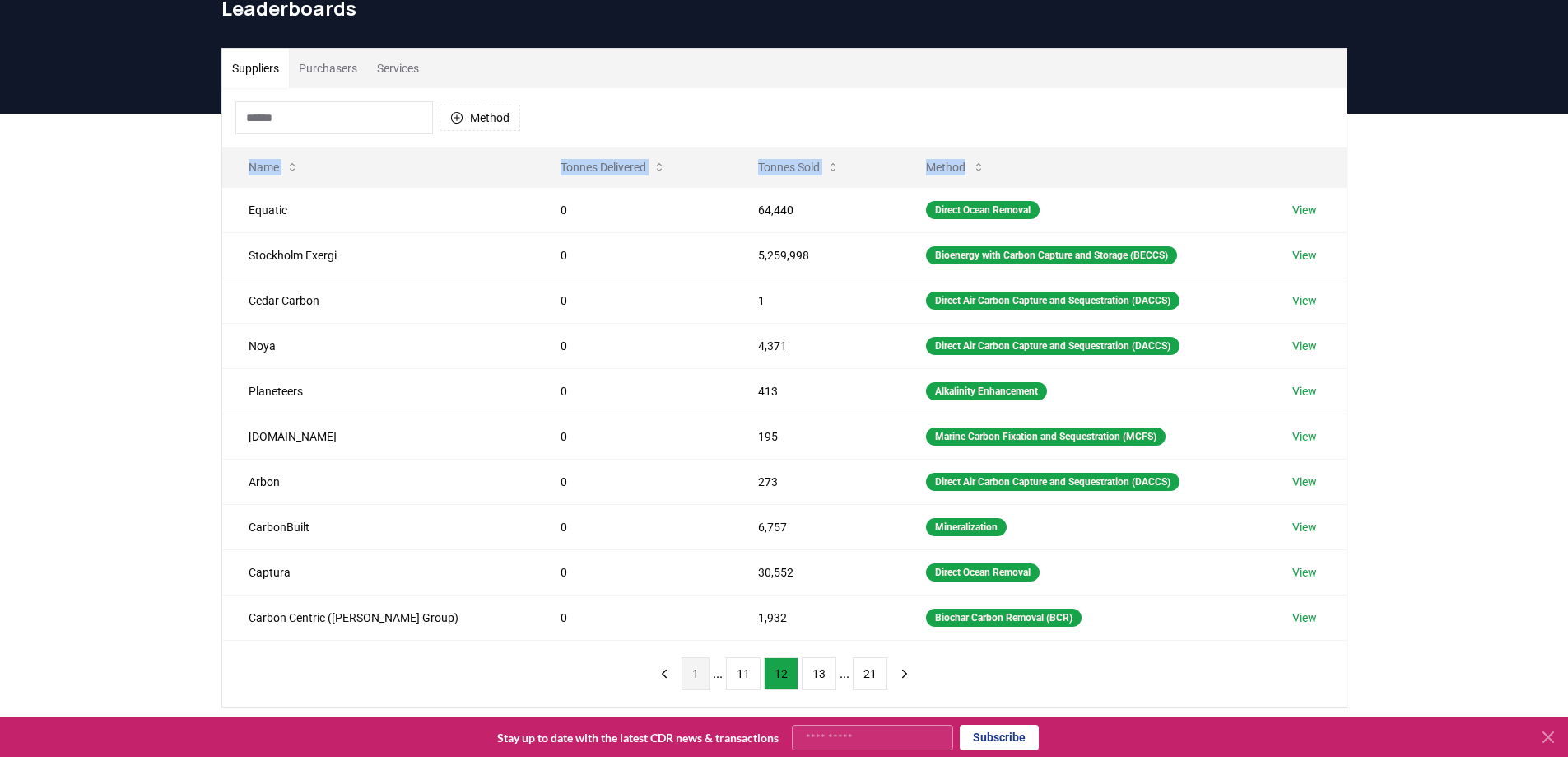
click at [706, 669] on button "1" at bounding box center [696, 673] width 28 height 33
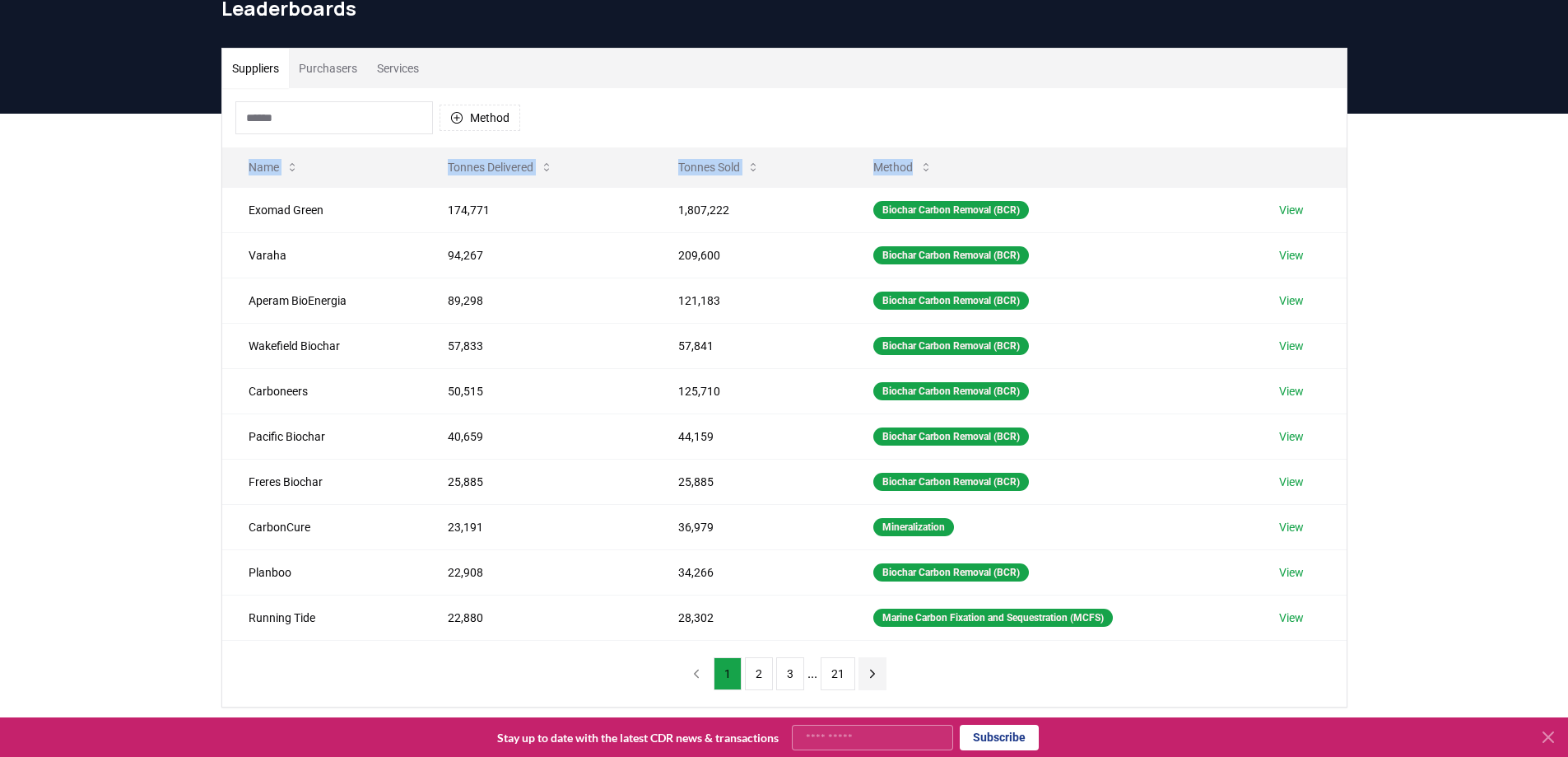
click at [871, 675] on icon "next page" at bounding box center [872, 674] width 4 height 7
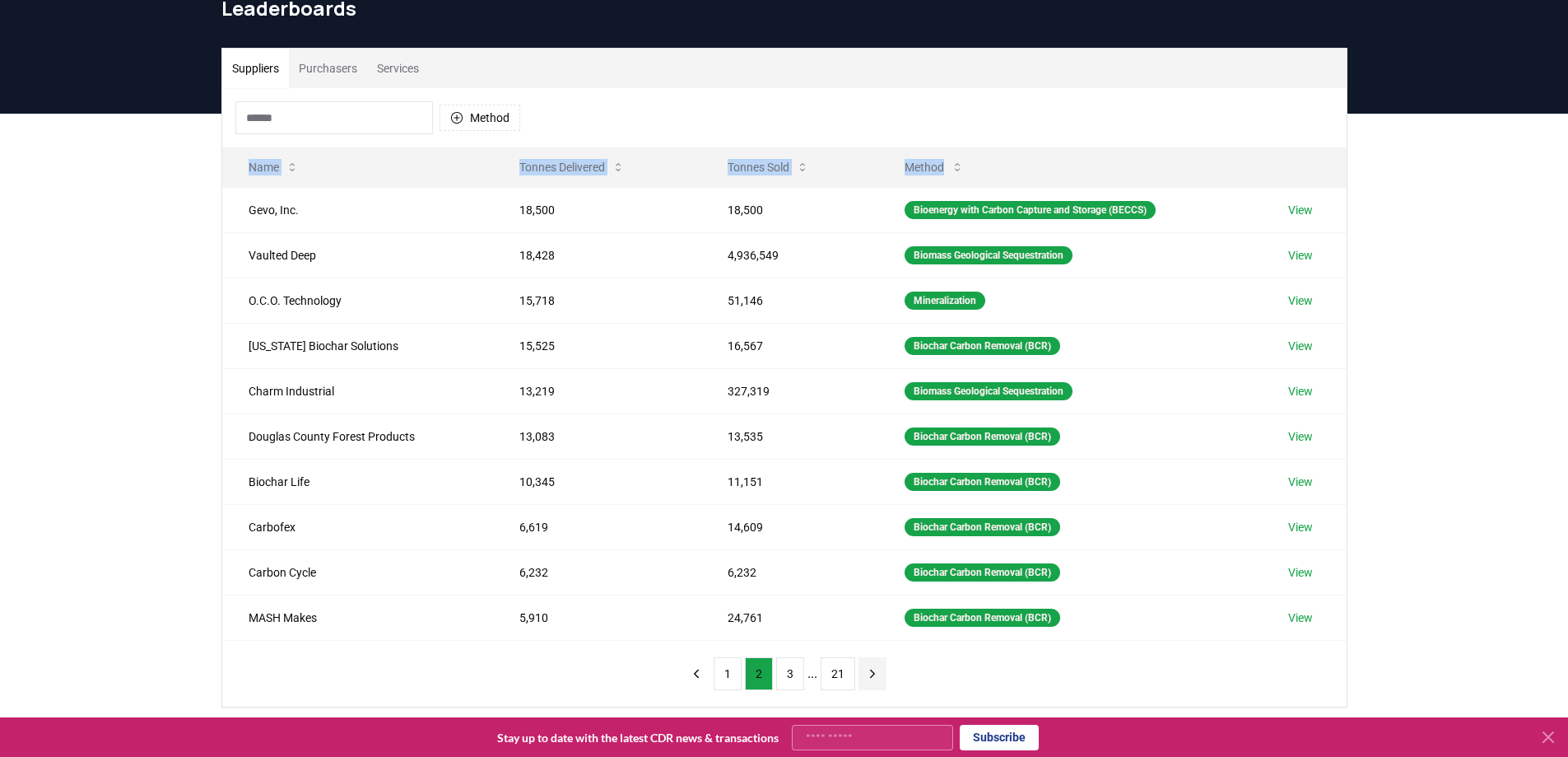
click at [871, 675] on icon "next page" at bounding box center [872, 674] width 4 height 7
click at [871, 675] on button "next page" at bounding box center [873, 673] width 28 height 33
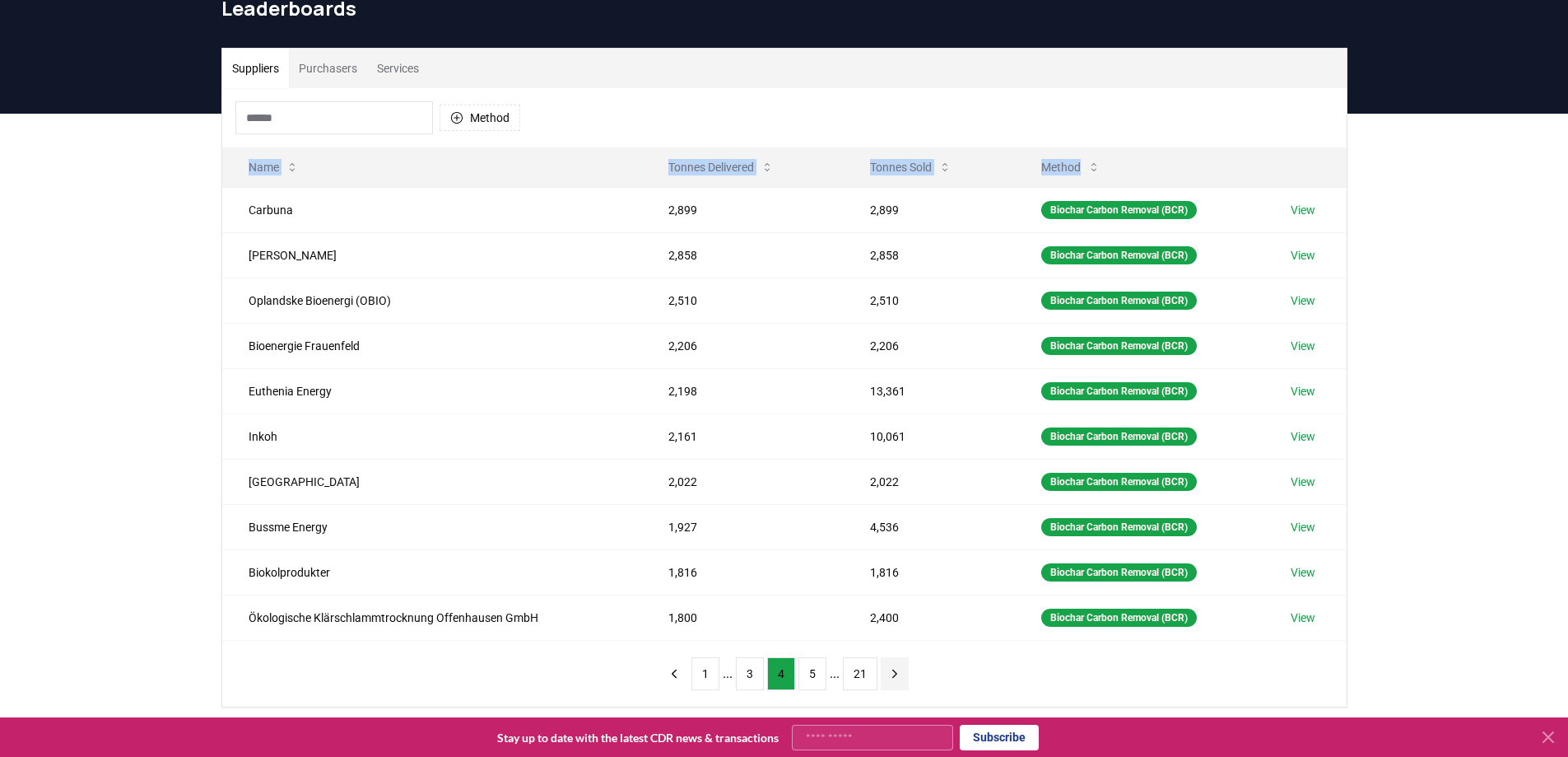
click at [871, 675] on button "21" at bounding box center [860, 673] width 35 height 33
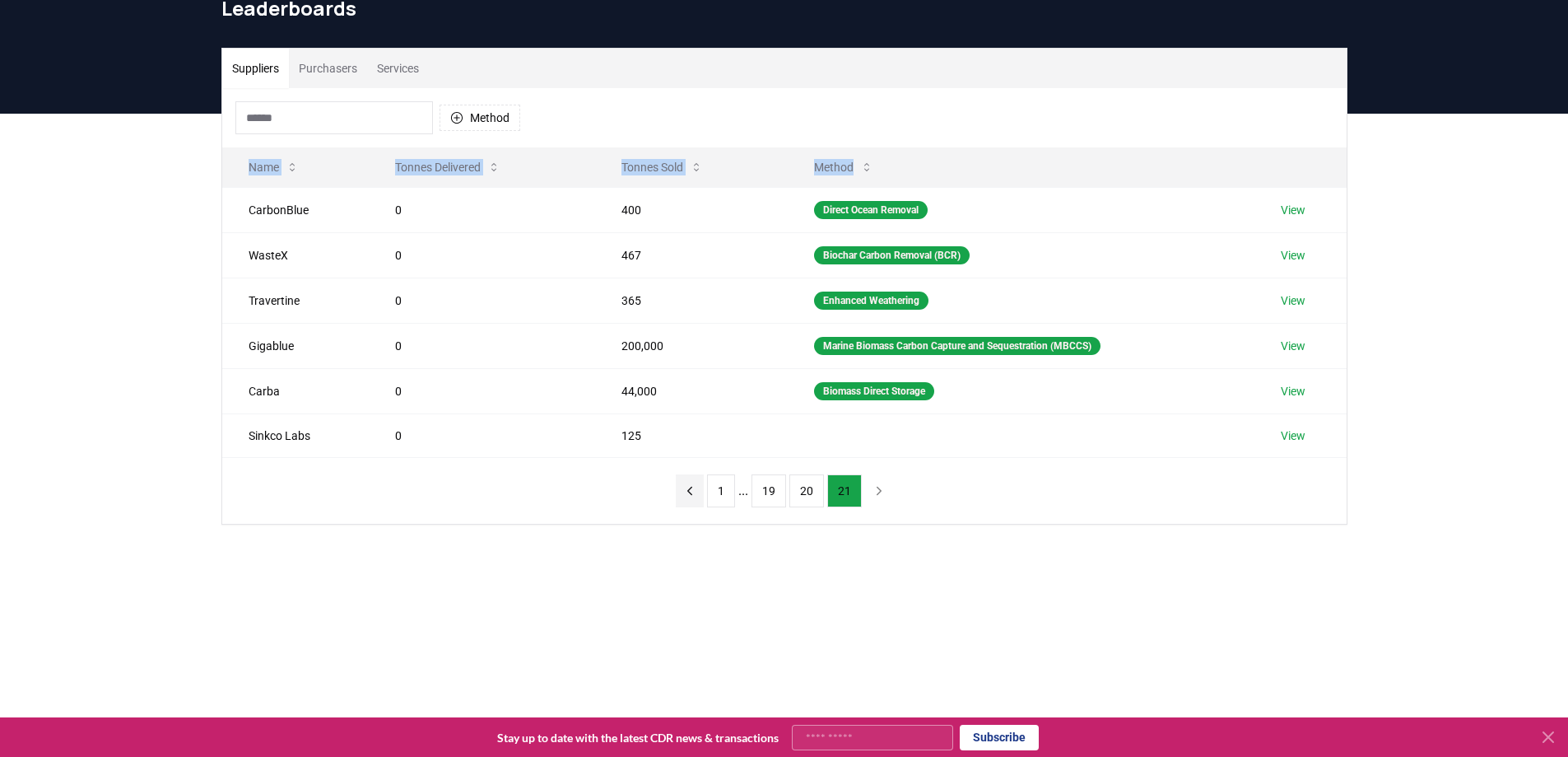
click at [703, 489] on button "previous page" at bounding box center [690, 490] width 28 height 33
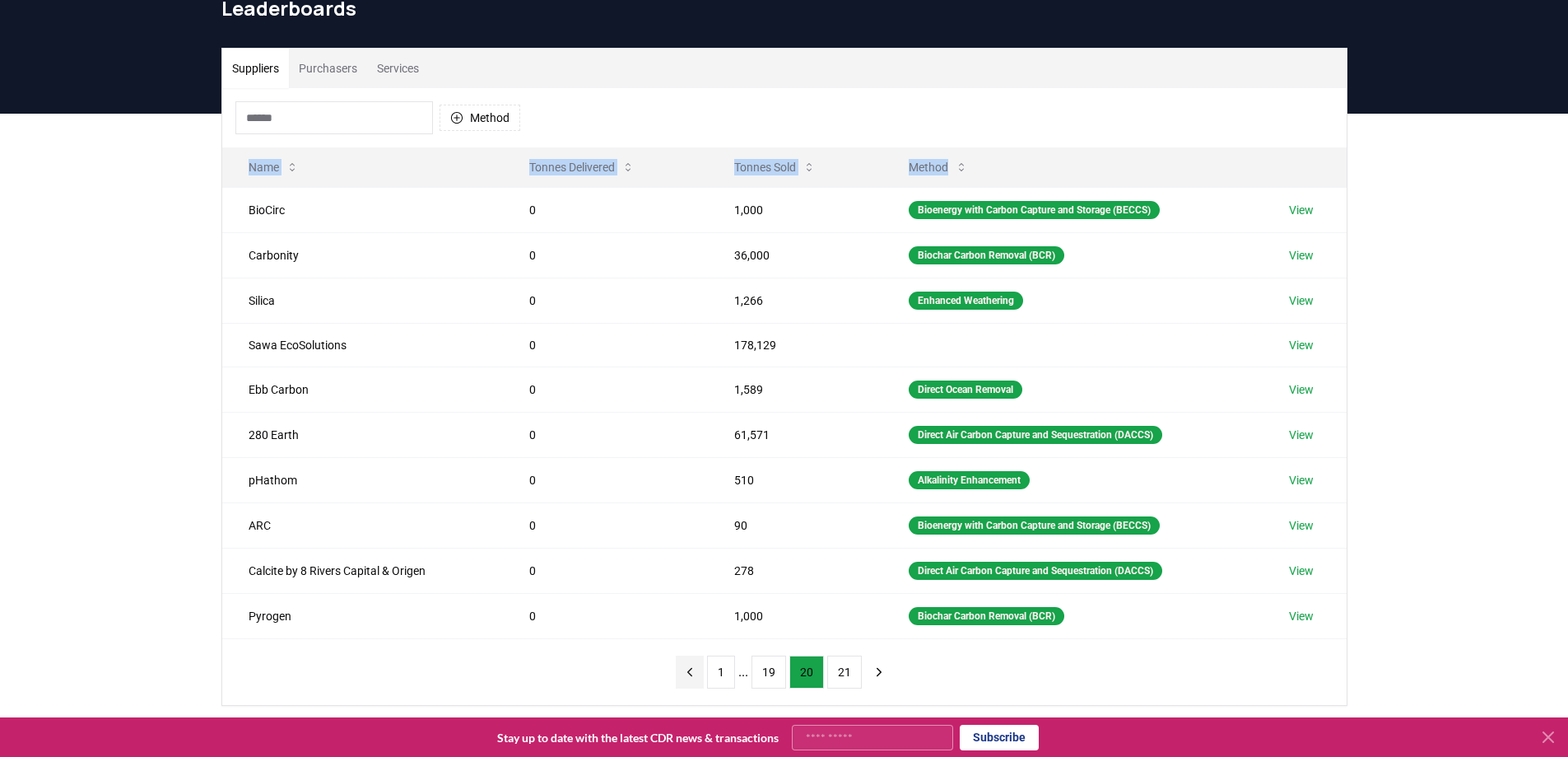
click at [704, 489] on td "0" at bounding box center [605, 480] width 205 height 45
click at [697, 672] on icon "previous page" at bounding box center [690, 672] width 15 height 15
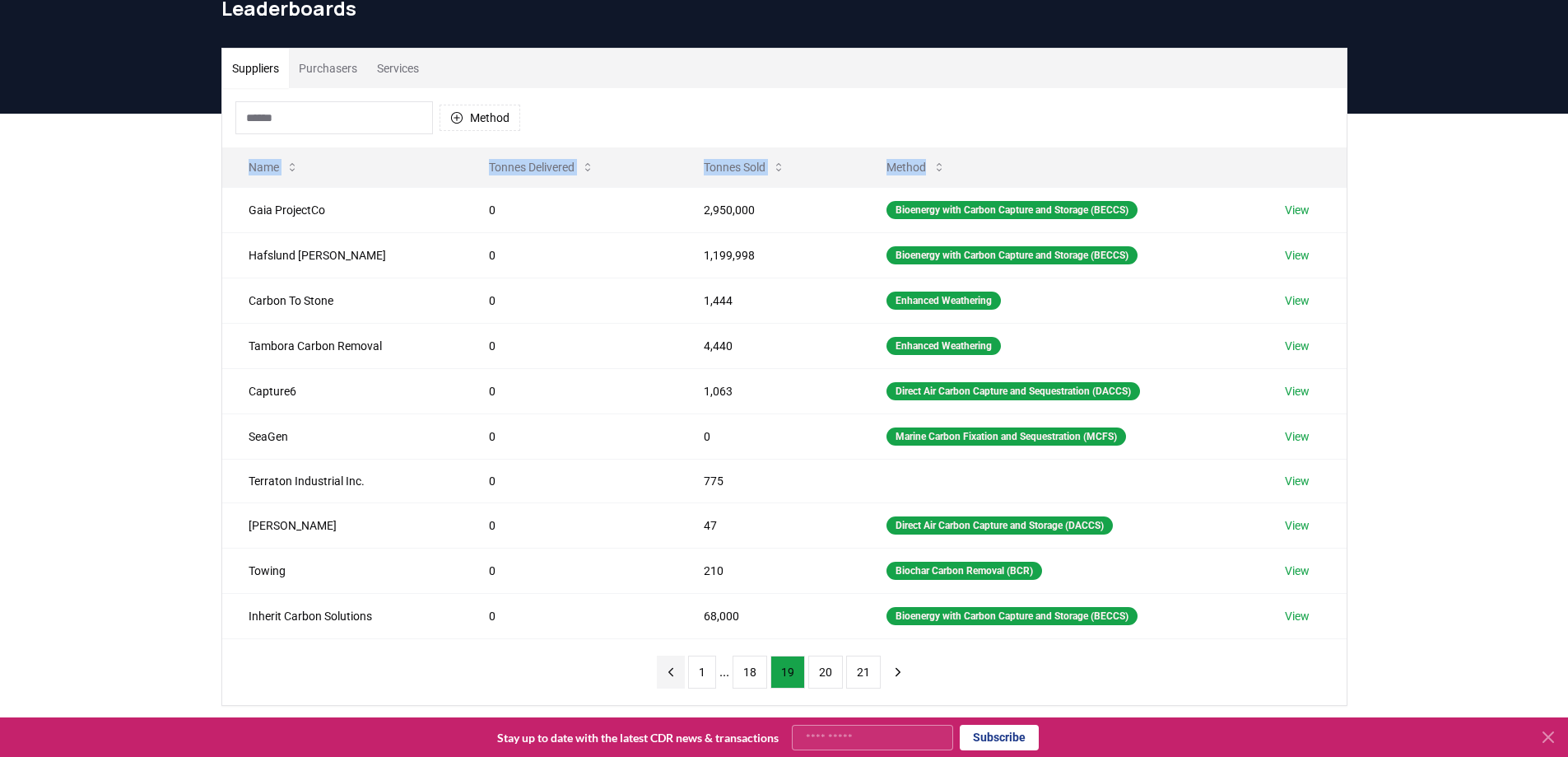
click at [672, 675] on icon "previous page" at bounding box center [671, 672] width 15 height 15
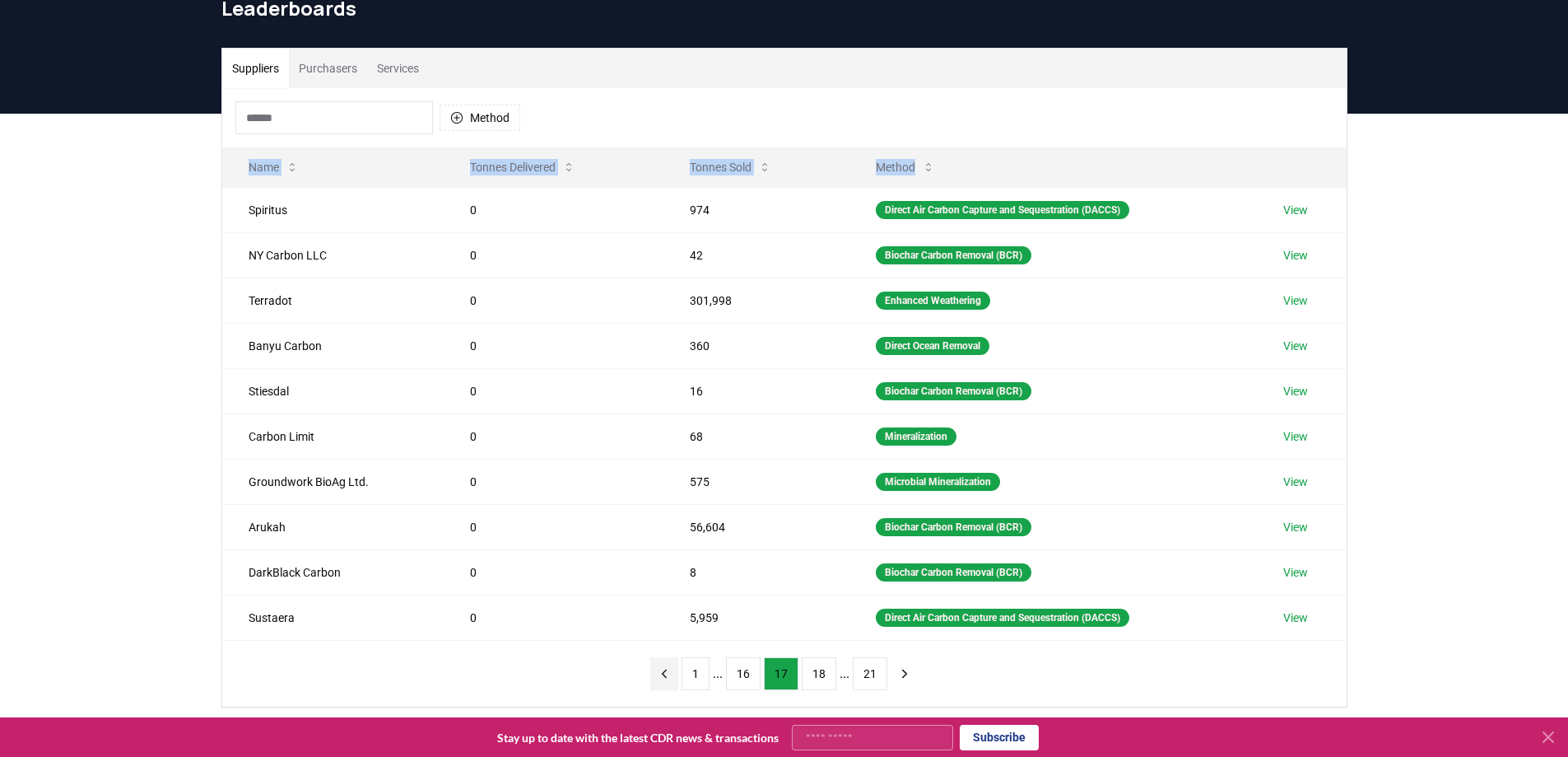
click at [672, 675] on icon "previous page" at bounding box center [664, 674] width 15 height 15
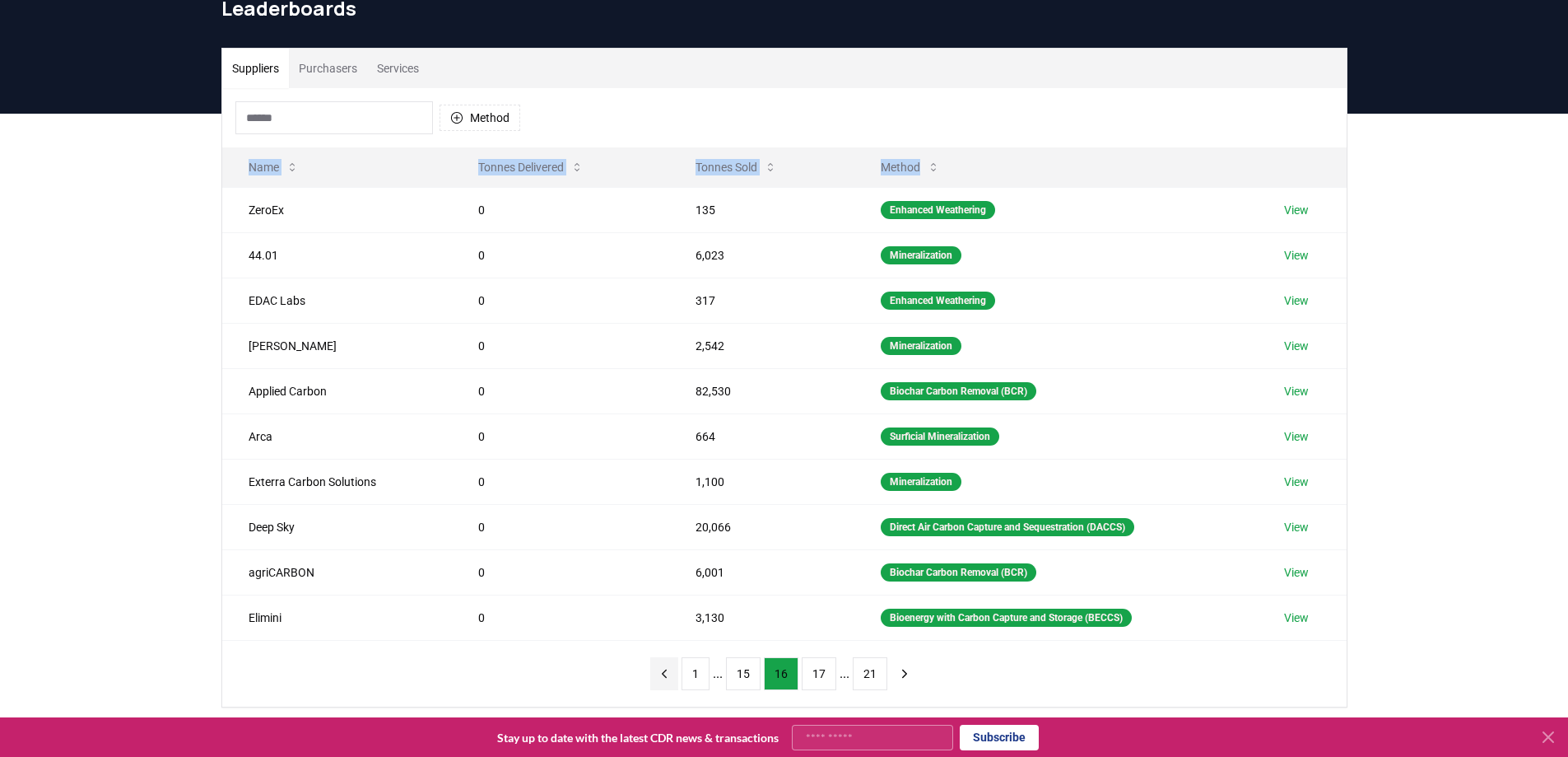
click at [672, 675] on icon "previous page" at bounding box center [664, 674] width 15 height 15
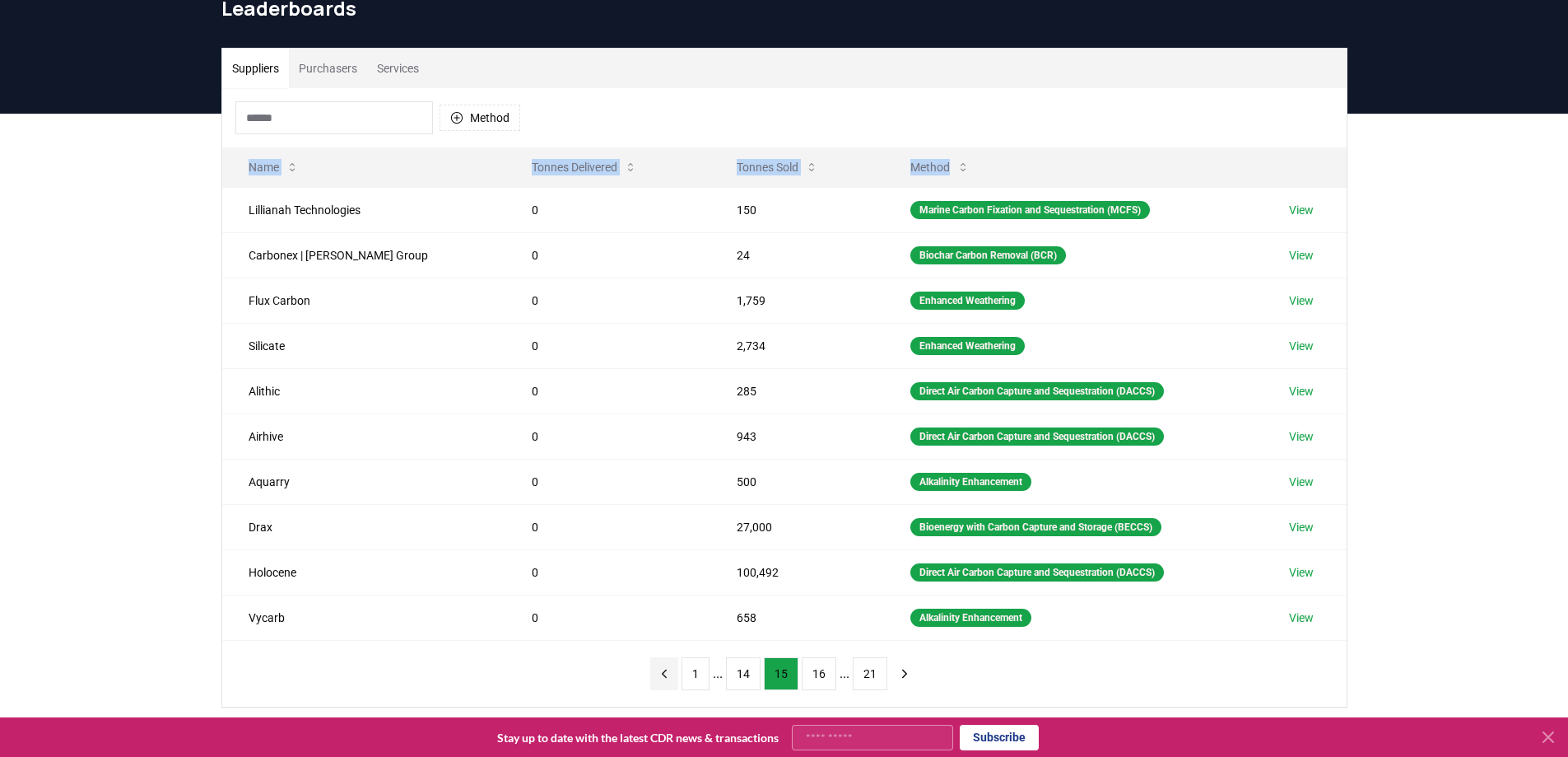
click at [672, 675] on icon "previous page" at bounding box center [664, 674] width 15 height 15
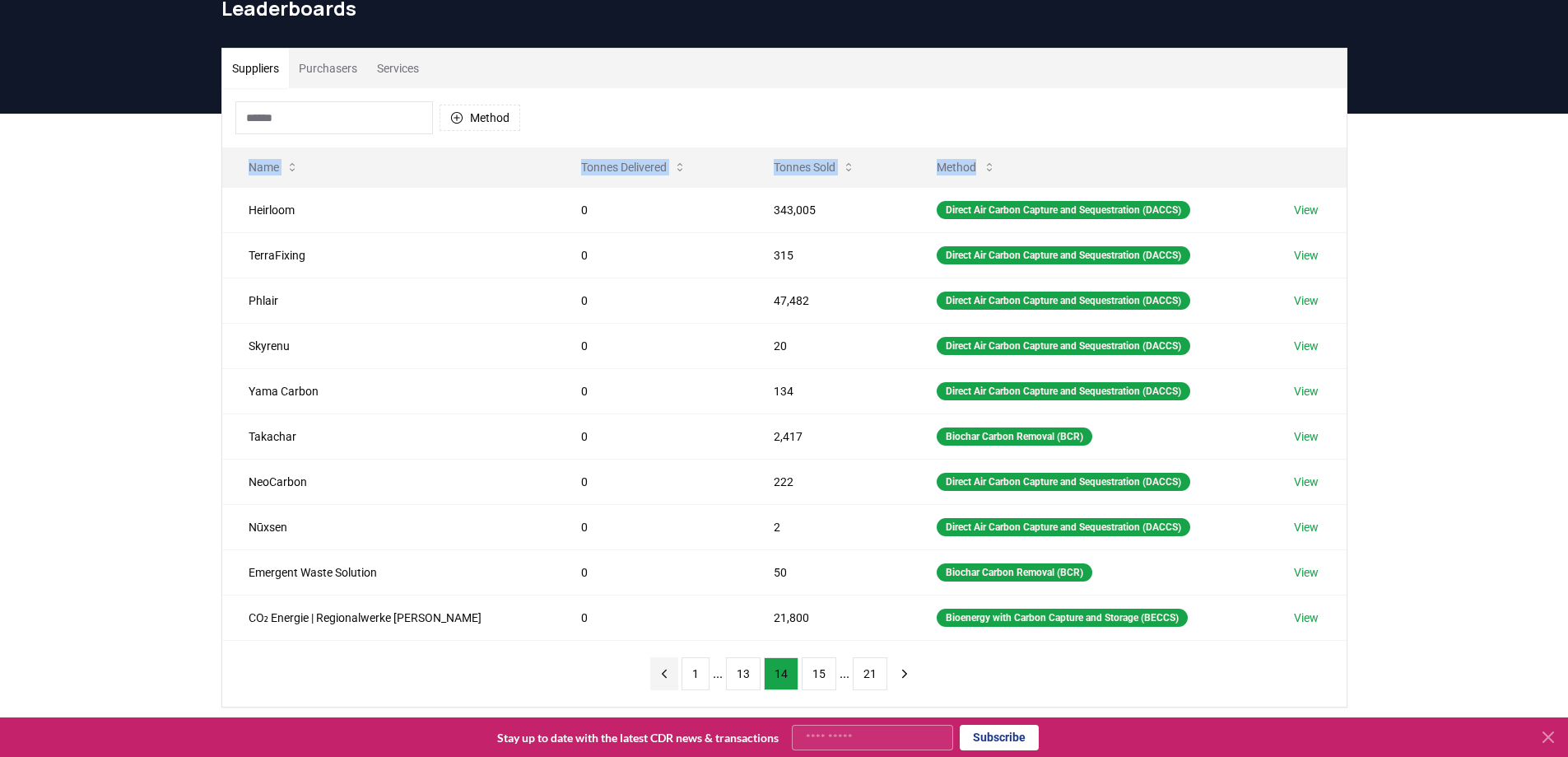
click at [672, 675] on icon "previous page" at bounding box center [664, 674] width 15 height 15
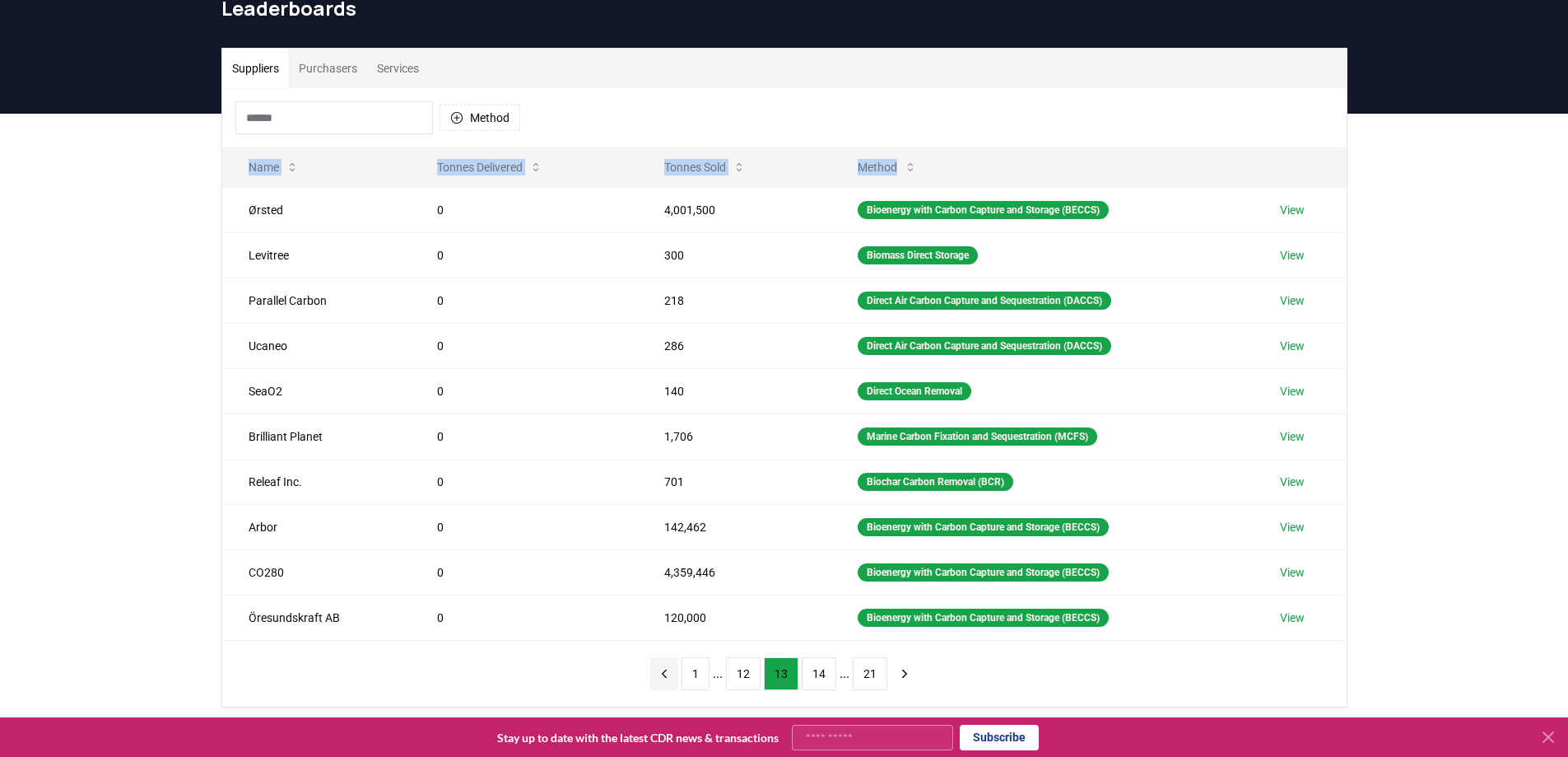
click at [672, 675] on icon "previous page" at bounding box center [664, 674] width 15 height 15
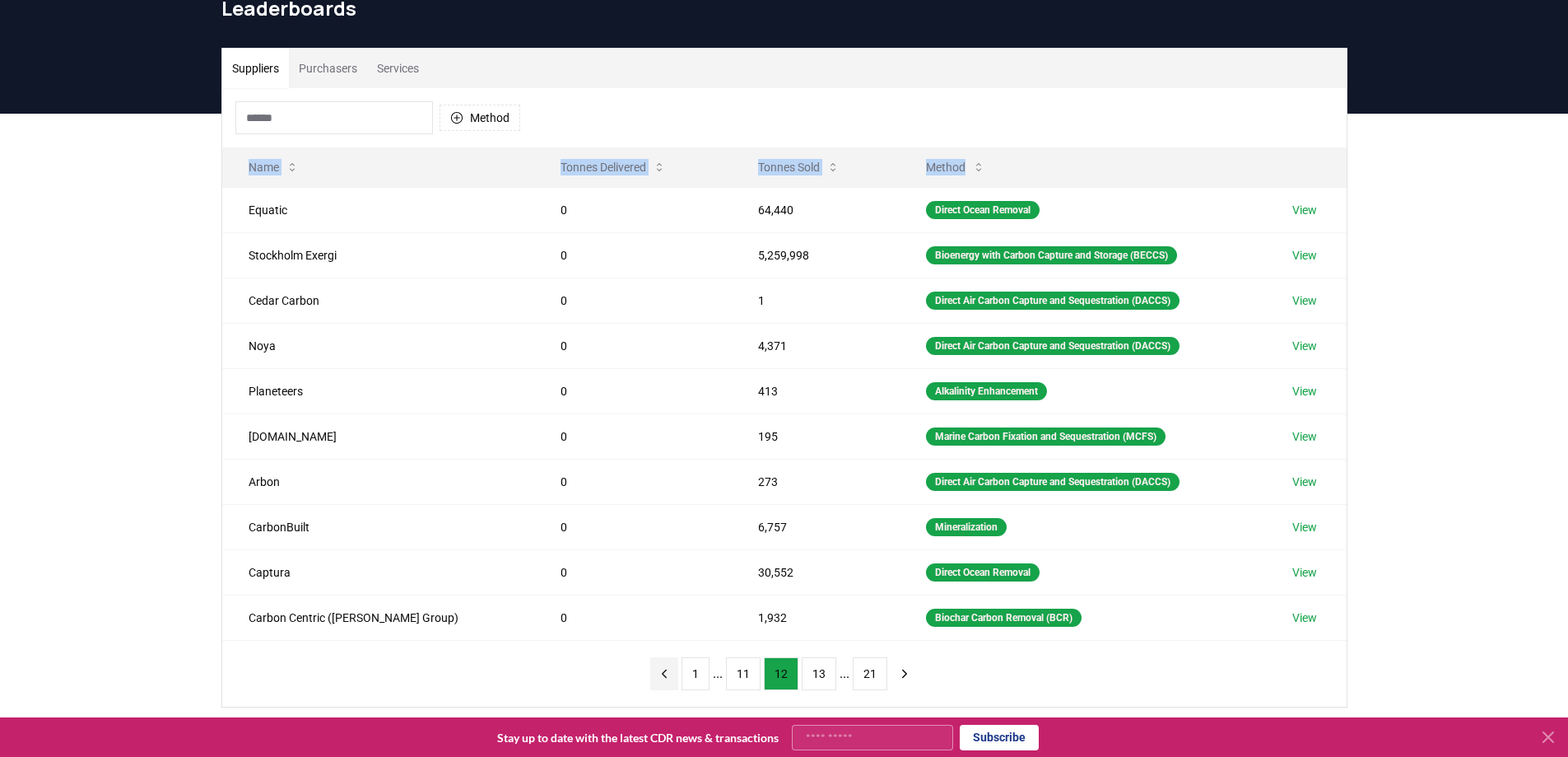
click at [672, 675] on icon "previous page" at bounding box center [664, 674] width 15 height 15
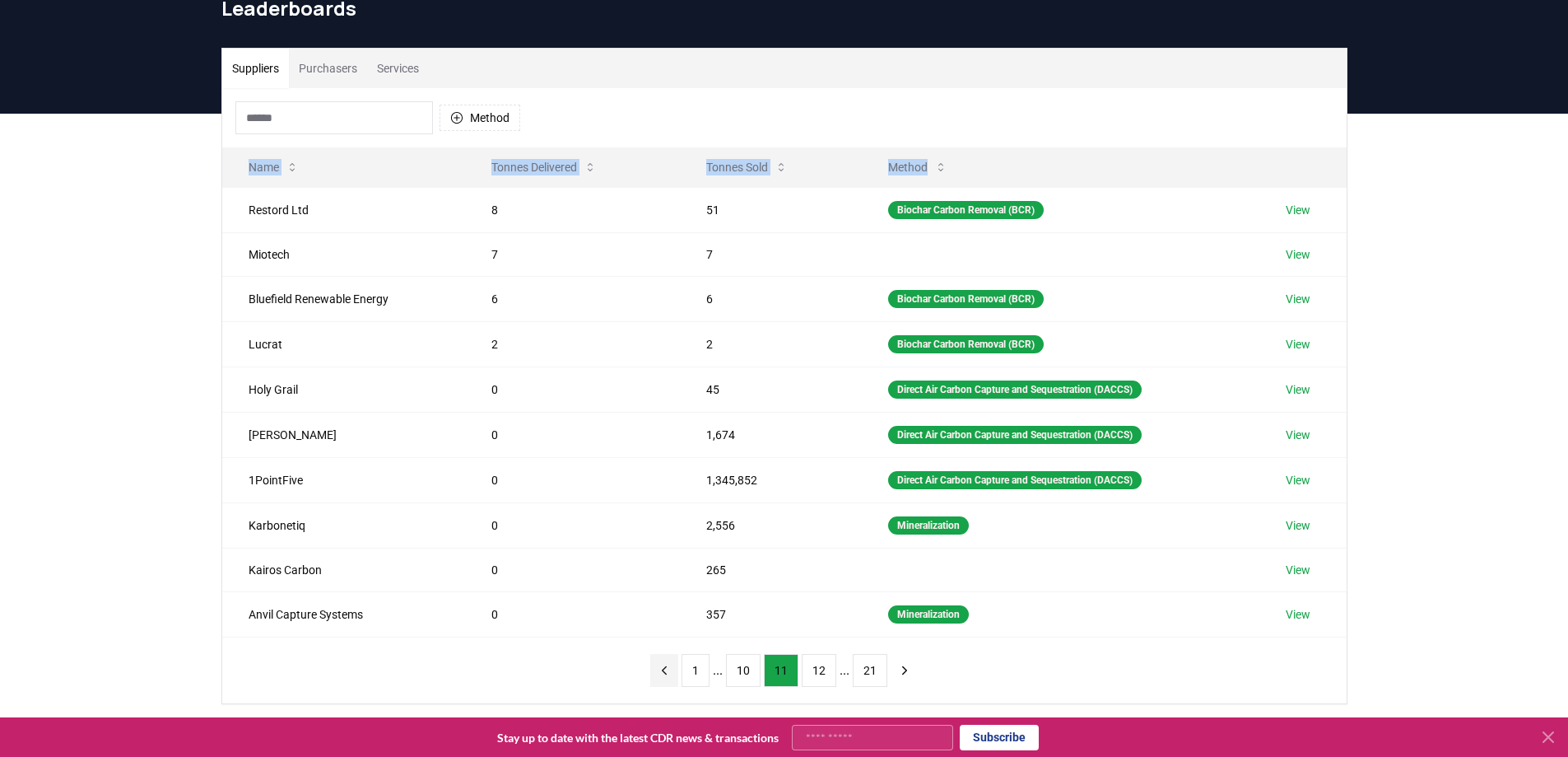
click at [672, 675] on icon "previous page" at bounding box center [664, 671] width 15 height 15
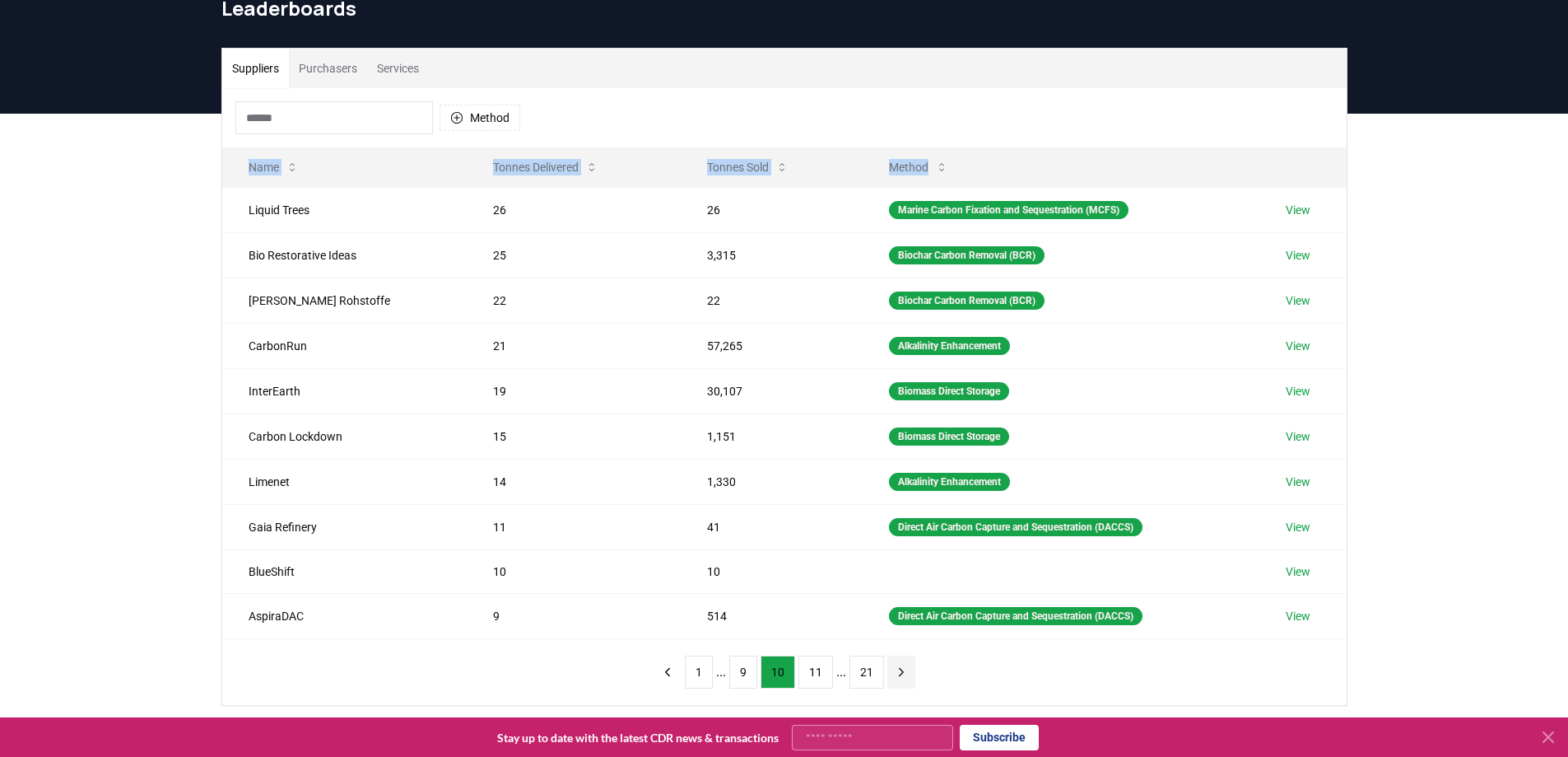
click at [896, 670] on icon "next page" at bounding box center [901, 672] width 15 height 15
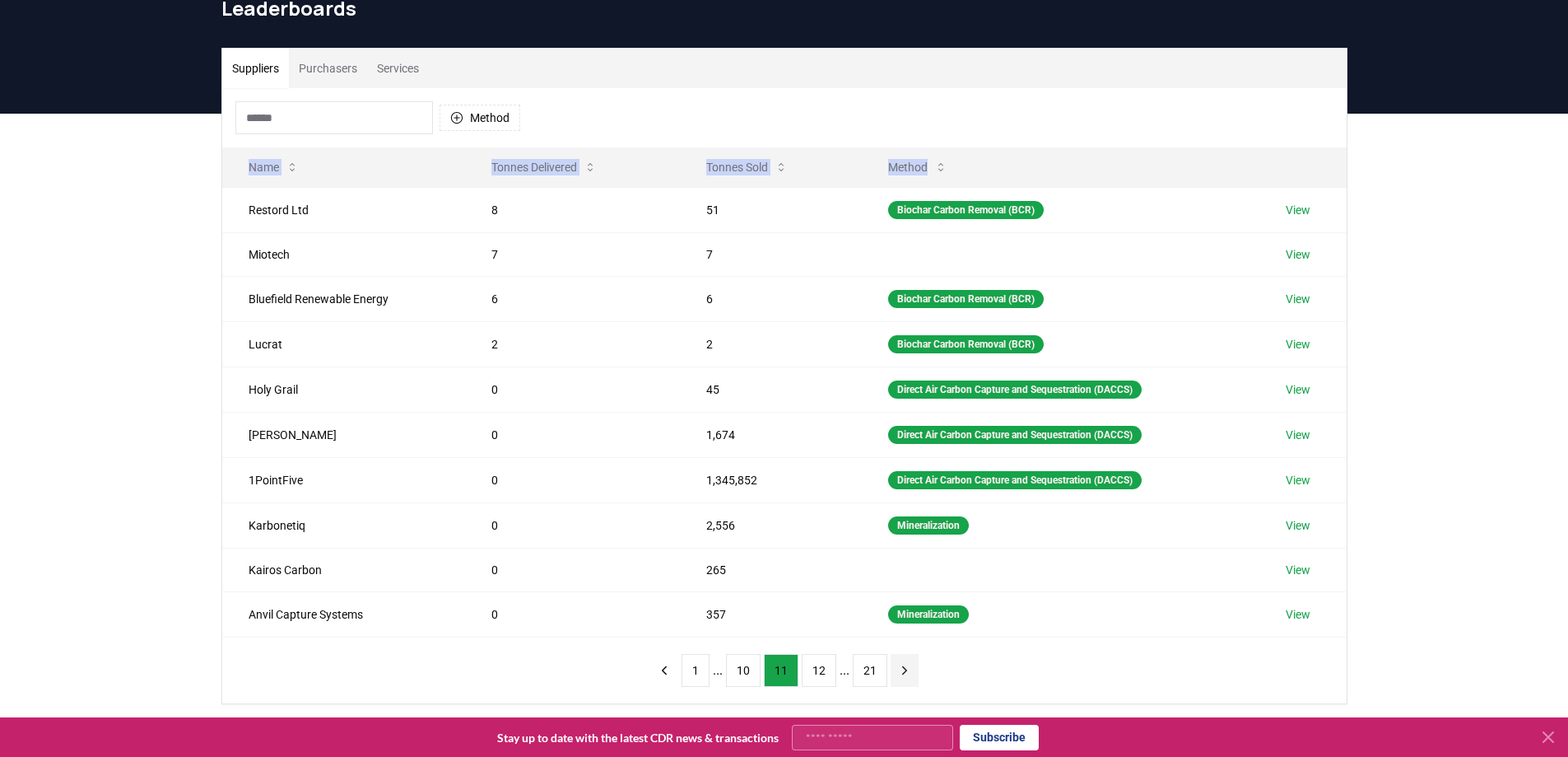
click at [901, 671] on icon "next page" at bounding box center [905, 671] width 15 height 15
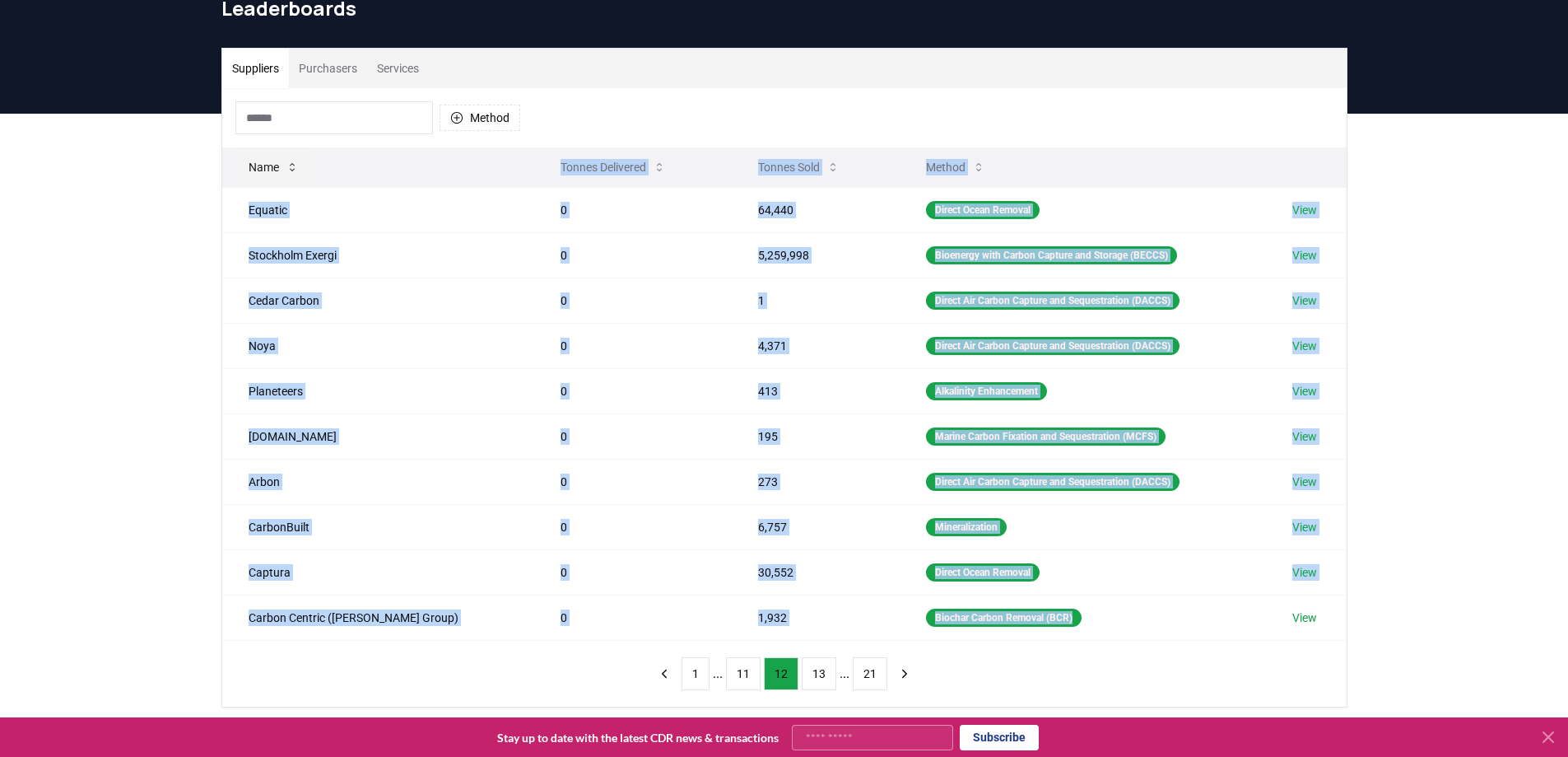
drag, startPoint x: 1218, startPoint y: 629, endPoint x: 242, endPoint y: 174, distance: 1076.8
click at [242, 174] on table "Name Tonnes Delivered Tonnes Sold Method Equatic 0 64,440 Direct Ocean Removal …" at bounding box center [784, 393] width 1125 height 493
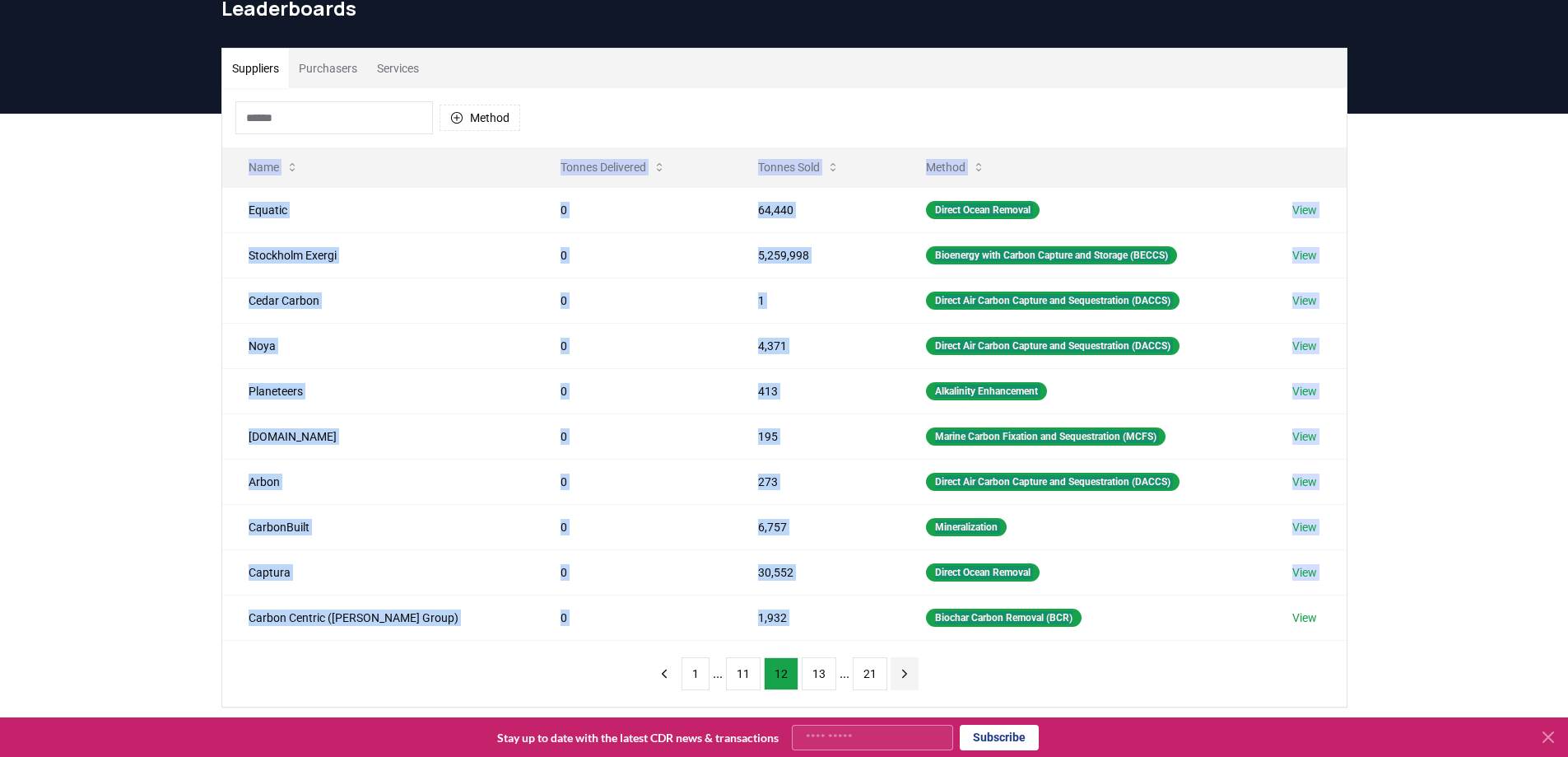
click at [900, 675] on icon "next page" at bounding box center [905, 674] width 15 height 15
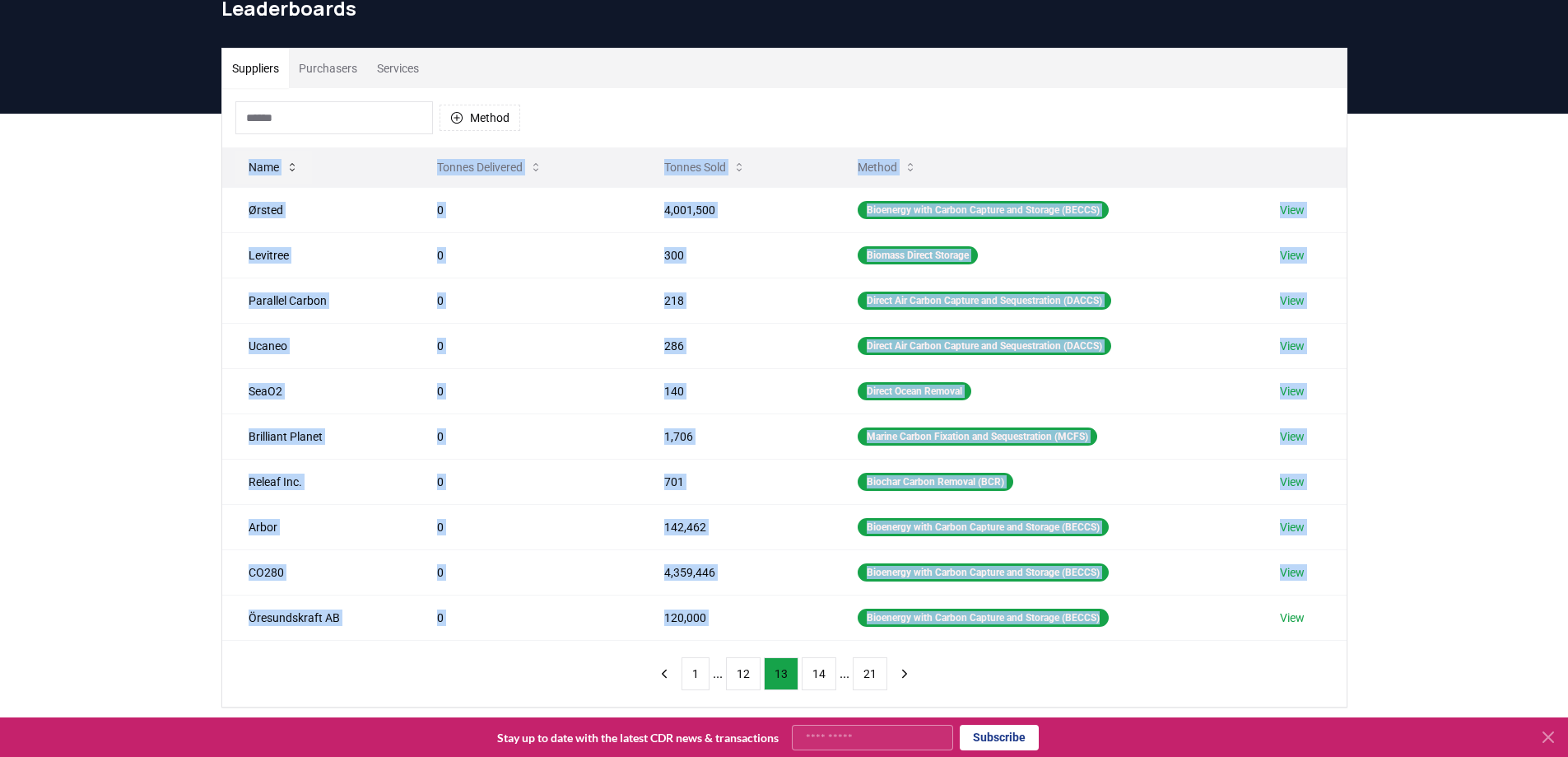
drag, startPoint x: 1176, startPoint y: 623, endPoint x: 248, endPoint y: 160, distance: 1037.1
click at [248, 160] on table "Name Tonnes Delivered Tonnes Sold Method Ørsted 0 4,001,500 Bioenergy with Carb…" at bounding box center [784, 393] width 1125 height 493
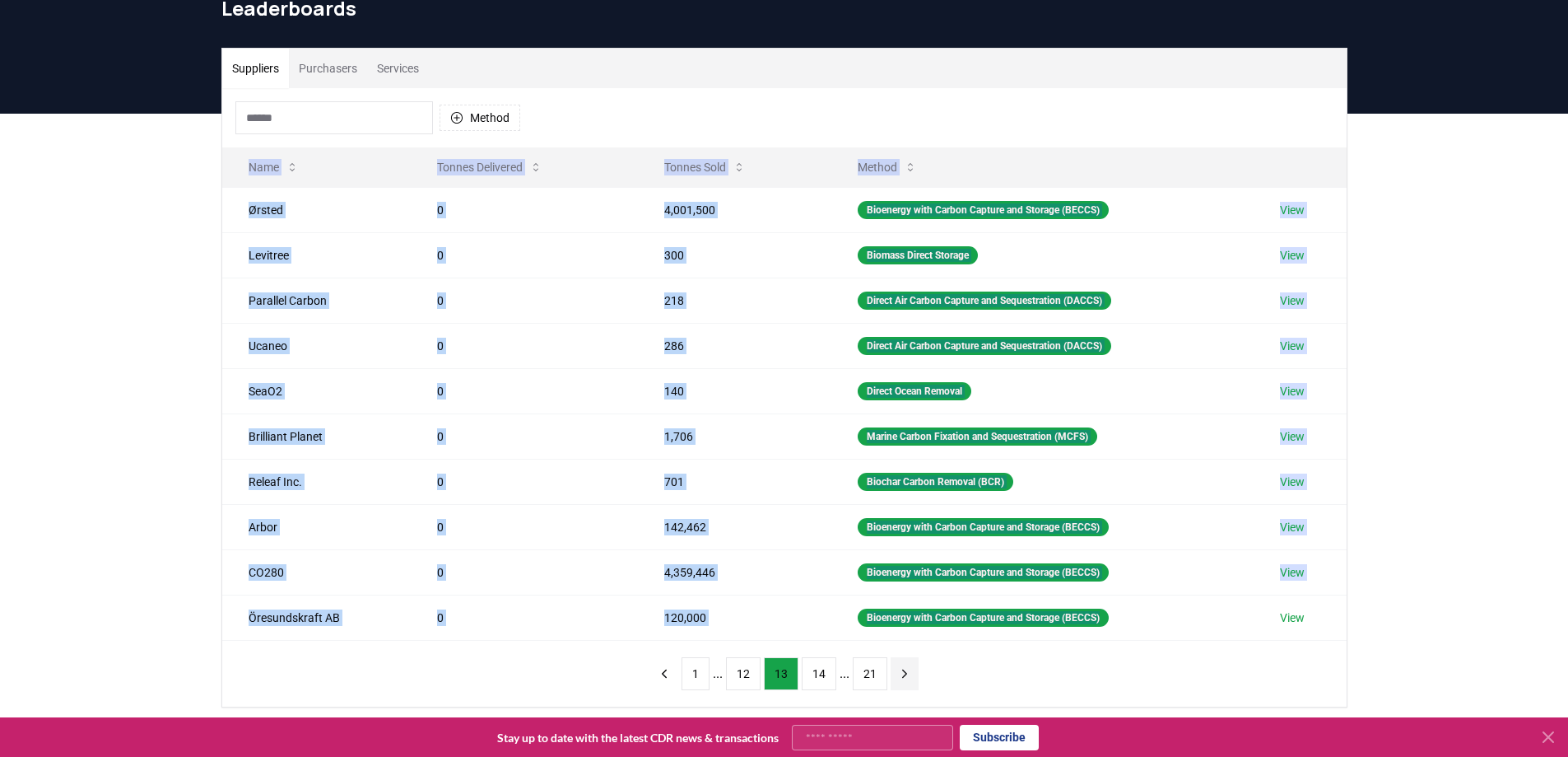
click at [897, 674] on icon "next page" at bounding box center [905, 674] width 15 height 15
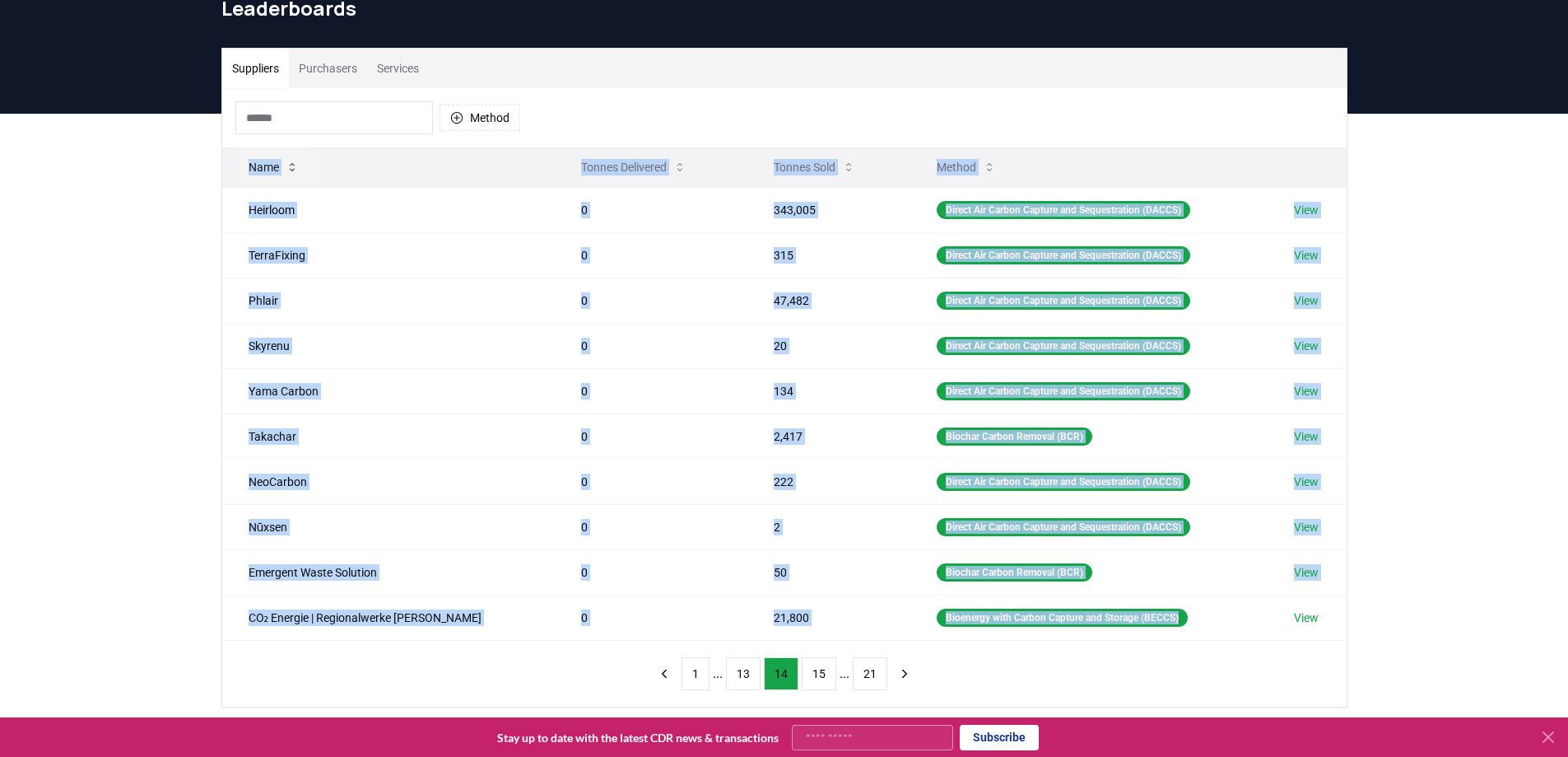
drag, startPoint x: 1201, startPoint y: 627, endPoint x: 240, endPoint y: 167, distance: 1065.4
click at [240, 167] on table "Name Tonnes Delivered Tonnes Sold Method Heirloom 0 343,005 Direct Air Carbon C…" at bounding box center [784, 393] width 1125 height 493
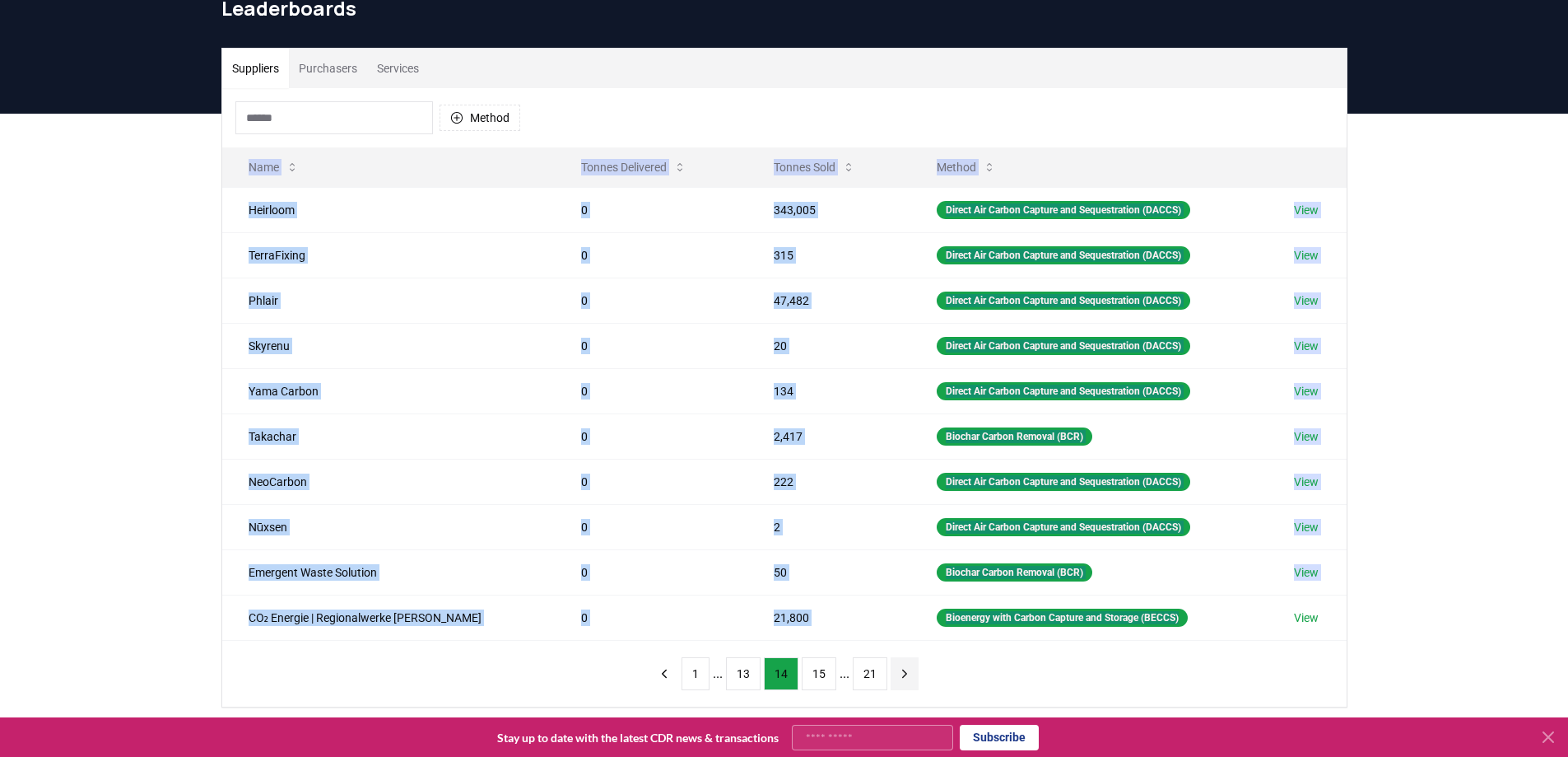
click at [897, 675] on icon "next page" at bounding box center [905, 674] width 15 height 15
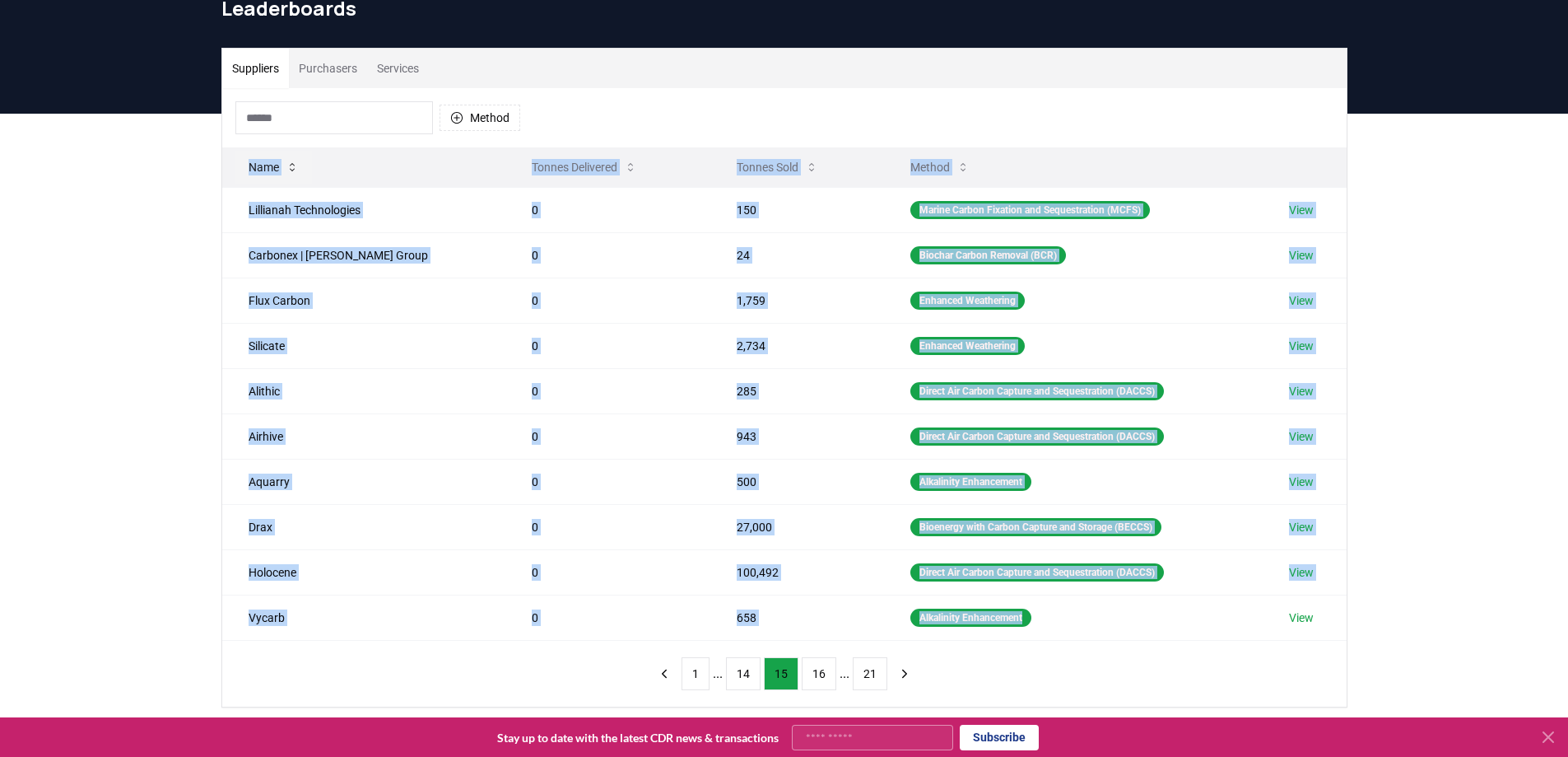
drag, startPoint x: 1074, startPoint y: 631, endPoint x: 249, endPoint y: 160, distance: 950.0
click at [249, 160] on table "Name Tonnes Delivered Tonnes Sold Method Lillianah Technologies 0 150 Marine Ca…" at bounding box center [784, 393] width 1125 height 493
click at [897, 676] on icon "next page" at bounding box center [905, 674] width 15 height 15
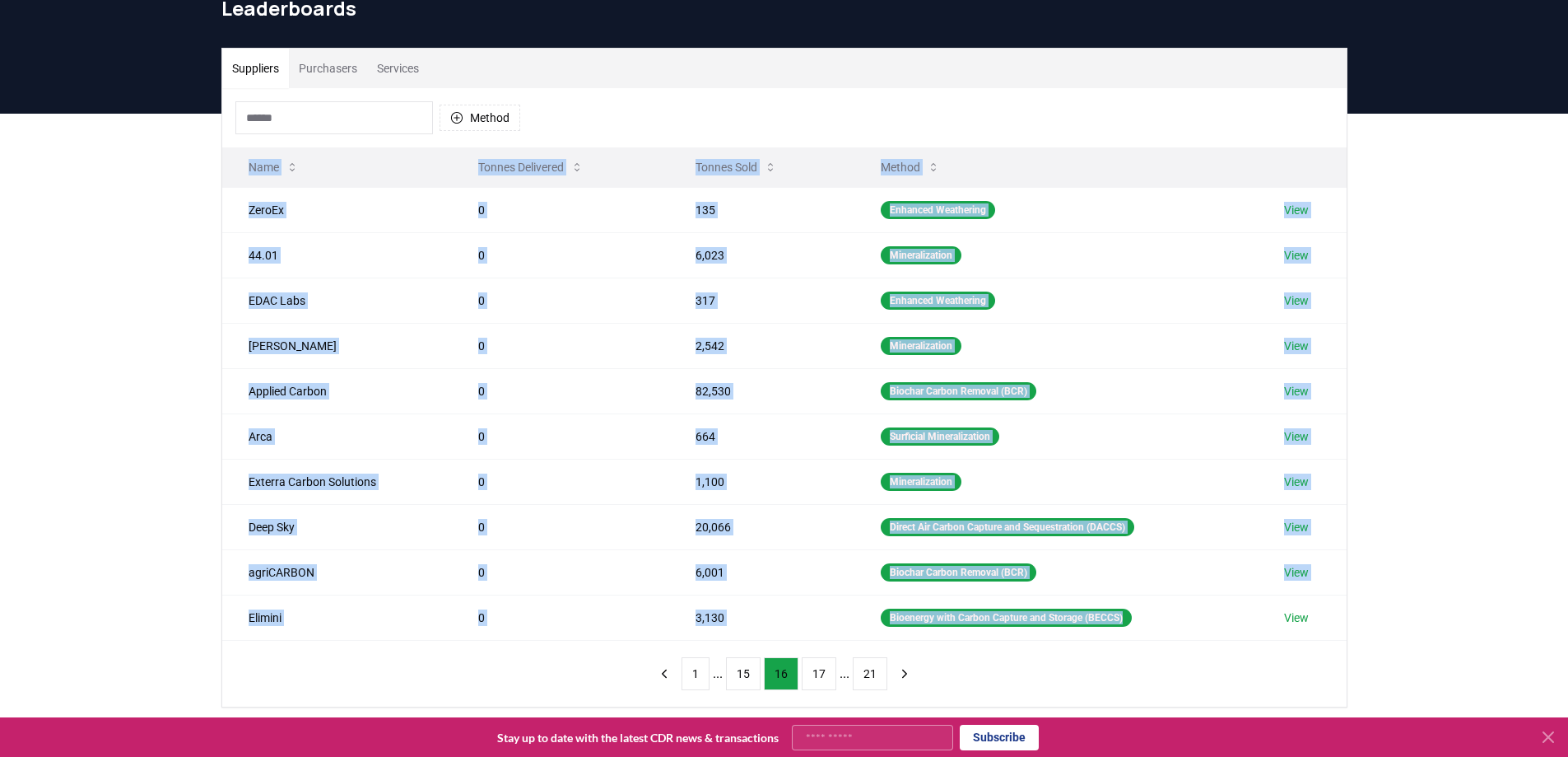
drag, startPoint x: 1169, startPoint y: 623, endPoint x: 231, endPoint y: 160, distance: 1046.0
click at [231, 160] on table "Name Tonnes Delivered Tonnes Sold Method ZeroEx 0 135 Enhanced Weathering View …" at bounding box center [784, 393] width 1125 height 493
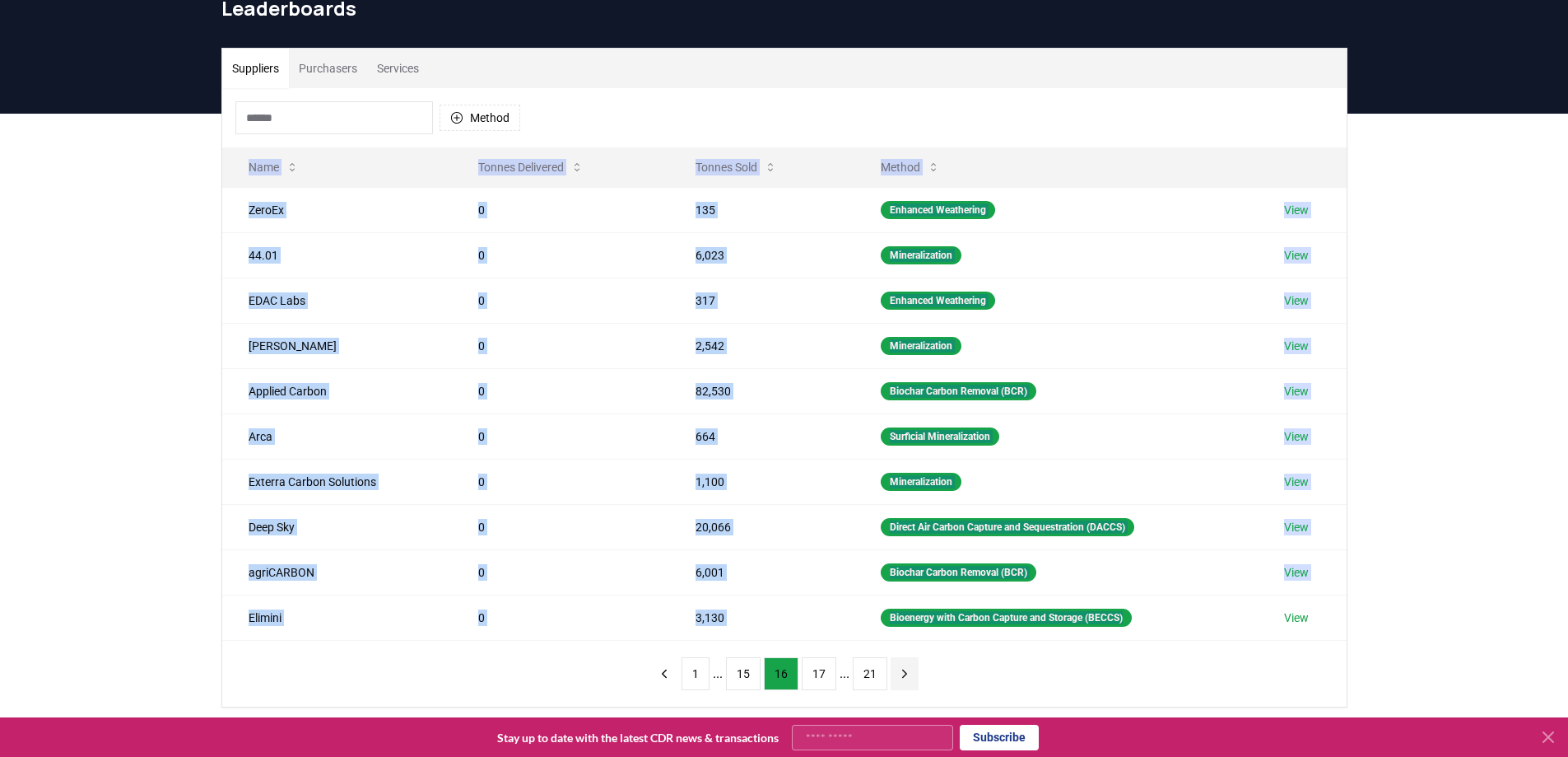
click at [898, 678] on icon "next page" at bounding box center [905, 674] width 15 height 15
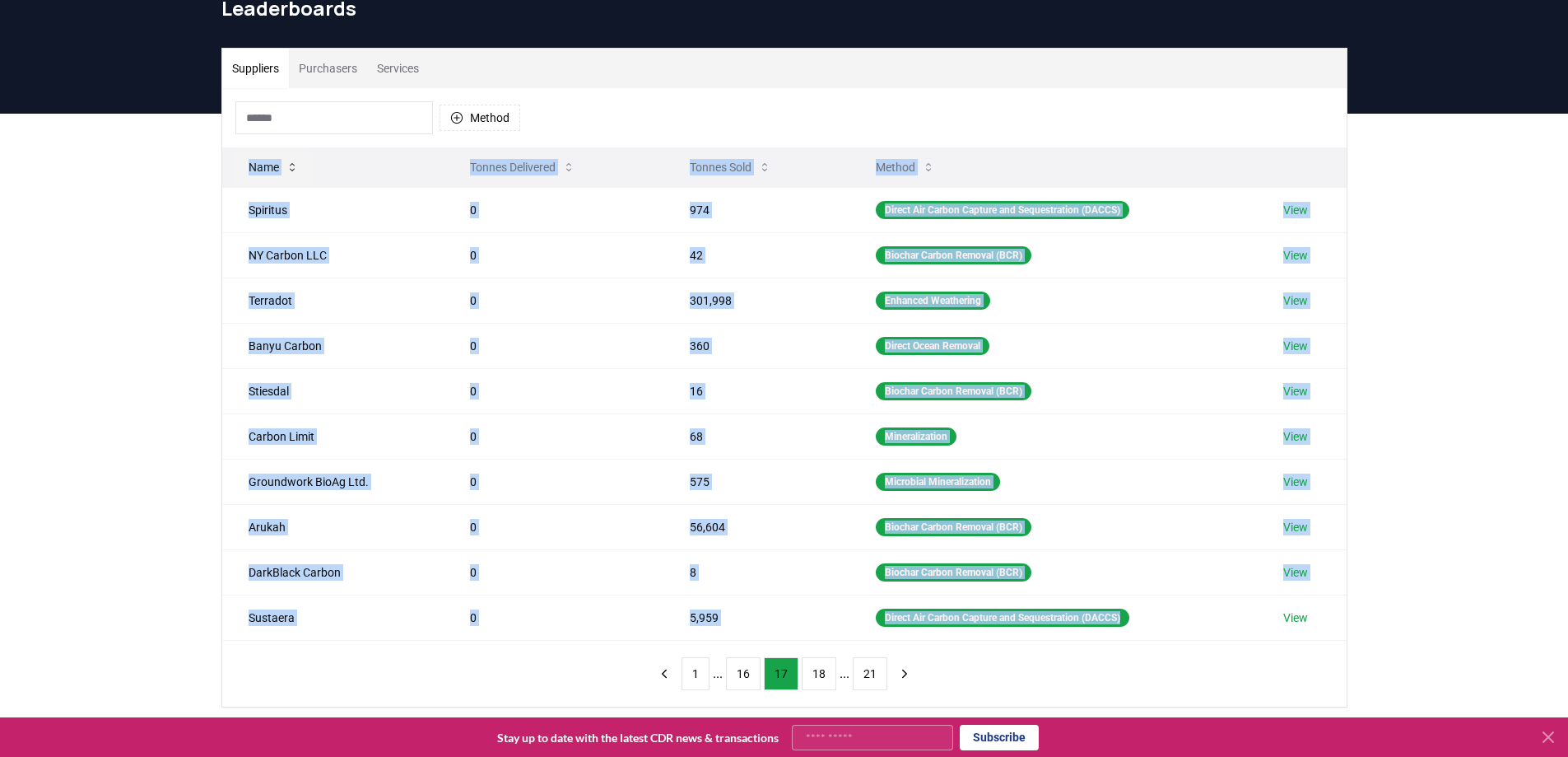
drag, startPoint x: 1176, startPoint y: 631, endPoint x: 248, endPoint y: 171, distance: 1035.8
click at [248, 171] on table "Name Tonnes Delivered Tonnes Sold Method Spiritus 0 974 Direct Air Carbon Captu…" at bounding box center [784, 393] width 1125 height 493
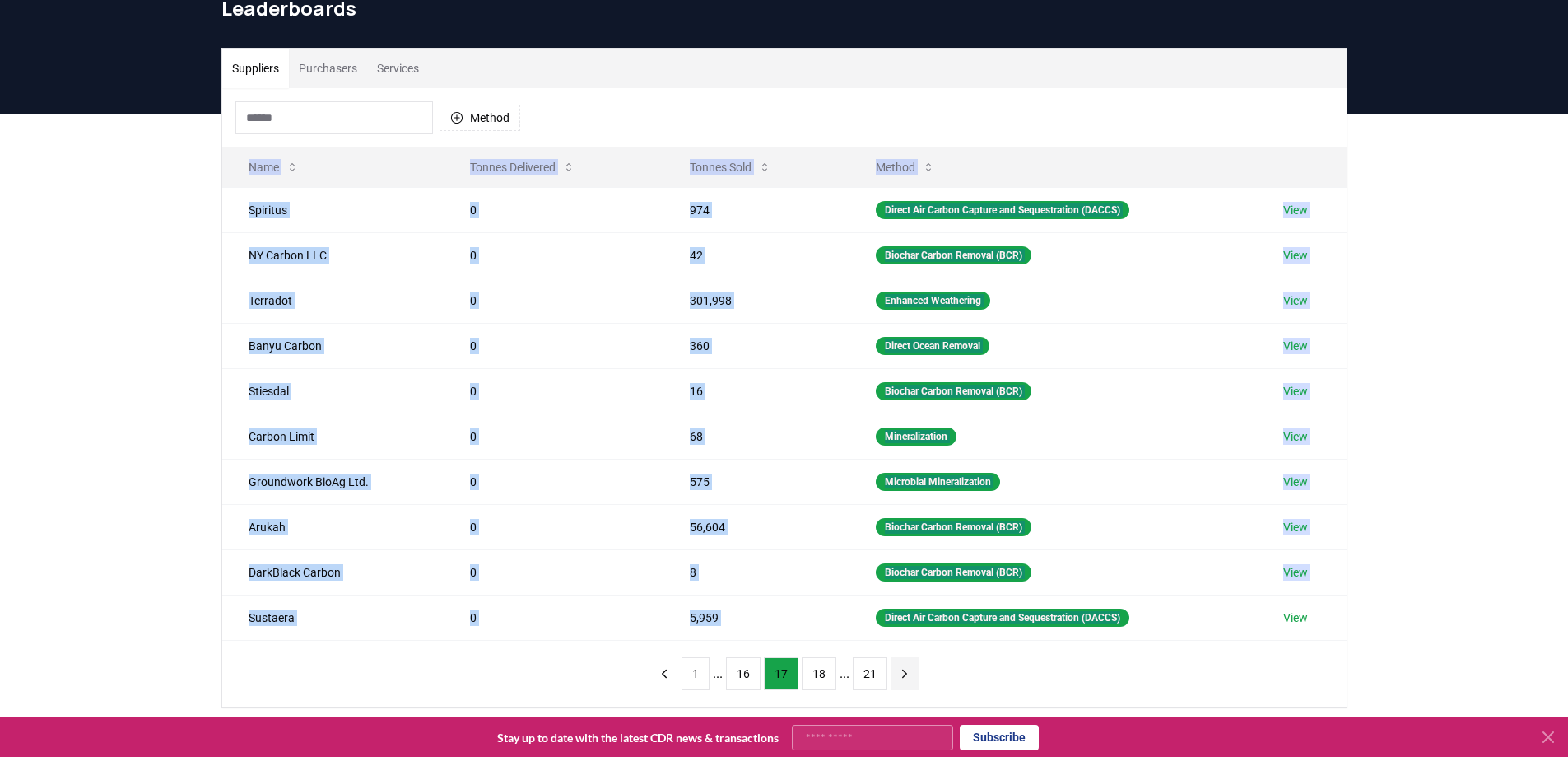
click at [897, 676] on icon "next page" at bounding box center [905, 674] width 15 height 15
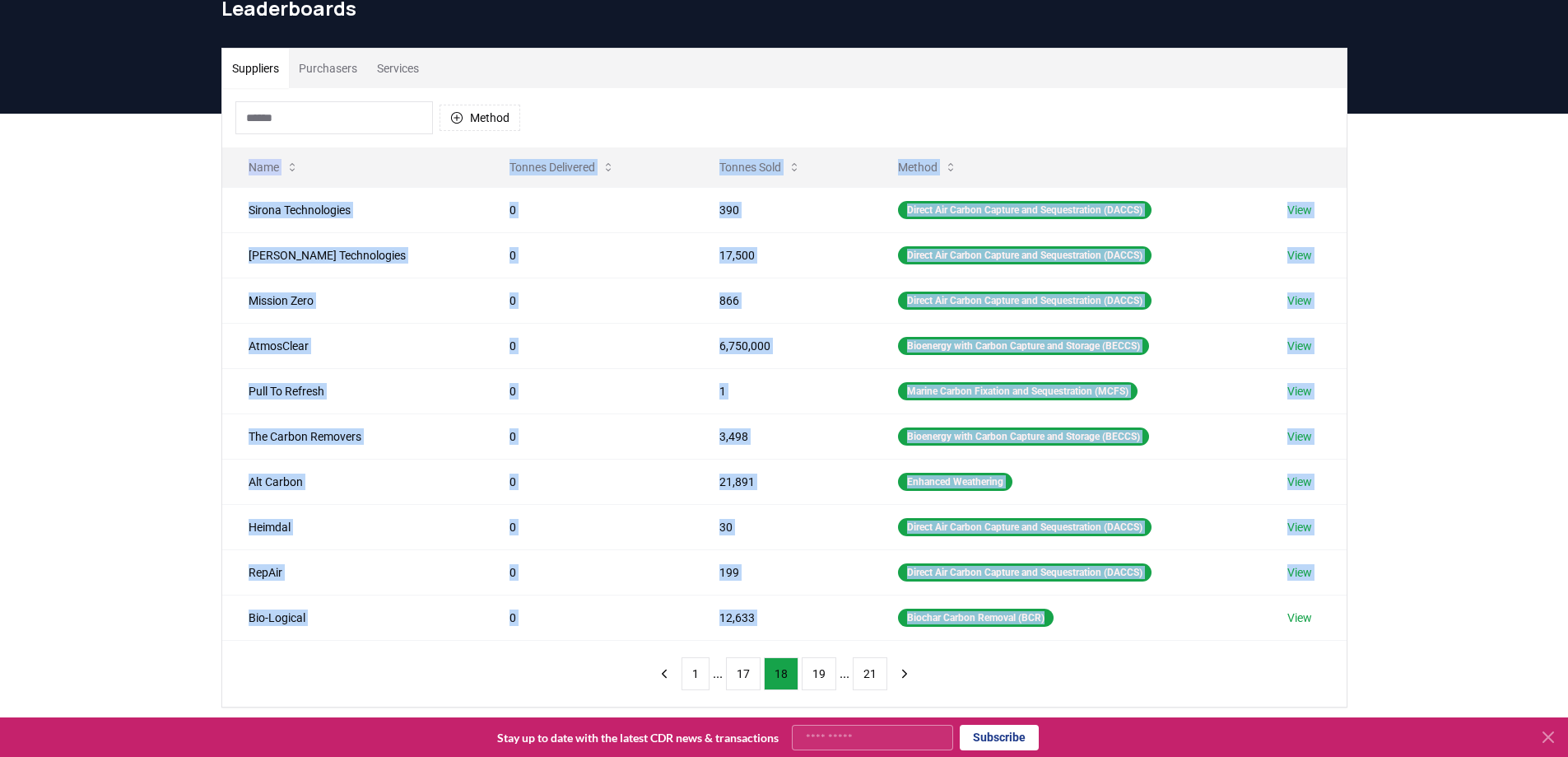
drag, startPoint x: 1091, startPoint y: 634, endPoint x: 190, endPoint y: 205, distance: 997.9
click at [190, 205] on div "Suppliers Purchasers Services Method Name Tonnes Delivered Tonnes Sold Method S…" at bounding box center [784, 443] width 1568 height 660
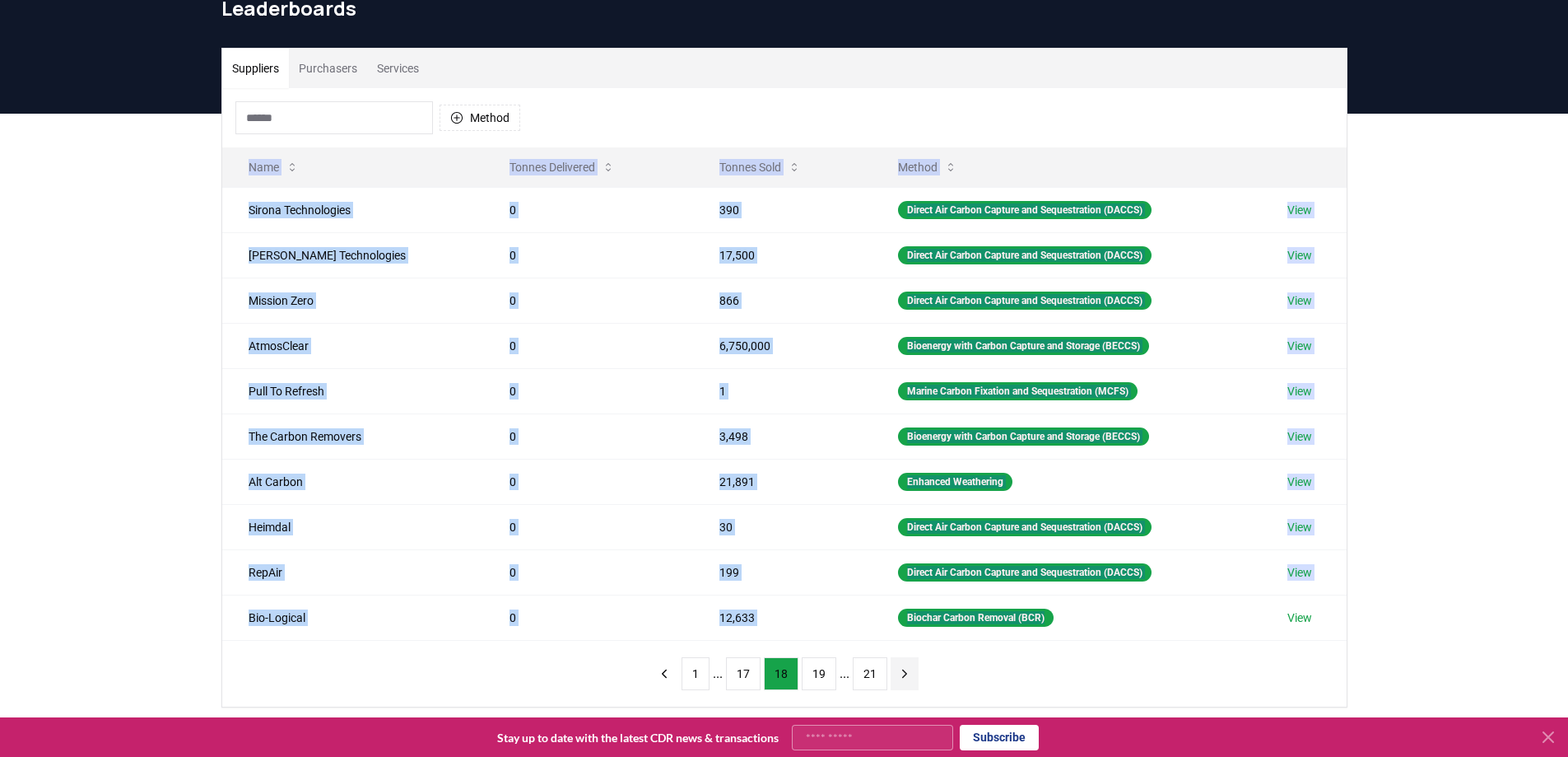
click at [902, 672] on icon "next page" at bounding box center [904, 674] width 4 height 7
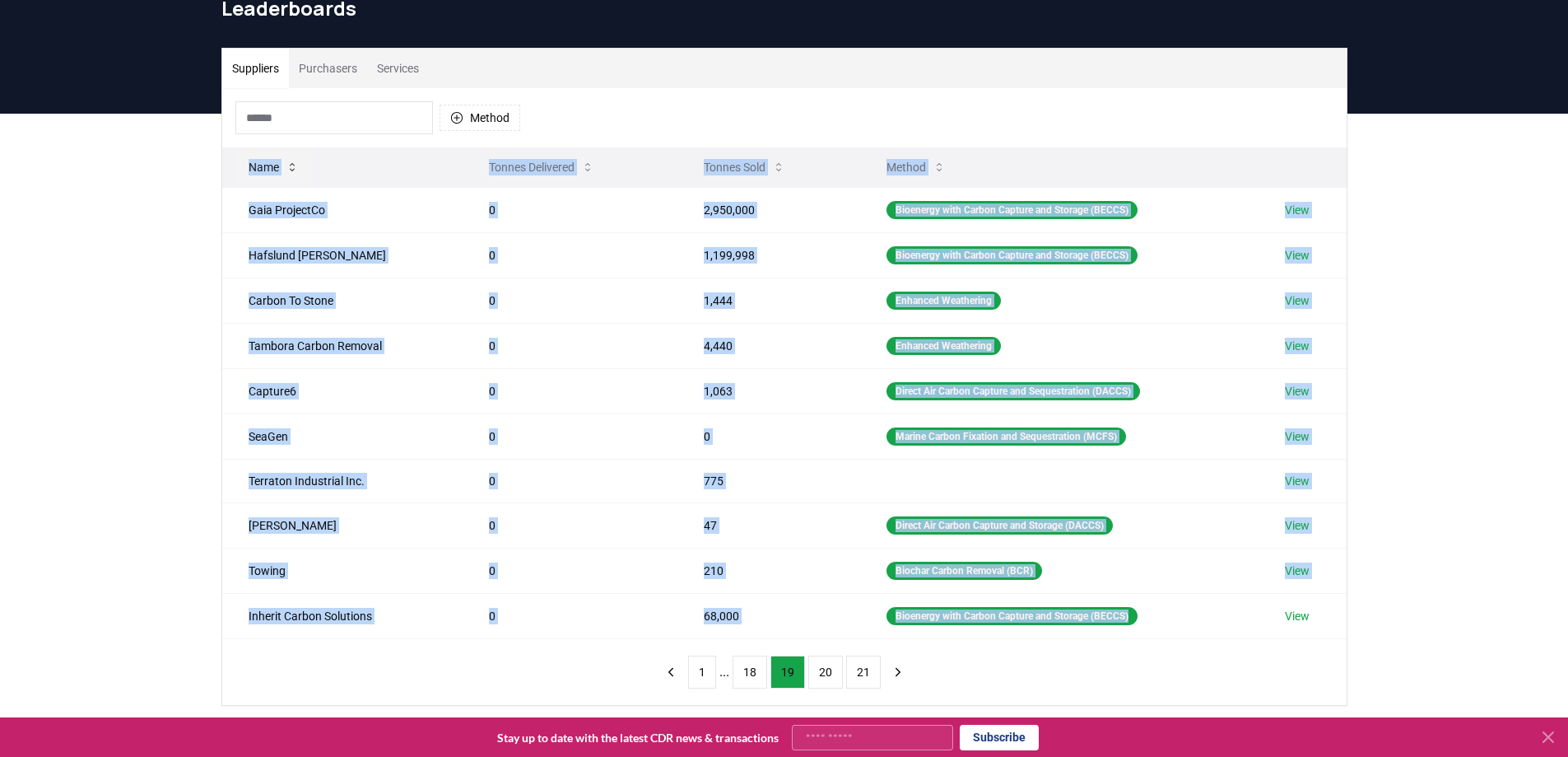
drag, startPoint x: 1204, startPoint y: 616, endPoint x: 242, endPoint y: 171, distance: 1059.9
click at [242, 171] on table "Name Tonnes Delivered Tonnes Sold Method Gaia ProjectCo 0 2,950,000 Bioenergy w…" at bounding box center [784, 393] width 1125 height 492
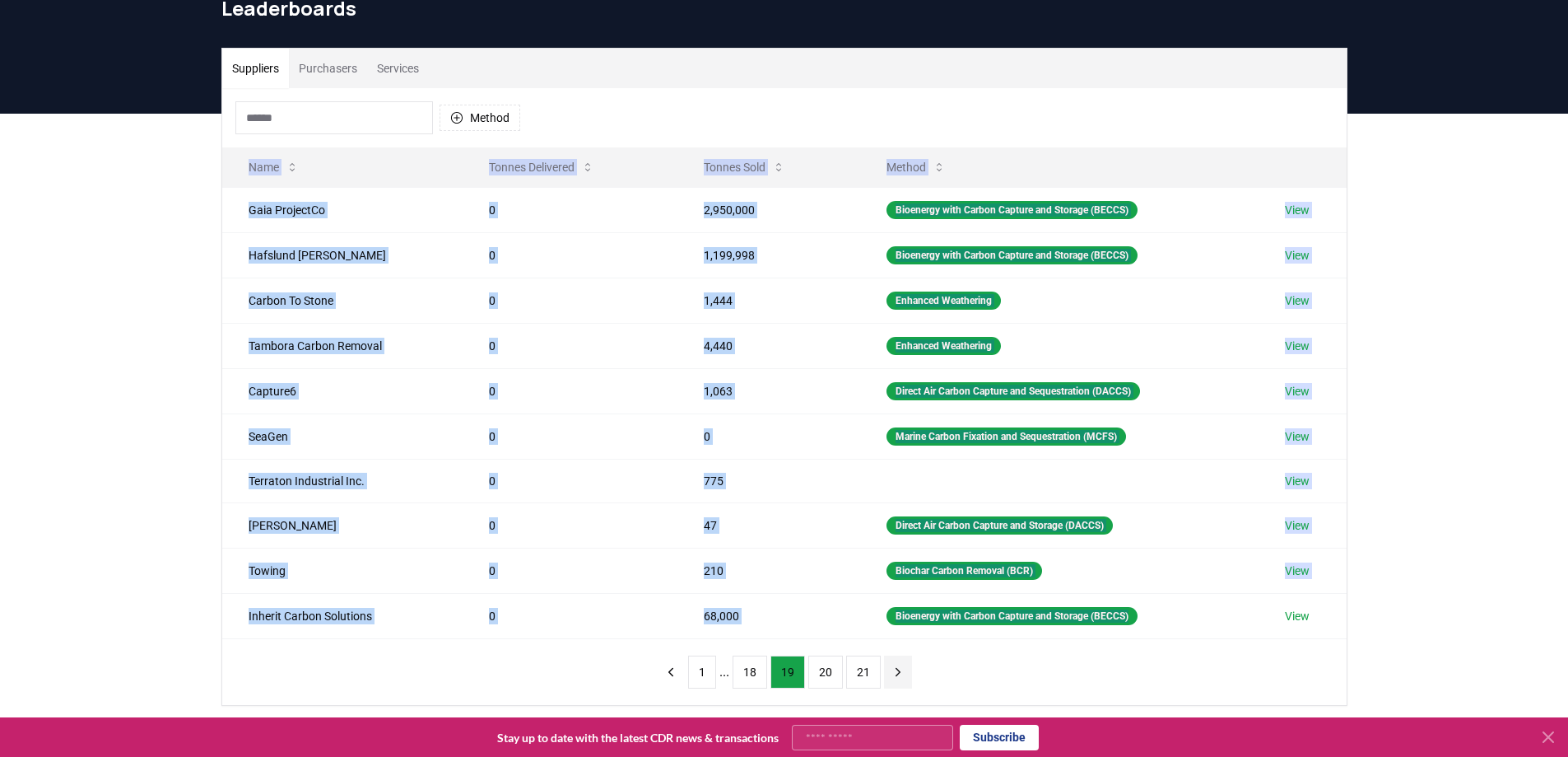
click at [891, 672] on icon "next page" at bounding box center [898, 672] width 15 height 15
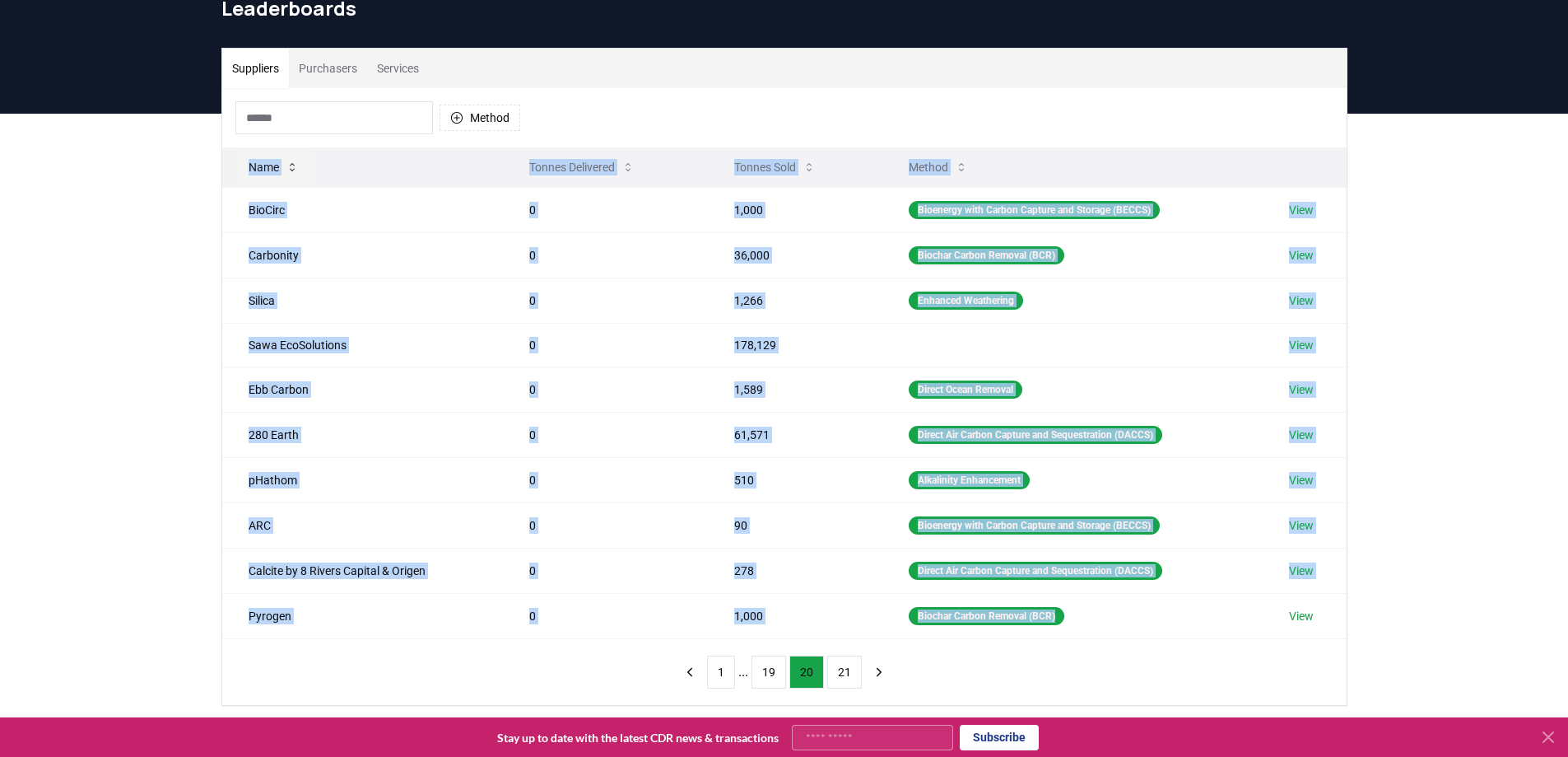
drag, startPoint x: 1085, startPoint y: 629, endPoint x: 241, endPoint y: 162, distance: 964.6
click at [241, 162] on table "Name Tonnes Delivered Tonnes Sold Method BioCirc 0 1,000 Bioenergy with Carbon …" at bounding box center [784, 393] width 1125 height 492
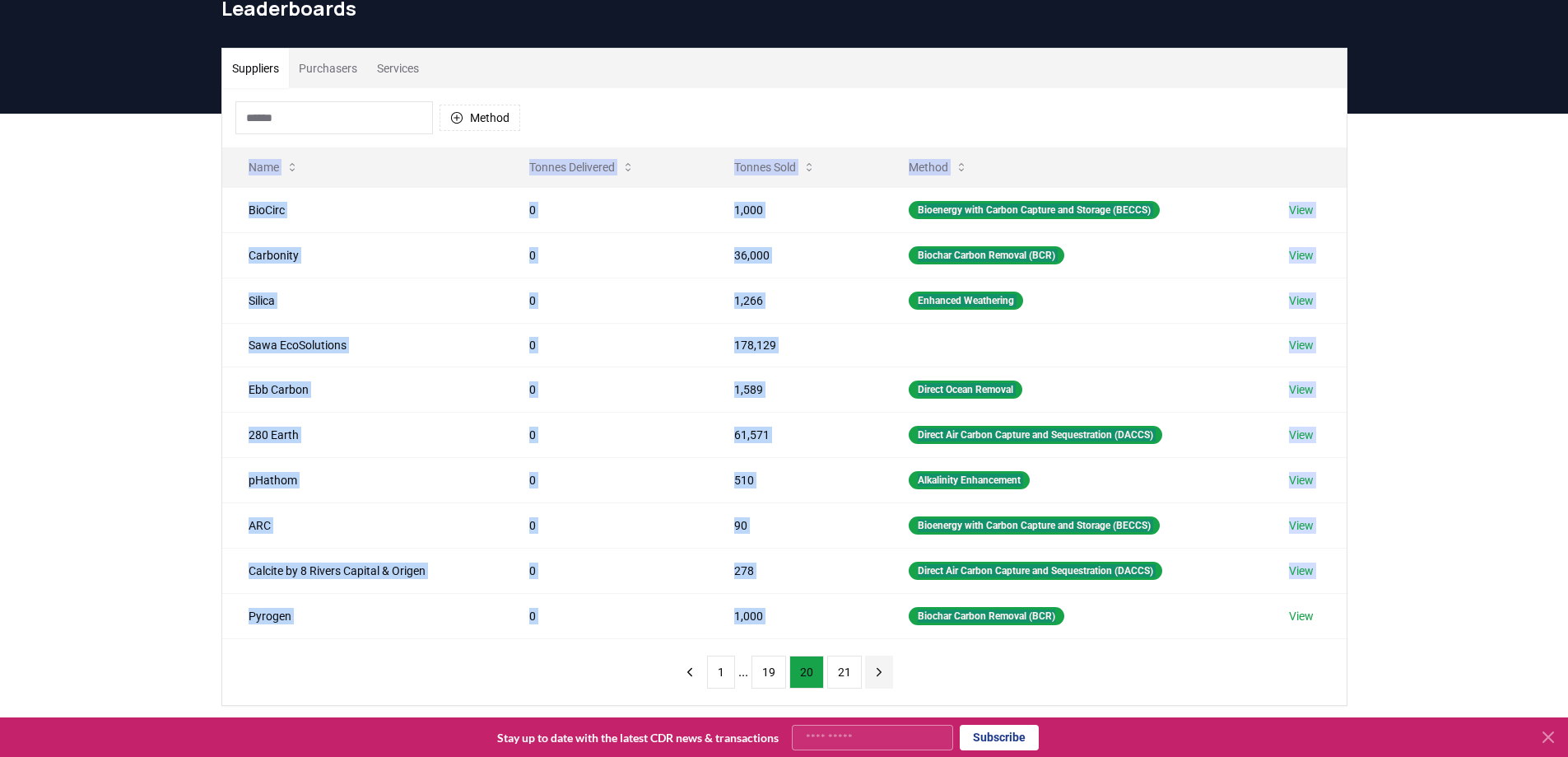
click at [876, 676] on icon "next page" at bounding box center [880, 672] width 15 height 15
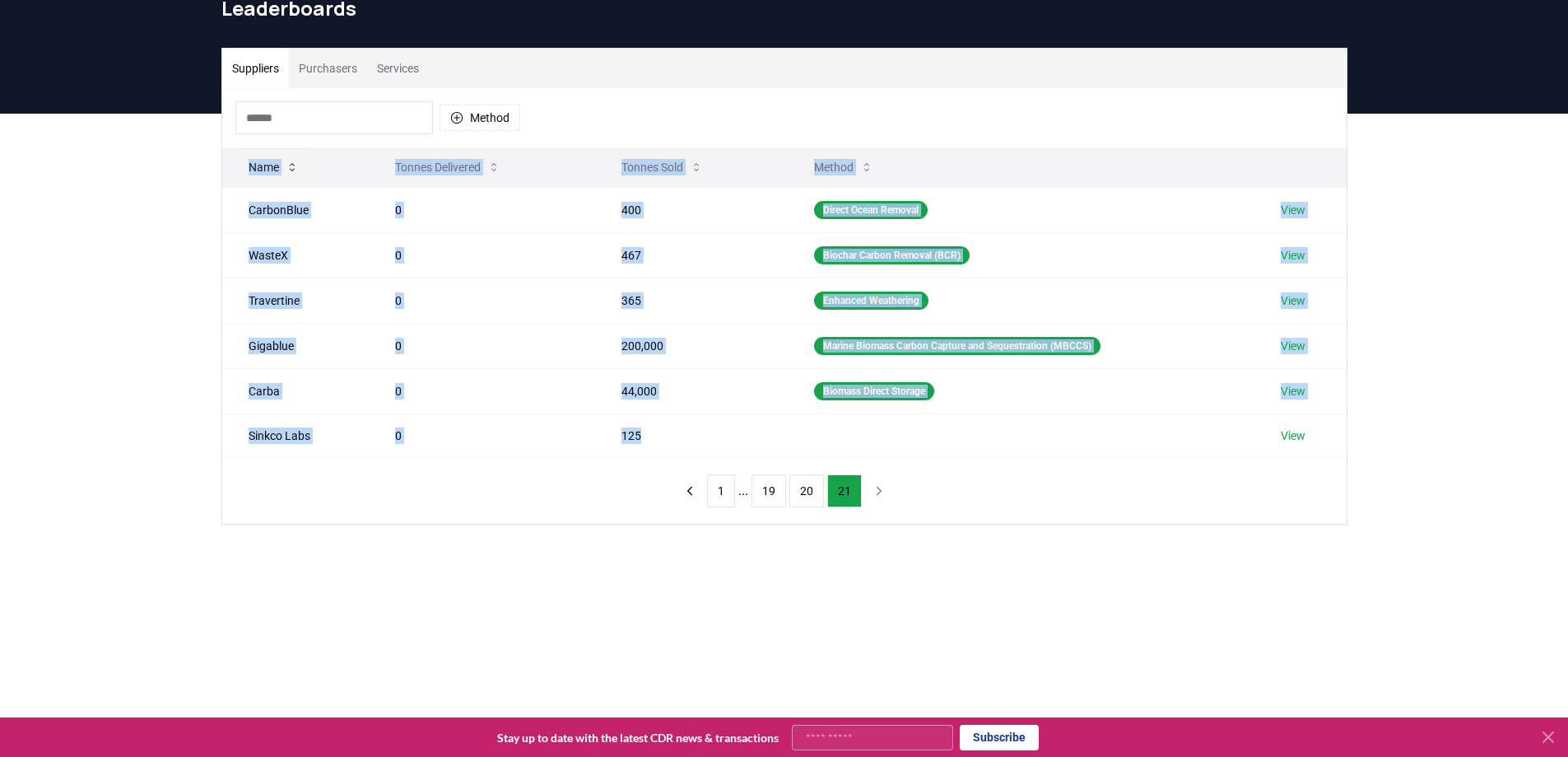
drag, startPoint x: 891, startPoint y: 429, endPoint x: 238, endPoint y: 167, distance: 703.6
click at [238, 167] on table "Name Tonnes Delivered Tonnes Sold Method CarbonBlue 0 400 Direct Ocean Removal …" at bounding box center [784, 302] width 1125 height 310
